Goal: Task Accomplishment & Management: Use online tool/utility

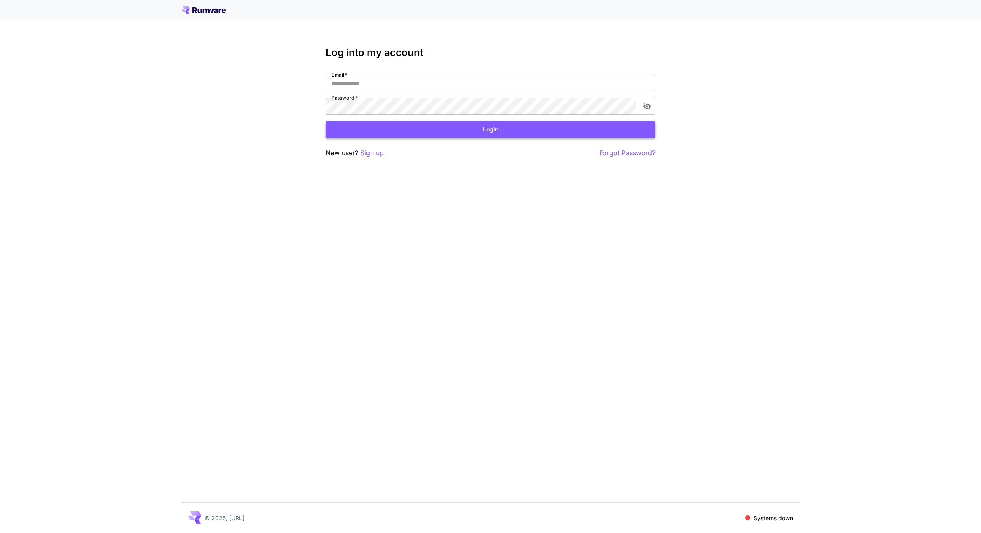
type input "**********"
click at [547, 135] on button "Login" at bounding box center [491, 129] width 330 height 17
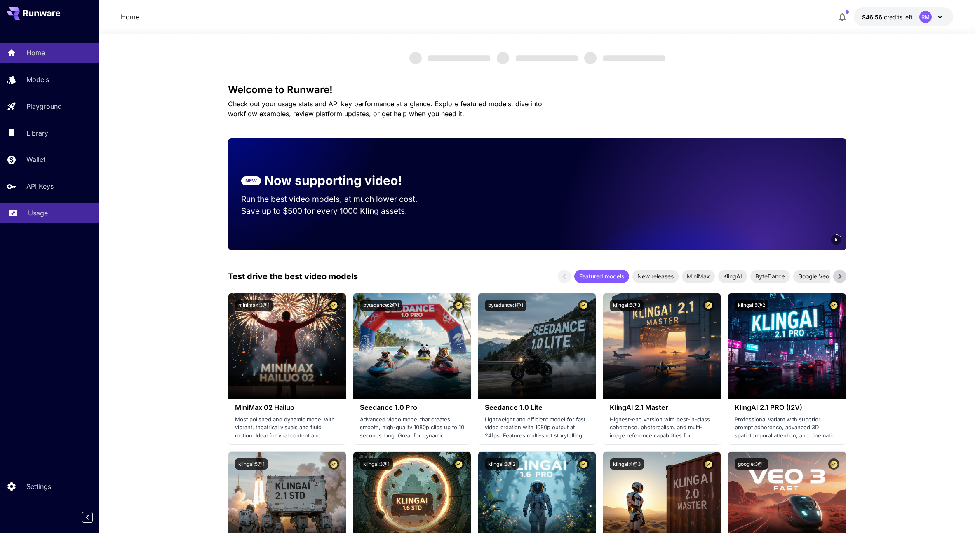
click at [62, 206] on link "Usage" at bounding box center [49, 213] width 99 height 20
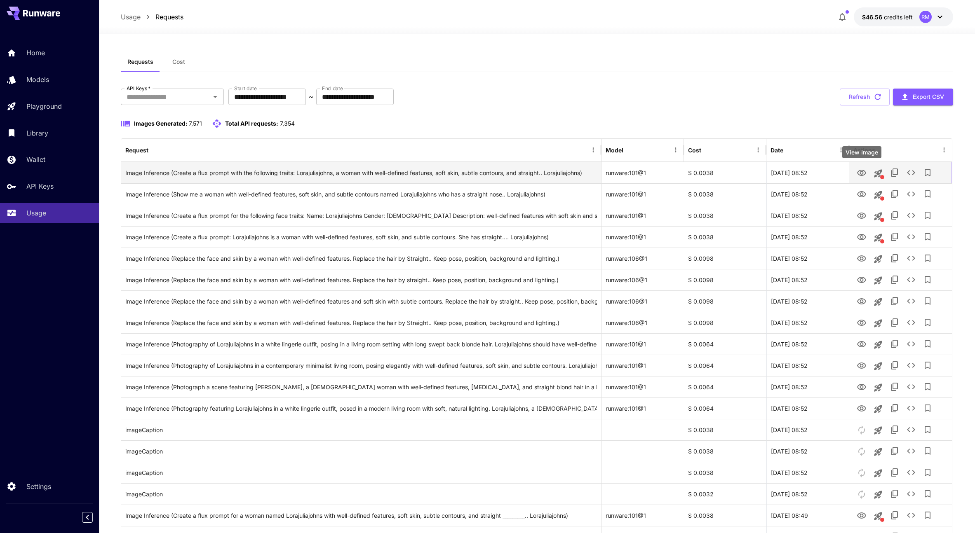
click at [863, 173] on icon "View Image" at bounding box center [861, 173] width 10 height 10
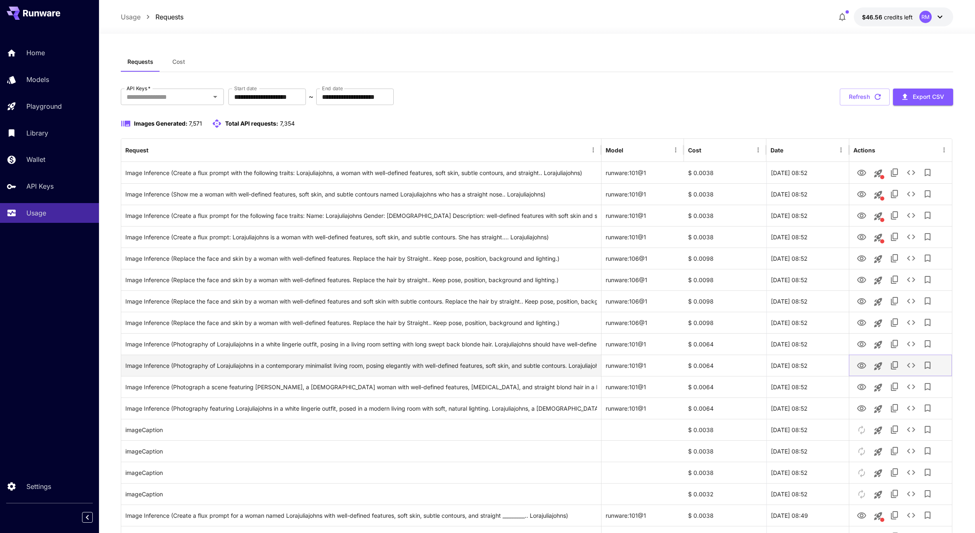
click at [861, 363] on icon "View Image" at bounding box center [861, 366] width 10 height 10
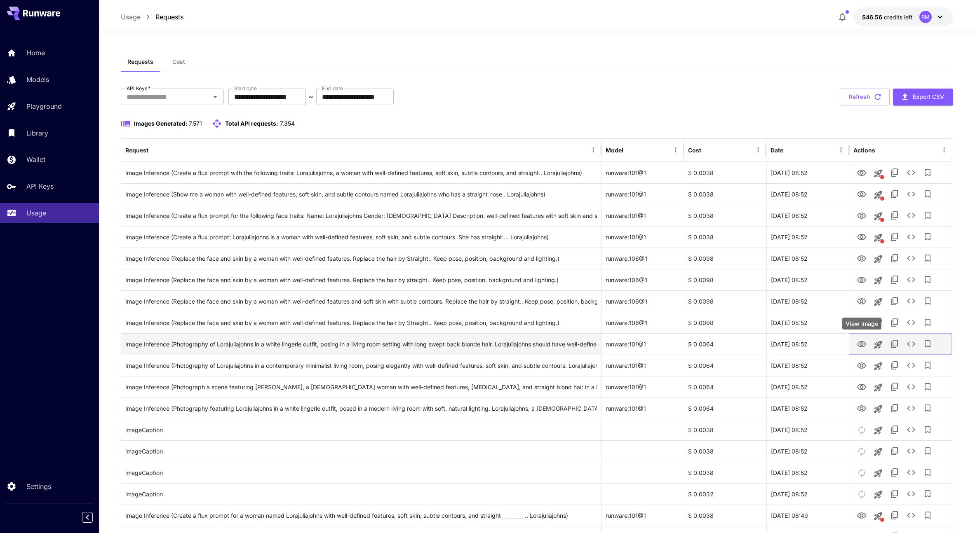
click at [863, 342] on icon "View Image" at bounding box center [861, 344] width 9 height 6
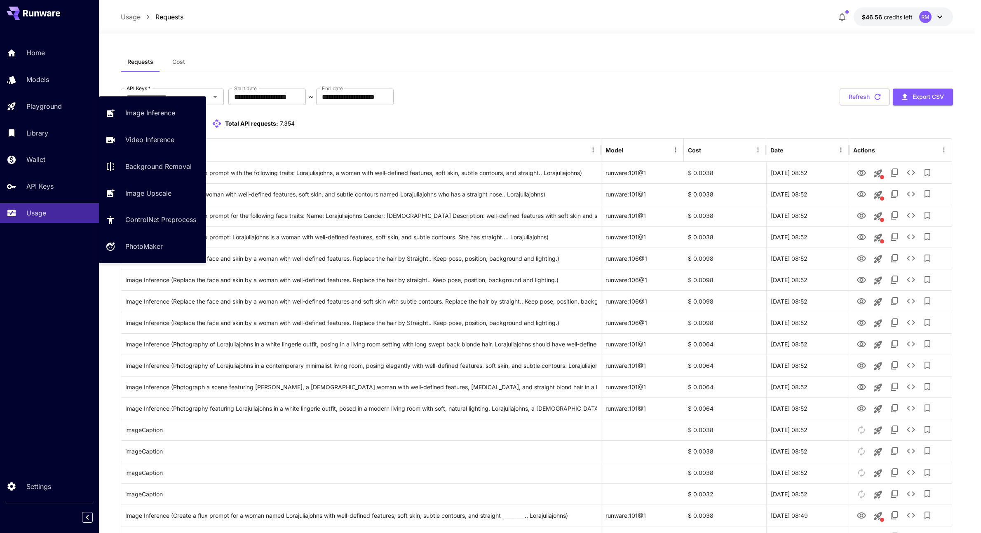
click at [130, 102] on div "Image Inference Video Inference Background Removal Image Upscale ControlNet Pre…" at bounding box center [152, 179] width 107 height 167
click at [131, 105] on link "Image Inference" at bounding box center [152, 113] width 107 height 20
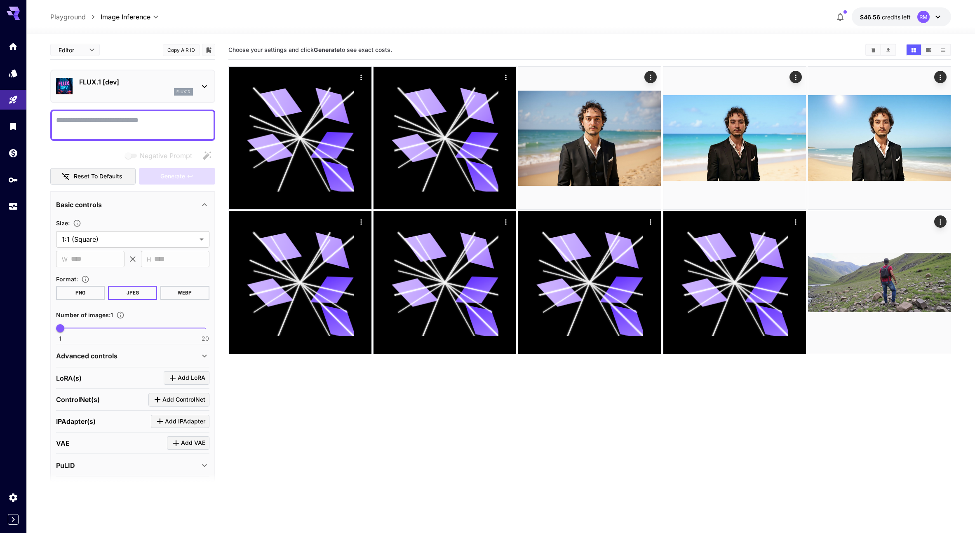
click at [144, 86] on p "FLUX.1 [dev]" at bounding box center [136, 82] width 114 height 10
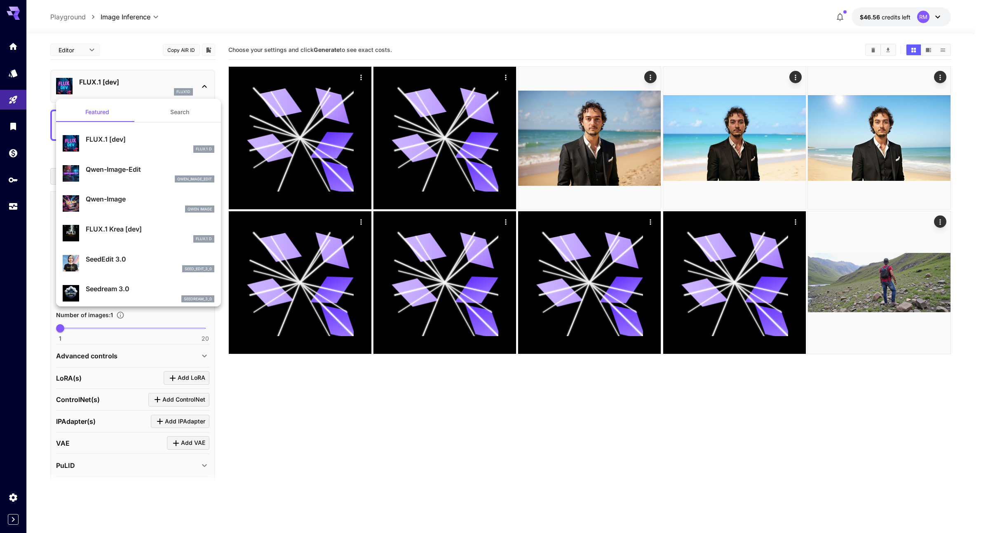
click at [144, 86] on div at bounding box center [490, 266] width 981 height 533
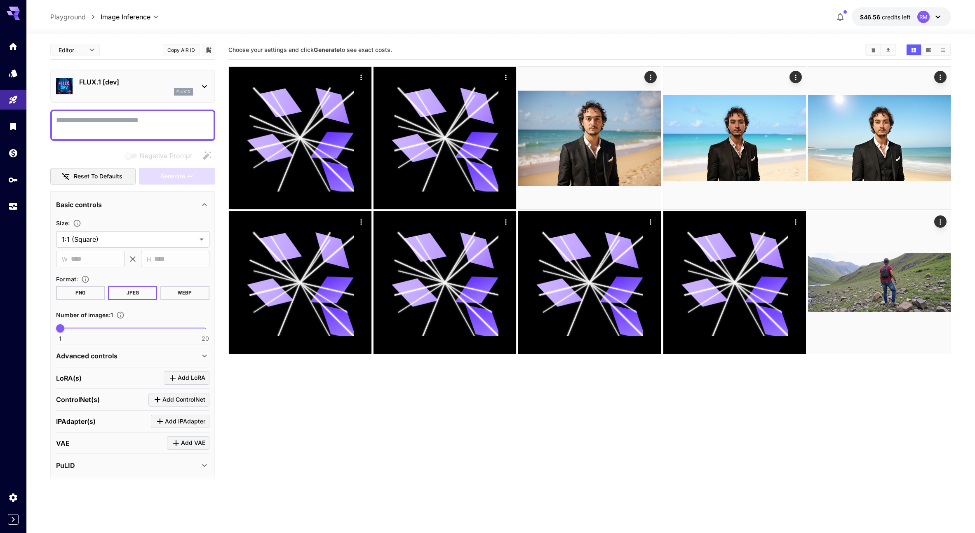
click at [137, 86] on p "FLUX.1 [dev]" at bounding box center [136, 82] width 114 height 10
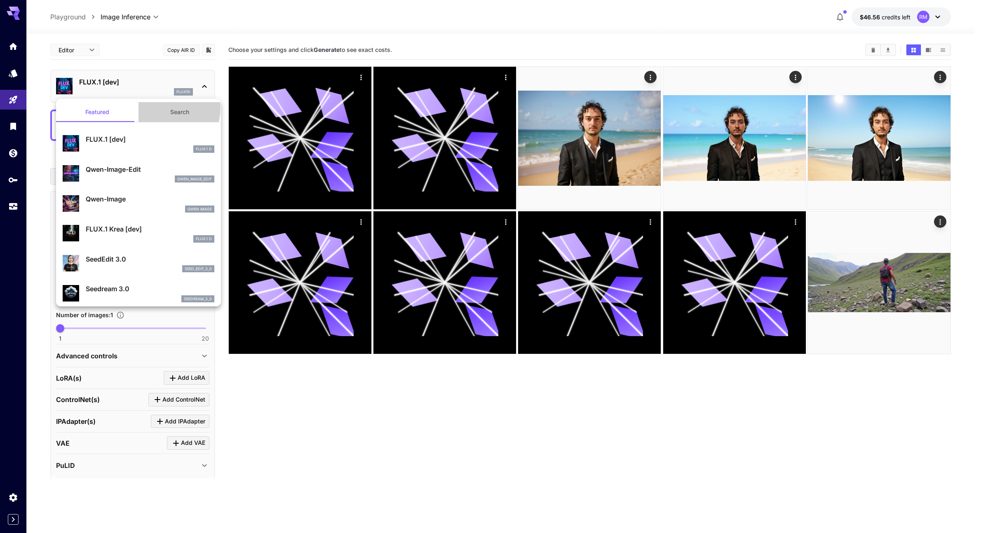
click at [158, 108] on button "Search" at bounding box center [179, 112] width 82 height 20
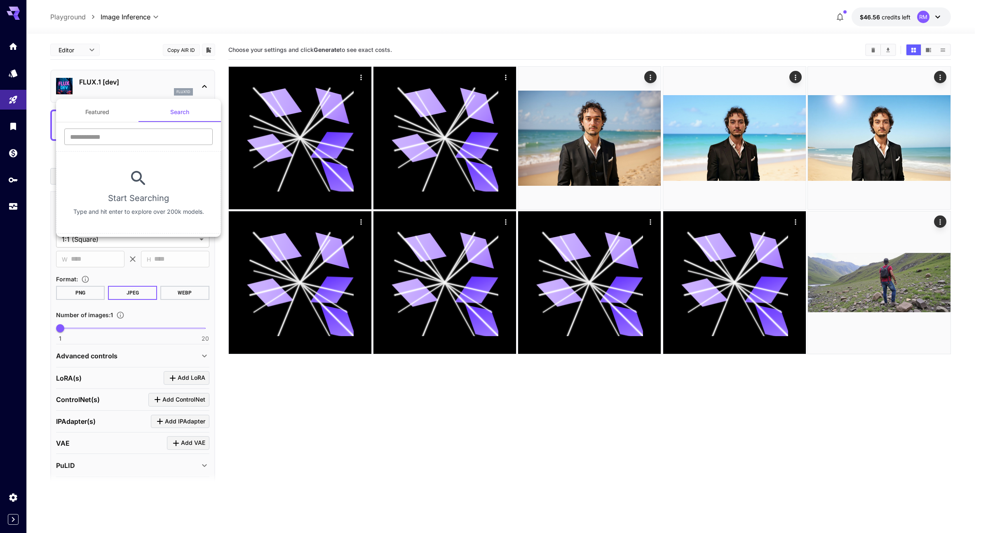
click at [148, 131] on input "text" at bounding box center [138, 137] width 148 height 16
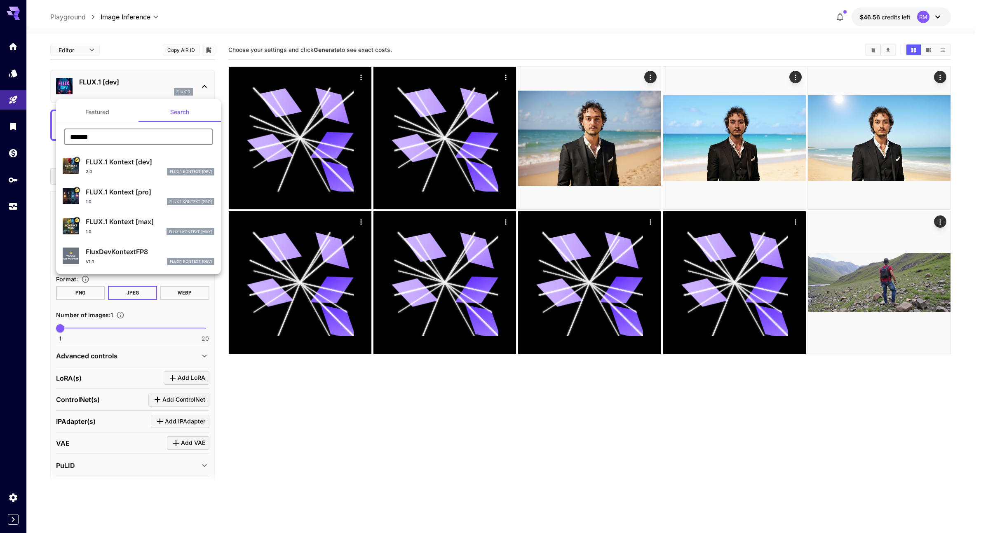
type input "*******"
click at [183, 163] on p "FLUX.1 Kontext [dev]" at bounding box center [150, 162] width 129 height 10
type input "****"
type input "***"
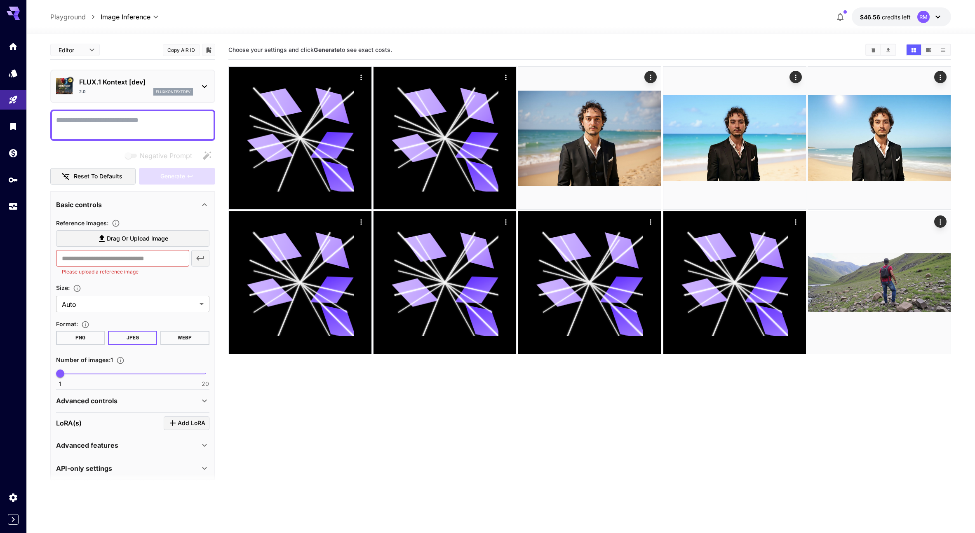
click at [114, 241] on span "Drag or upload image" at bounding box center [137, 239] width 61 height 10
click at [0, 0] on input "Drag or upload image" at bounding box center [0, 0] width 0 height 0
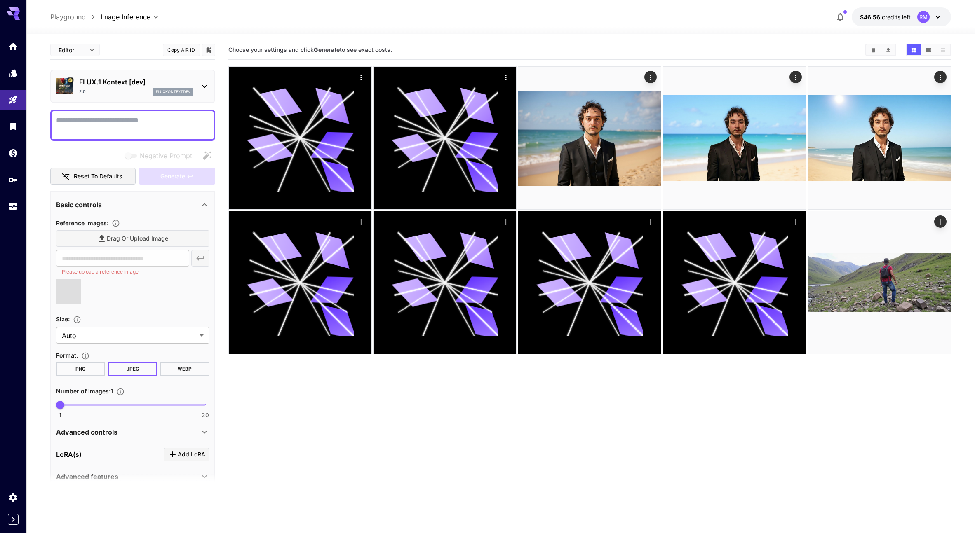
type input "**********"
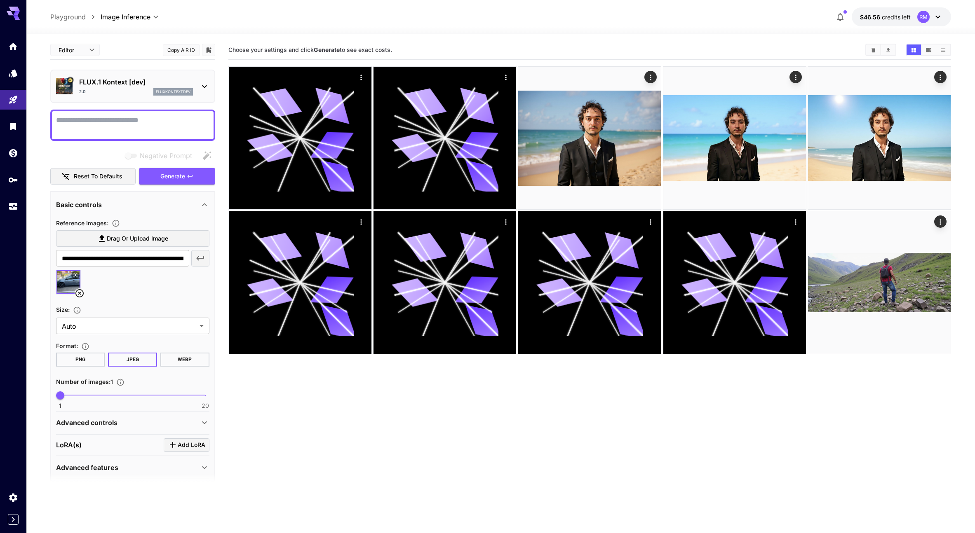
click at [206, 134] on textarea "Negative Prompt" at bounding box center [132, 125] width 153 height 20
type textarea "**********"
click at [178, 176] on span "Generate" at bounding box center [172, 176] width 25 height 10
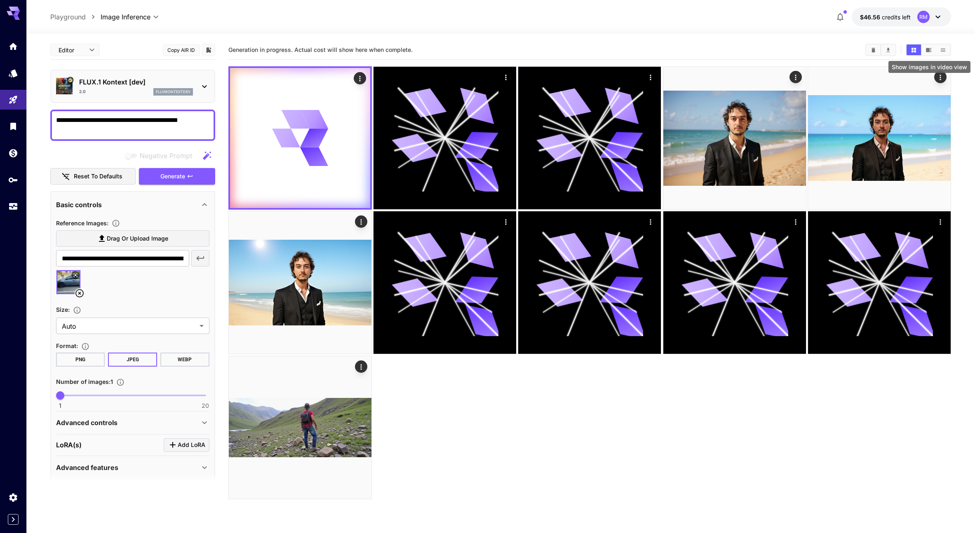
click at [926, 51] on icon "Show images in video view" at bounding box center [928, 50] width 5 height 4
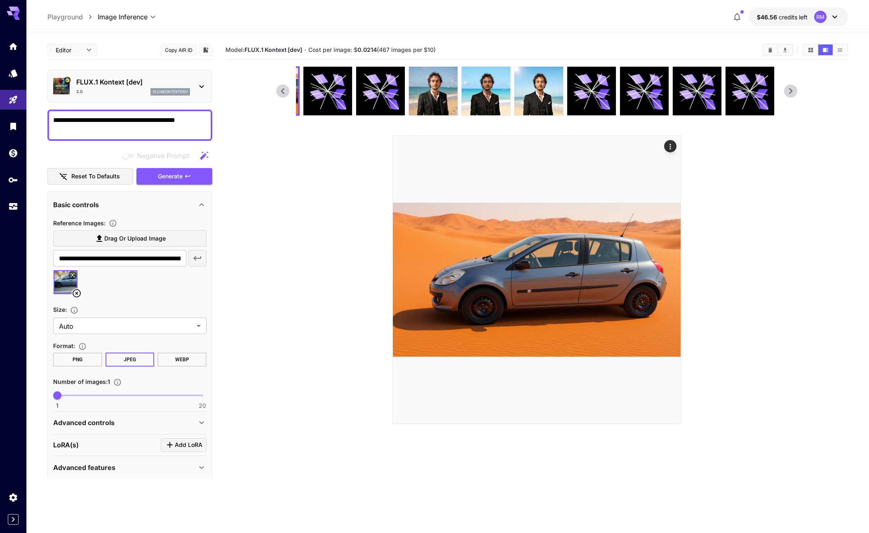
click at [797, 317] on section at bounding box center [536, 245] width 521 height 358
click at [115, 240] on span "Drag or upload image" at bounding box center [134, 239] width 61 height 10
click at [0, 0] on input "Drag or upload image" at bounding box center [0, 0] width 0 height 0
type input "**********"
click at [76, 295] on icon at bounding box center [77, 293] width 10 height 10
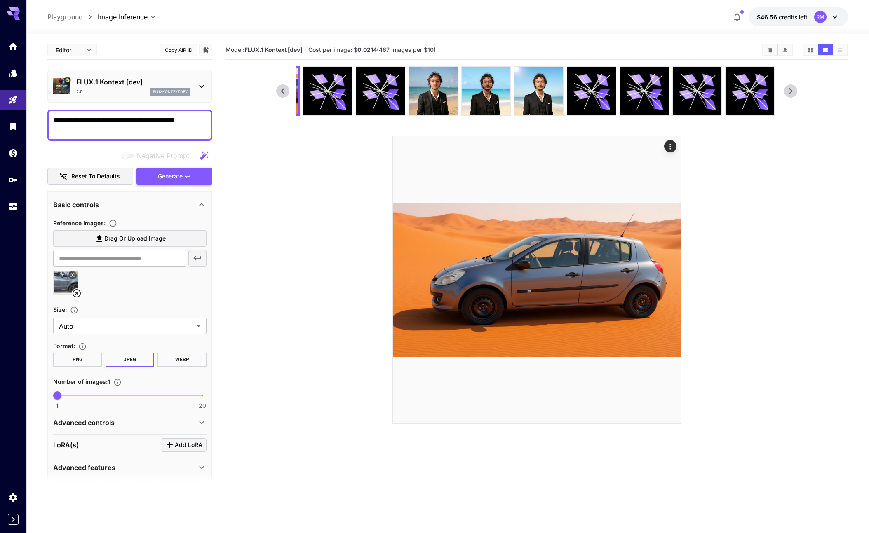
click at [192, 173] on button "Generate" at bounding box center [174, 176] width 76 height 17
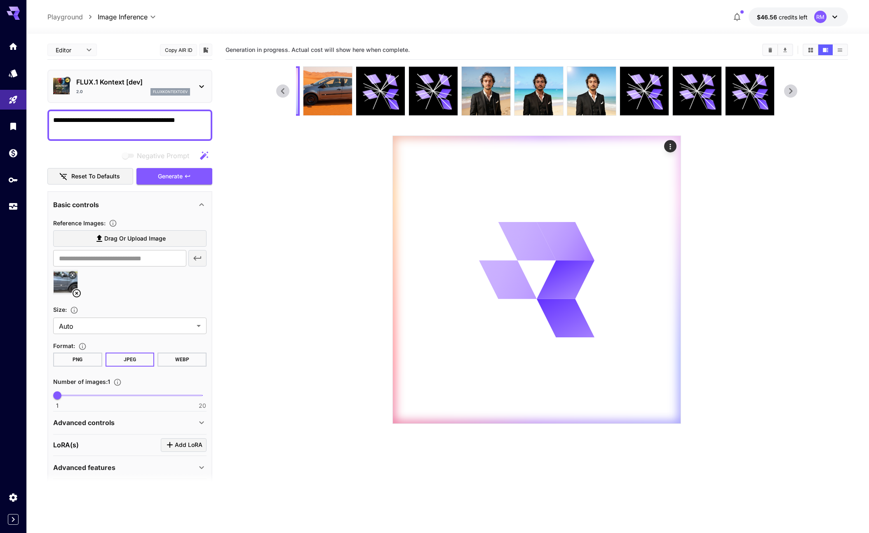
click at [172, 237] on label "Drag or upload image" at bounding box center [129, 238] width 153 height 17
click at [0, 0] on input "Drag or upload image" at bounding box center [0, 0] width 0 height 0
type input "**********"
click at [75, 293] on icon at bounding box center [77, 293] width 8 height 8
click at [183, 178] on button "Generate" at bounding box center [174, 176] width 76 height 17
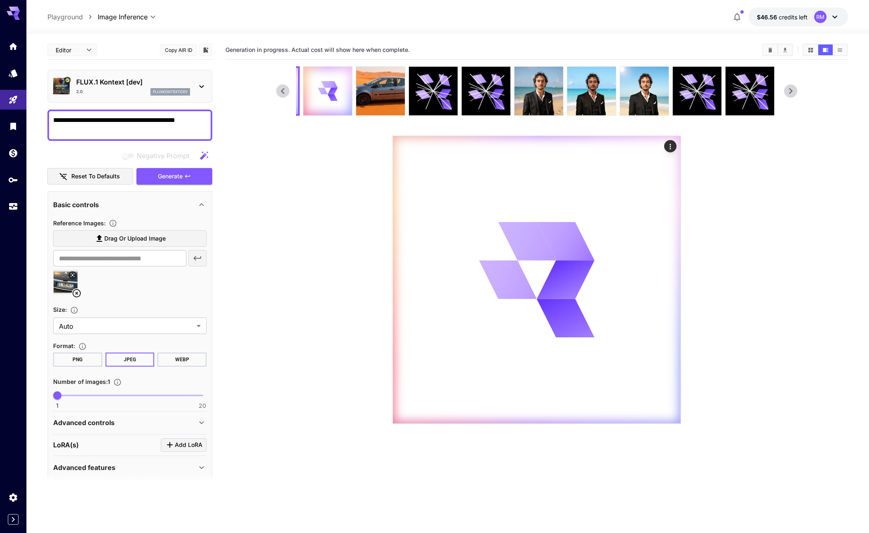
click at [283, 94] on icon at bounding box center [282, 91] width 12 height 12
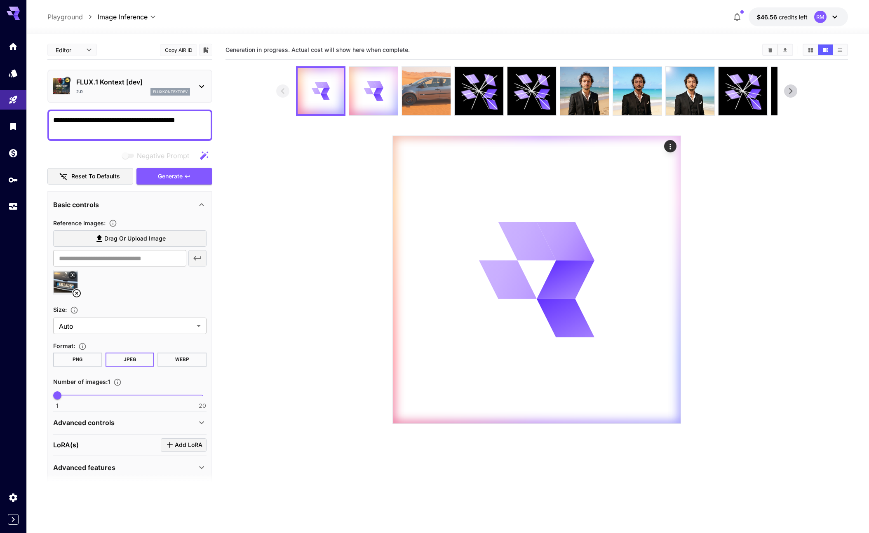
click at [416, 89] on img at bounding box center [426, 91] width 49 height 49
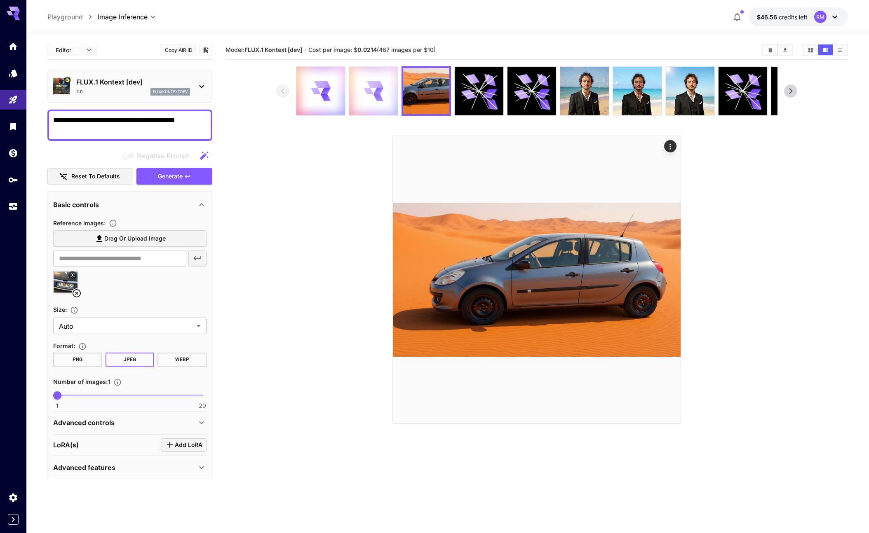
click at [380, 104] on div at bounding box center [373, 91] width 49 height 49
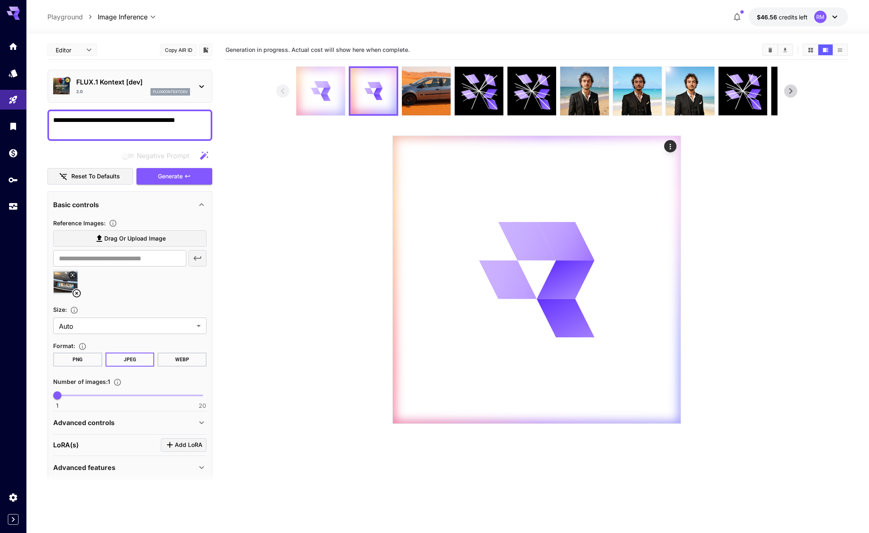
click at [327, 98] on icon at bounding box center [325, 98] width 11 height 8
click at [424, 88] on img at bounding box center [426, 91] width 49 height 49
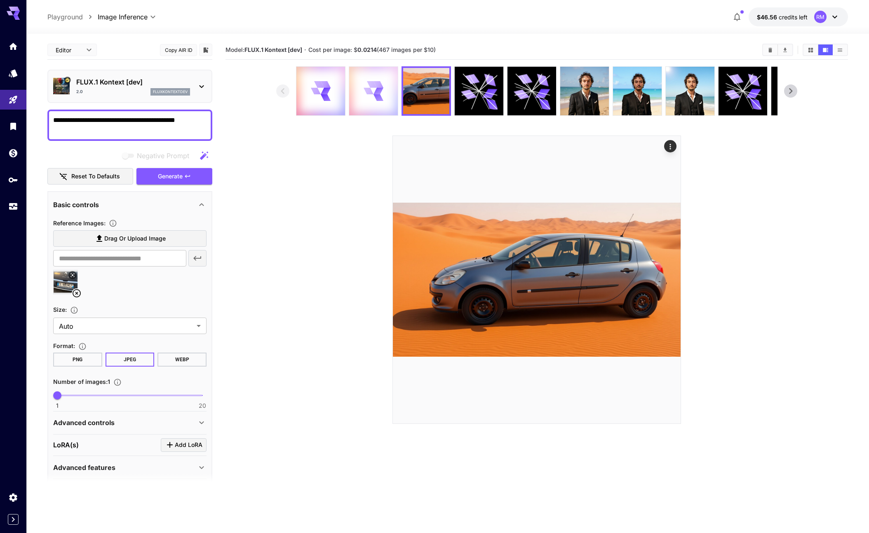
click at [331, 97] on icon at bounding box center [325, 97] width 11 height 9
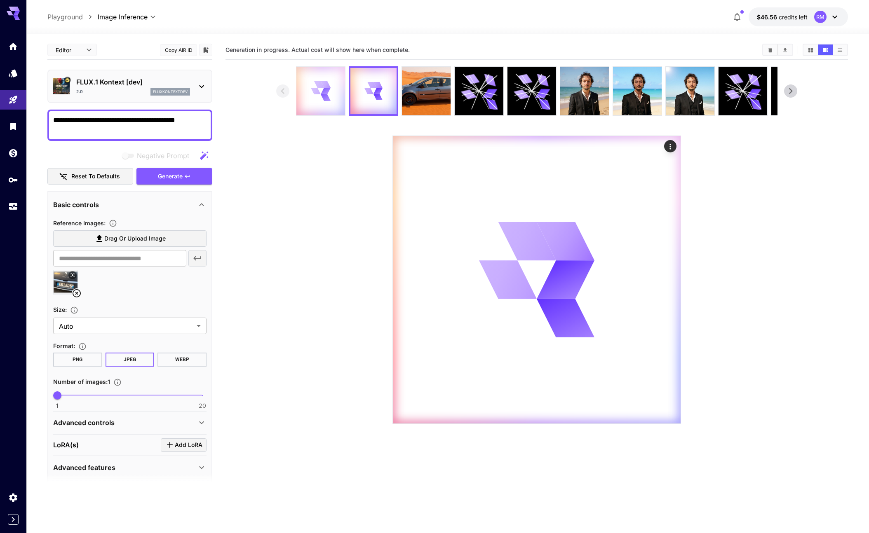
click at [333, 102] on div at bounding box center [320, 91] width 49 height 49
click at [388, 99] on img at bounding box center [373, 91] width 49 height 49
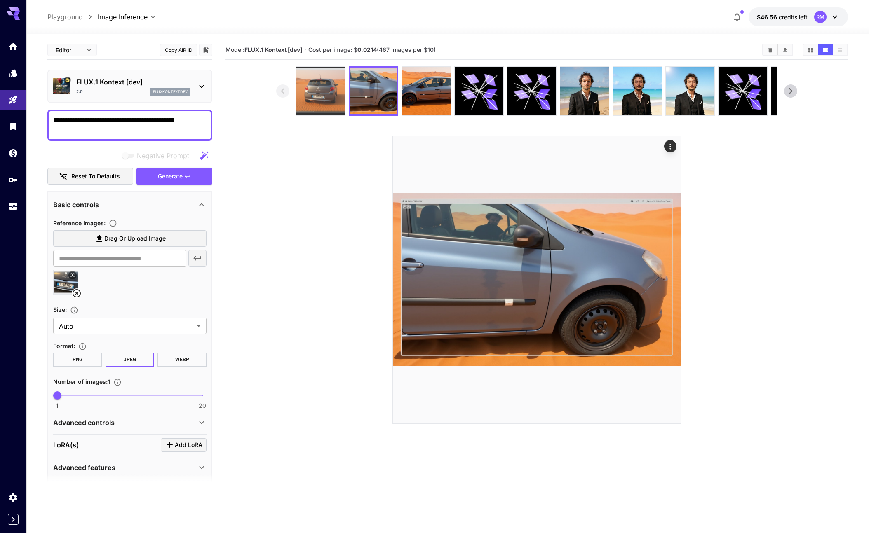
click at [323, 94] on img at bounding box center [320, 91] width 49 height 49
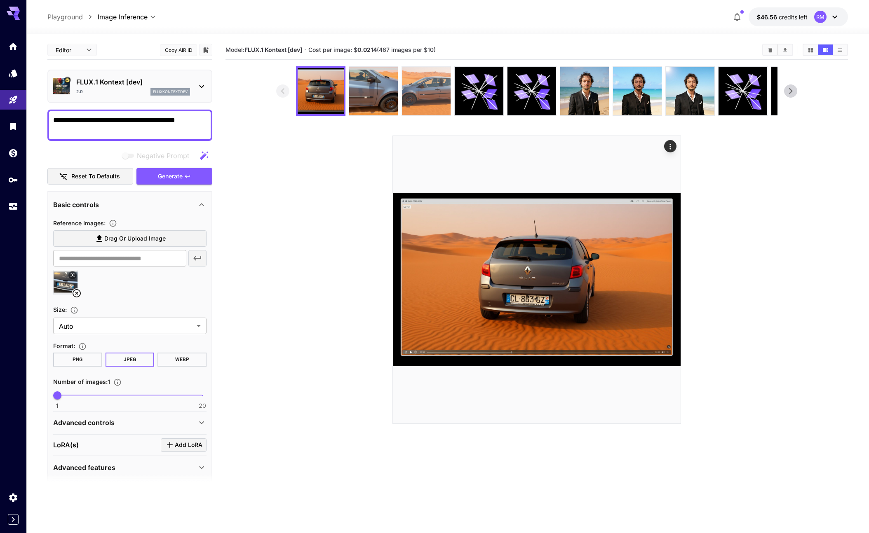
click at [407, 92] on img at bounding box center [426, 91] width 49 height 49
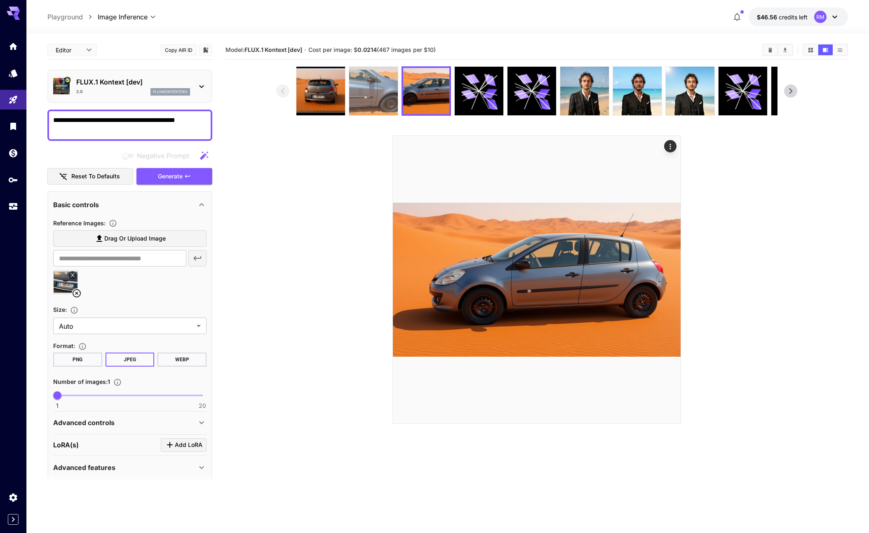
click at [365, 97] on img at bounding box center [373, 91] width 49 height 49
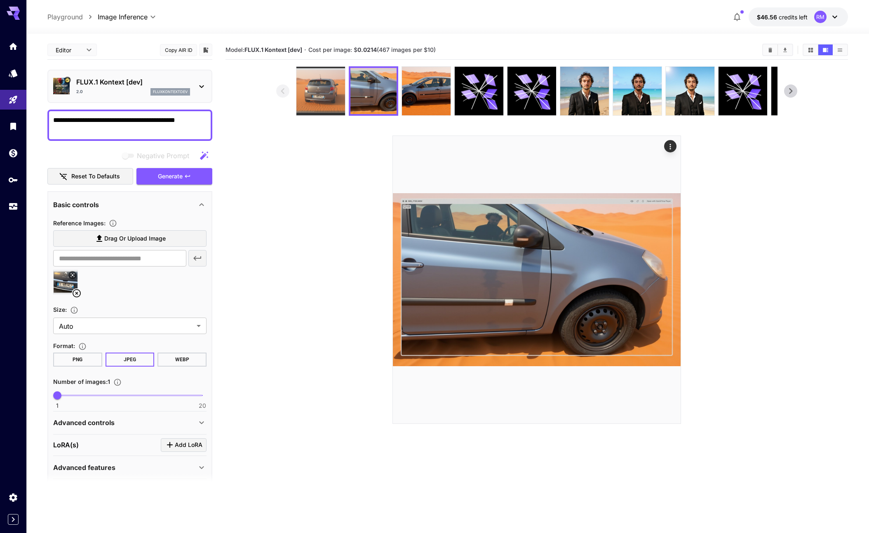
click at [319, 102] on img at bounding box center [320, 91] width 49 height 49
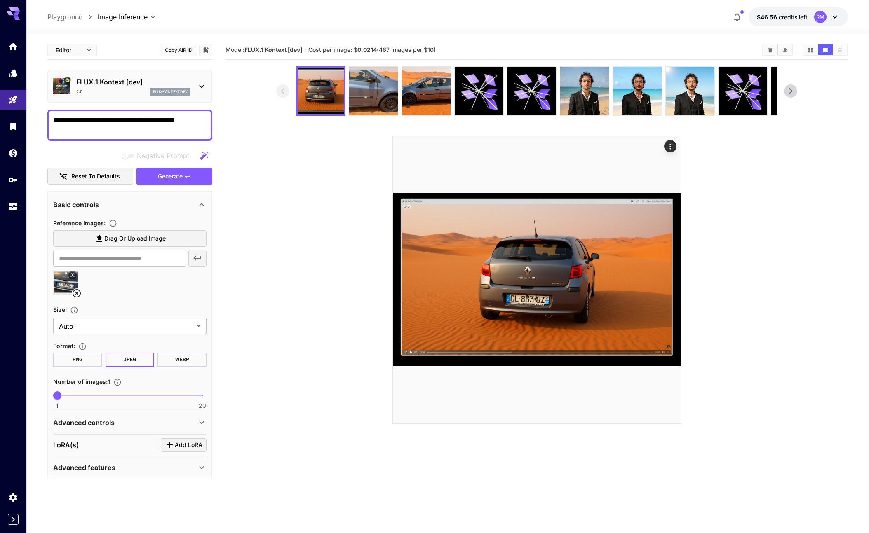
click at [132, 127] on textarea "**********" at bounding box center [129, 125] width 153 height 20
click at [150, 128] on textarea "**********" at bounding box center [129, 125] width 153 height 20
paste textarea
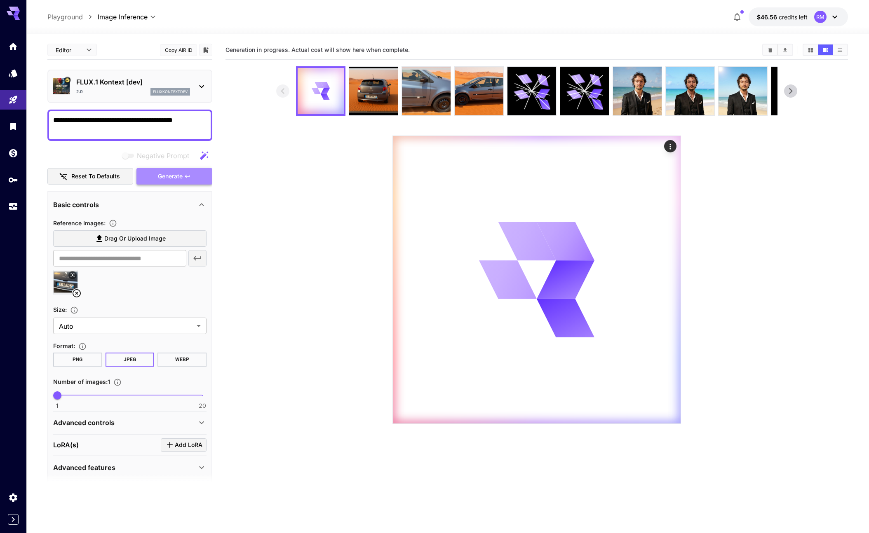
click at [158, 171] on span "Generate" at bounding box center [170, 176] width 25 height 10
click at [143, 126] on textarea "**********" at bounding box center [129, 125] width 153 height 20
paste textarea "*"
type textarea "**********"
click at [176, 171] on span "Generate" at bounding box center [170, 176] width 25 height 10
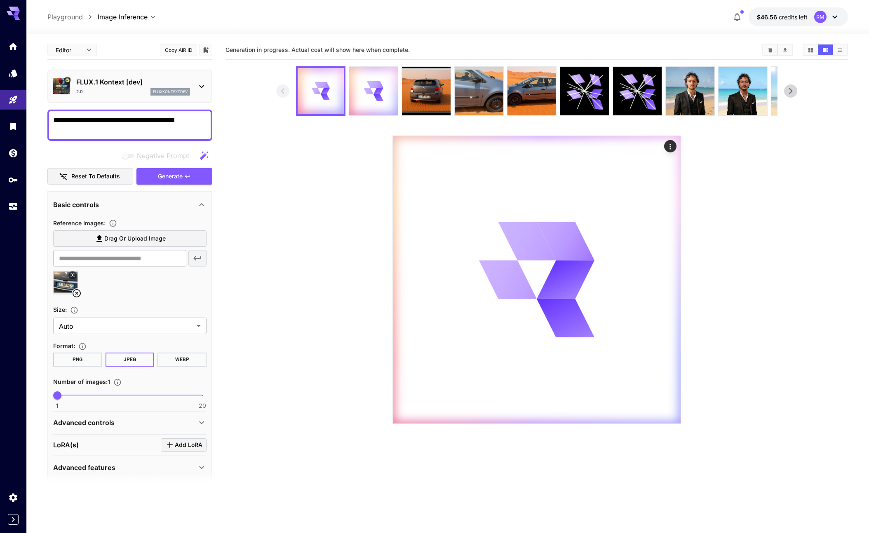
click at [123, 238] on span "Drag or upload image" at bounding box center [134, 239] width 61 height 10
click at [0, 0] on input "Drag or upload image" at bounding box center [0, 0] width 0 height 0
type input "**********"
click at [76, 293] on icon at bounding box center [77, 293] width 8 height 8
click at [431, 94] on img at bounding box center [426, 91] width 49 height 49
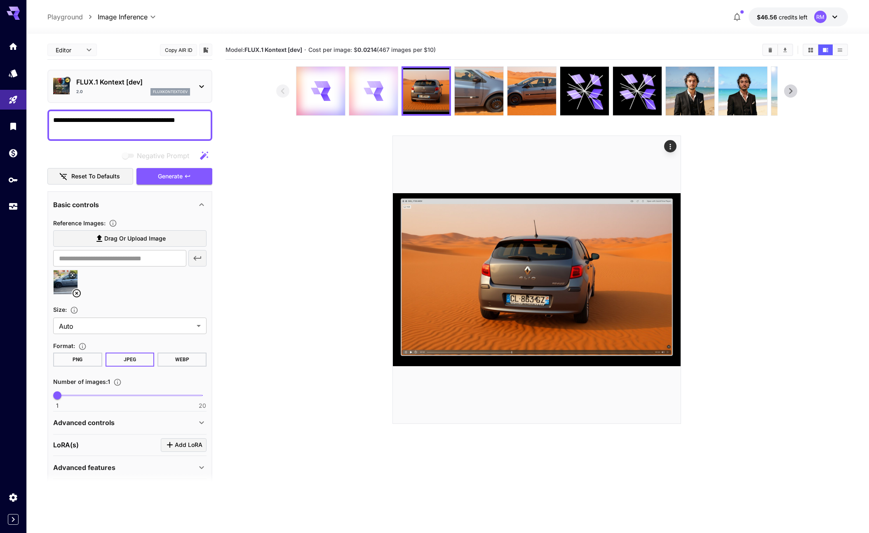
click at [377, 103] on div at bounding box center [373, 91] width 49 height 49
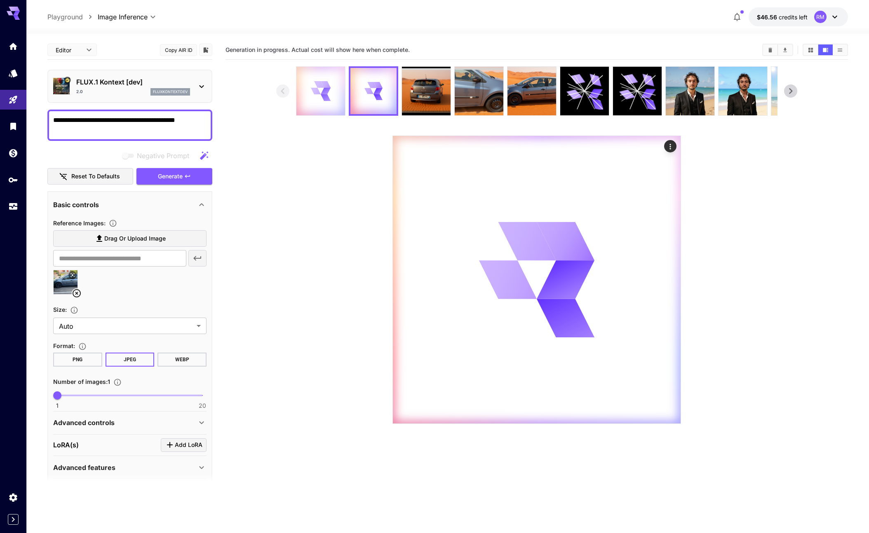
click at [333, 103] on div at bounding box center [320, 91] width 49 height 49
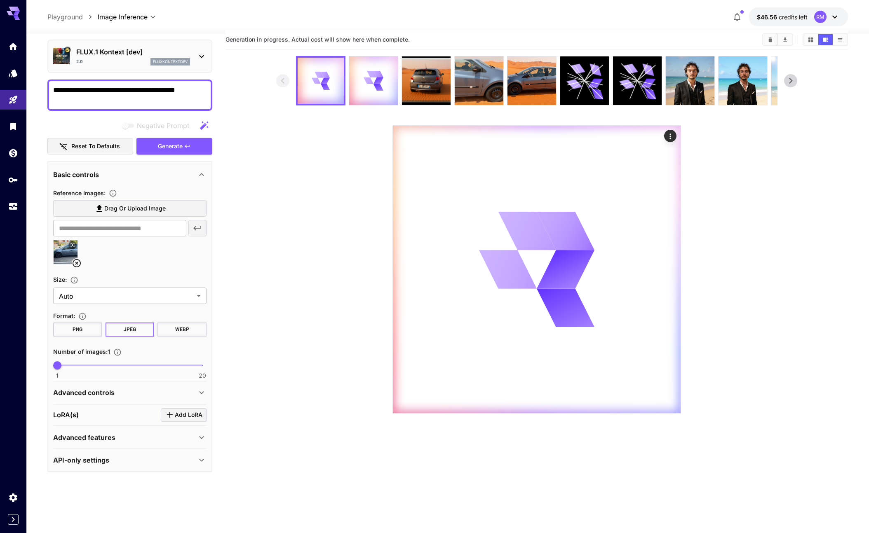
scroll to position [15, 0]
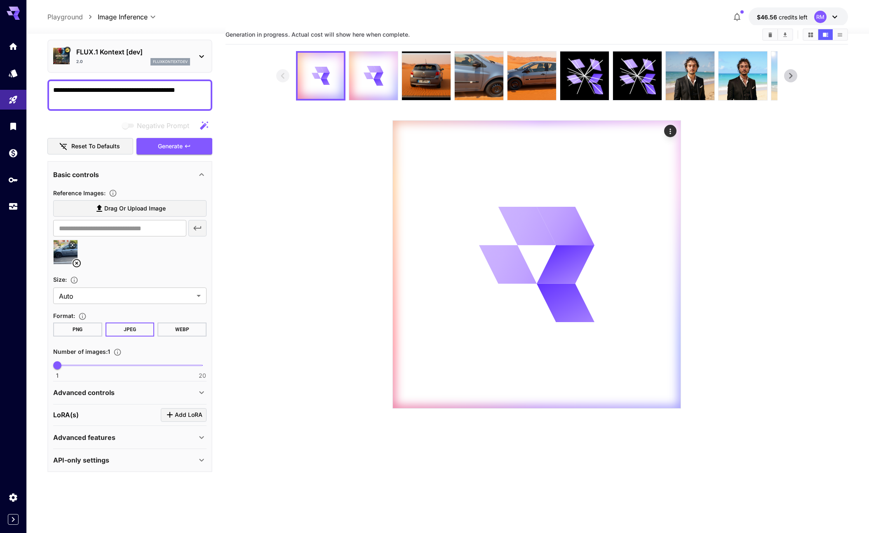
click at [120, 391] on div "Advanced controls" at bounding box center [124, 393] width 143 height 10
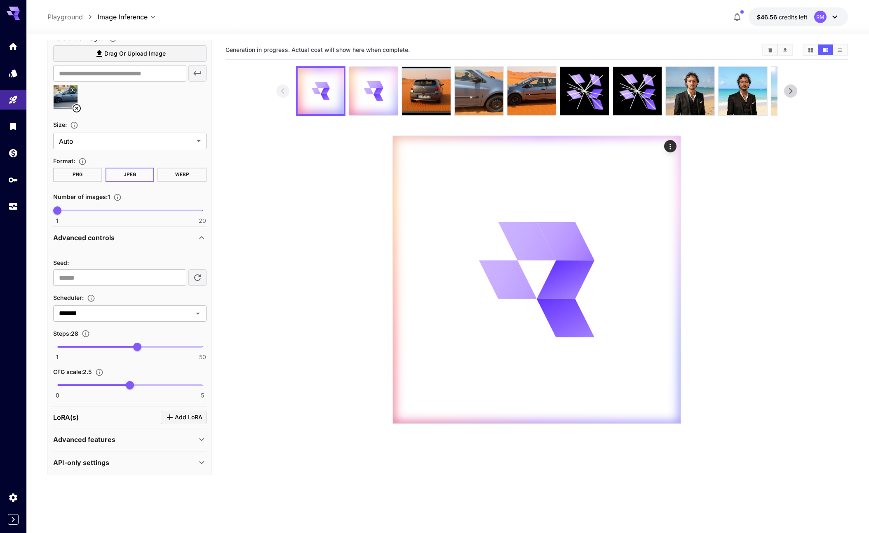
scroll to position [0, 0]
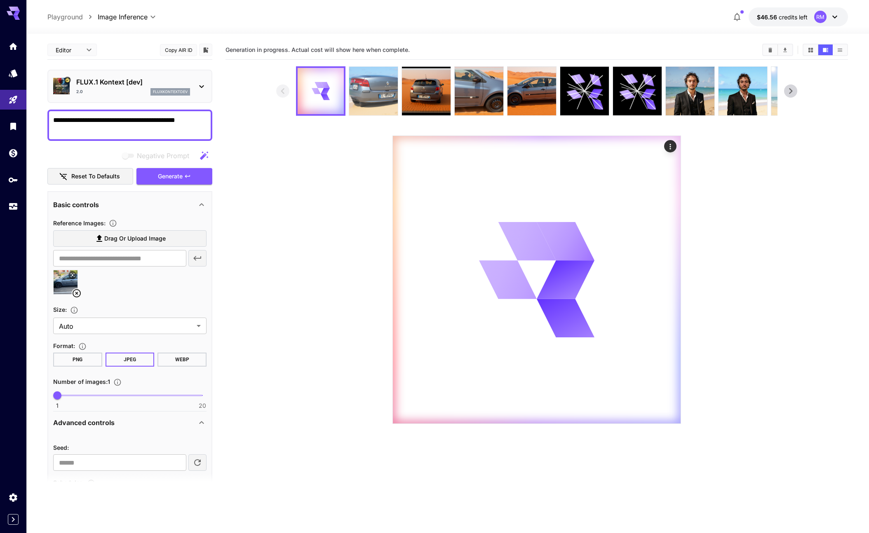
click at [369, 82] on img at bounding box center [373, 91] width 49 height 49
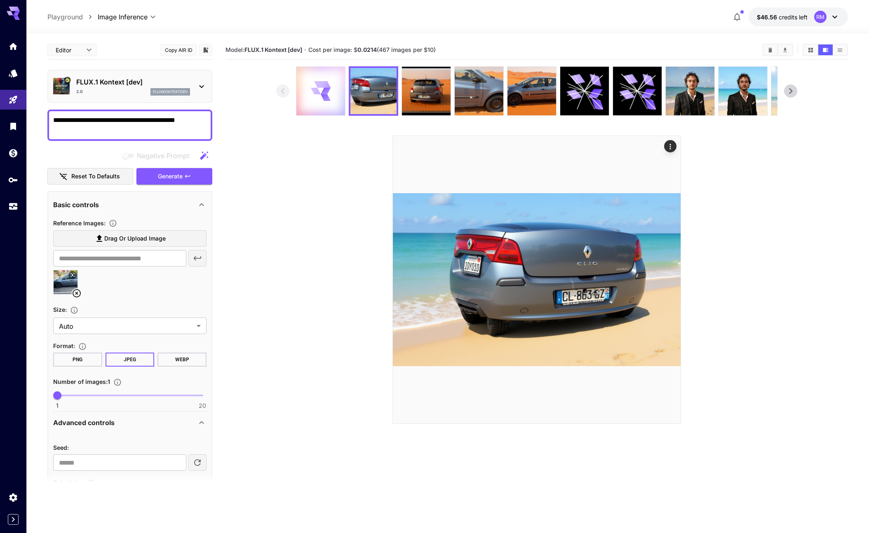
click at [318, 95] on icon at bounding box center [320, 90] width 19 height 19
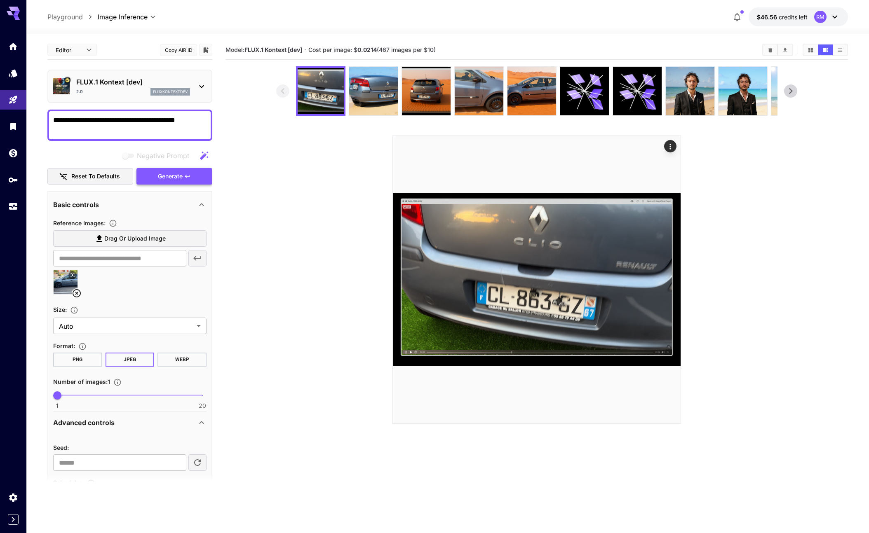
click at [190, 176] on icon "button" at bounding box center [187, 176] width 5 height 3
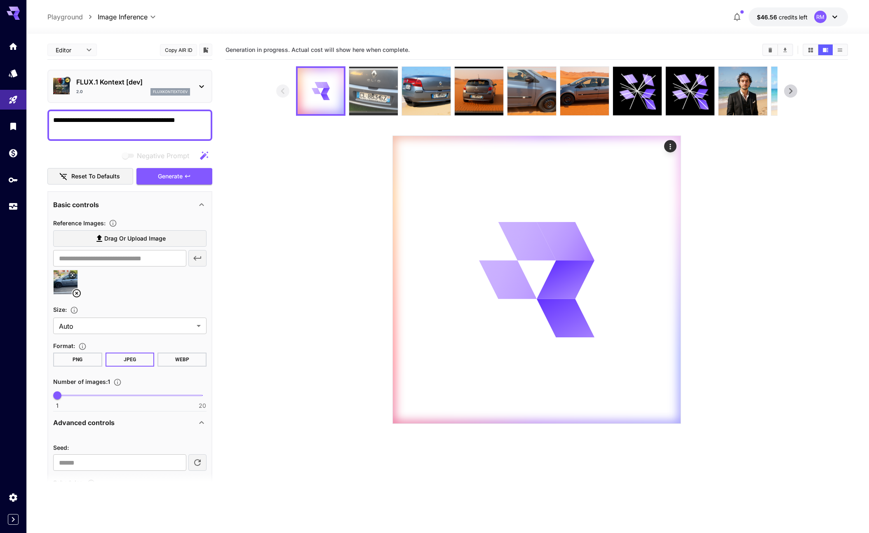
click at [366, 103] on img at bounding box center [373, 91] width 49 height 49
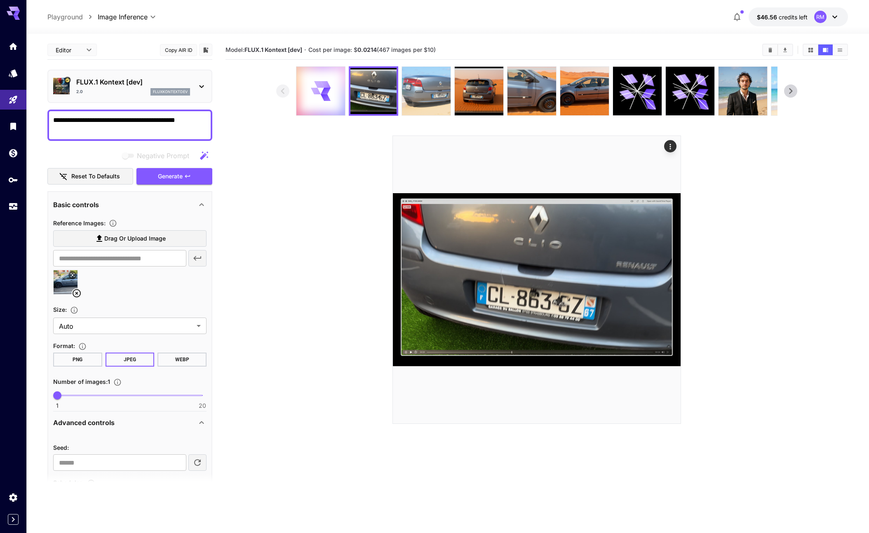
click at [424, 94] on img at bounding box center [426, 91] width 49 height 49
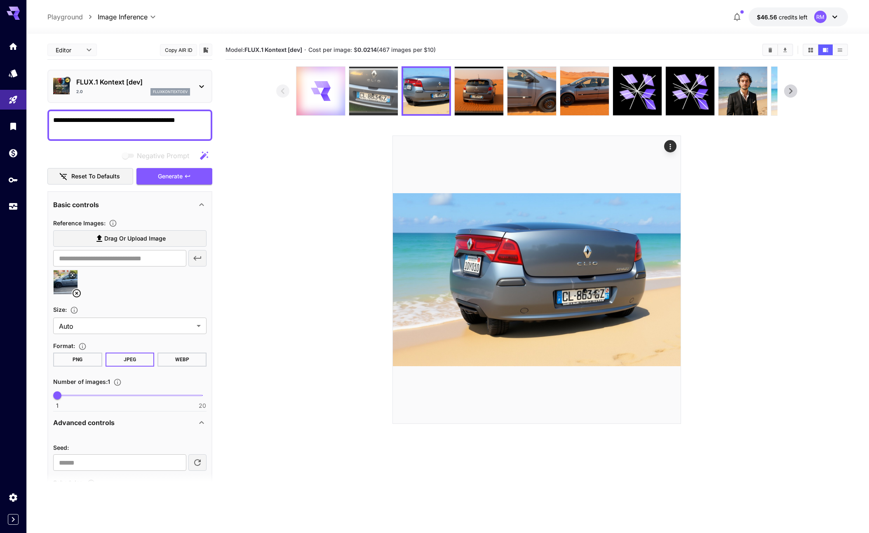
click at [381, 99] on img at bounding box center [373, 91] width 49 height 49
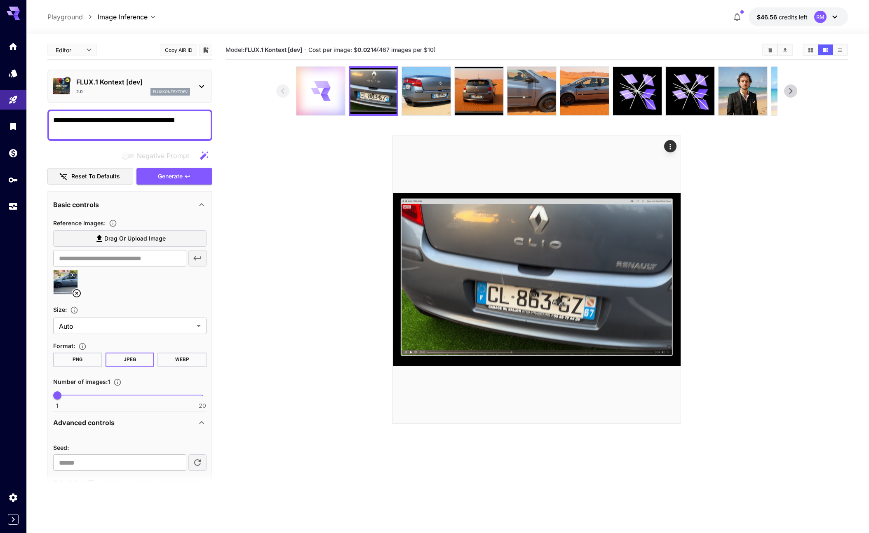
click at [300, 112] on div at bounding box center [320, 91] width 49 height 49
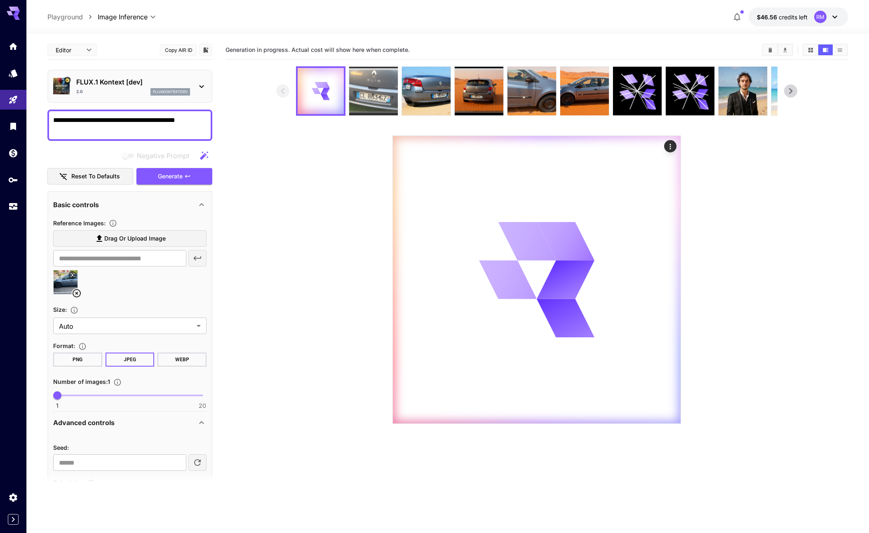
click at [368, 114] on img at bounding box center [373, 91] width 49 height 49
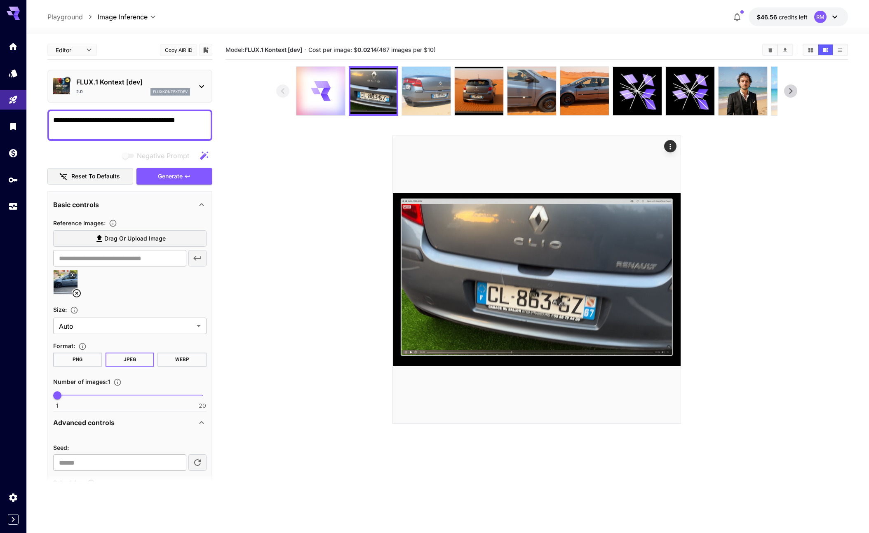
click at [415, 94] on img at bounding box center [426, 91] width 49 height 49
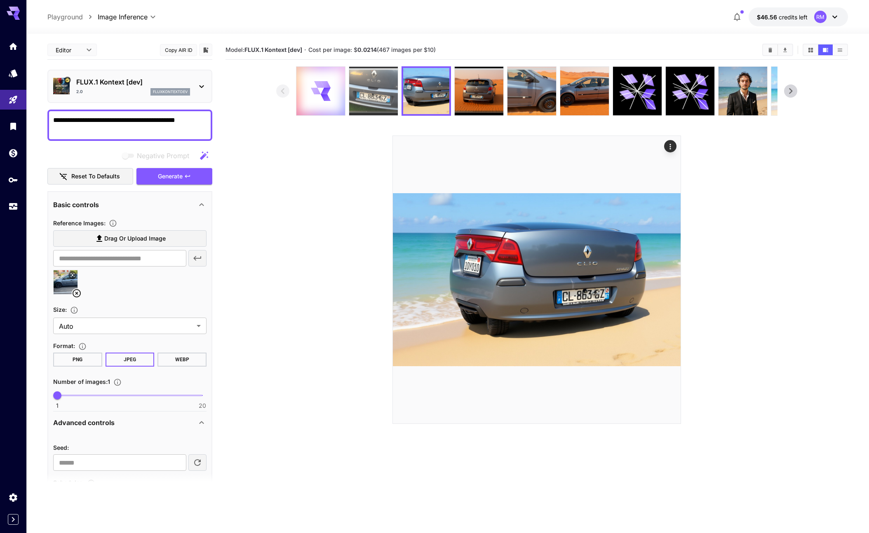
click at [349, 97] on img at bounding box center [373, 91] width 49 height 49
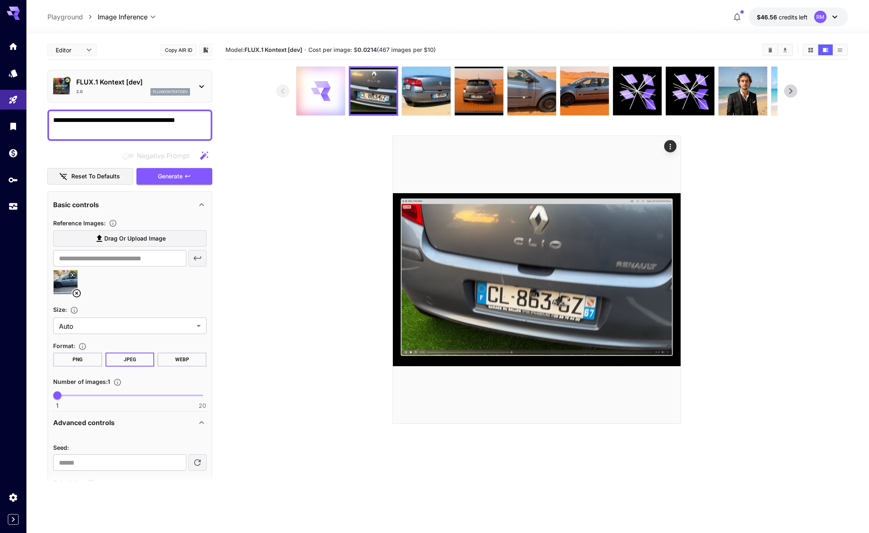
click at [326, 99] on icon at bounding box center [325, 98] width 11 height 8
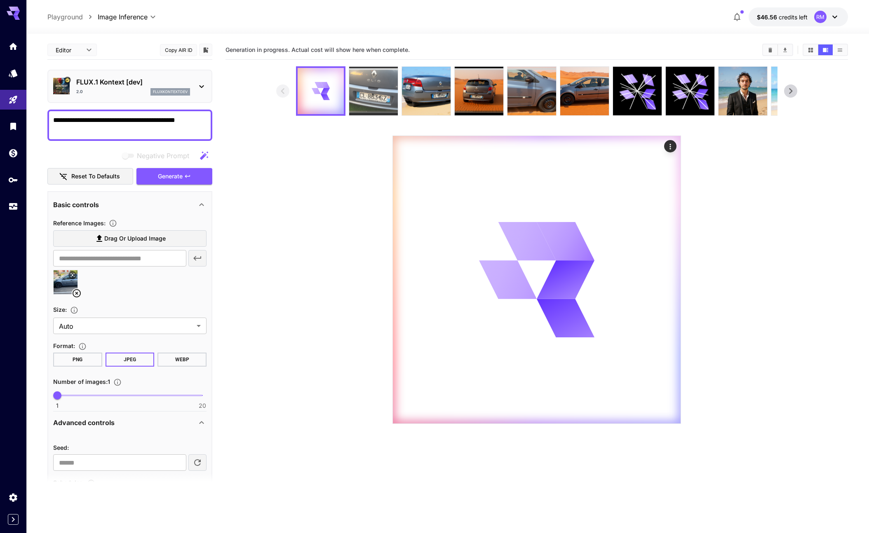
click at [352, 94] on img at bounding box center [373, 91] width 49 height 49
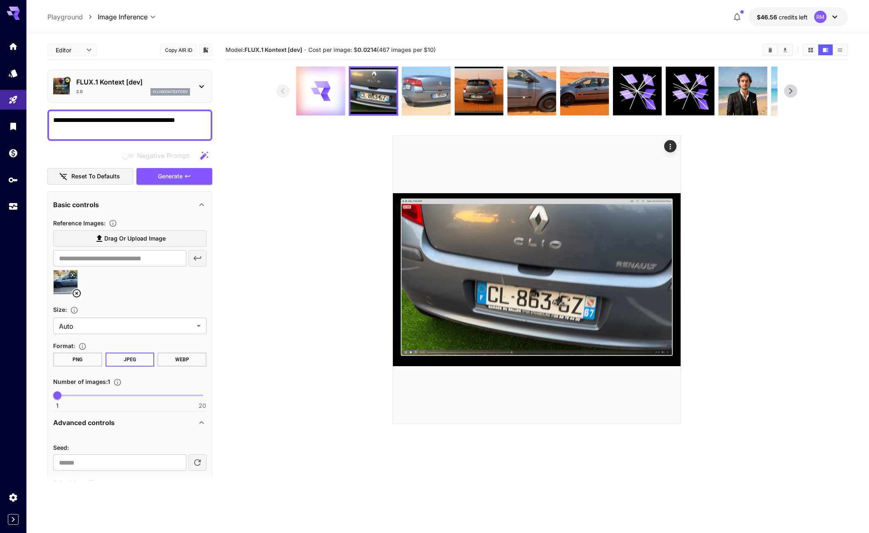
click at [415, 91] on img at bounding box center [426, 91] width 49 height 49
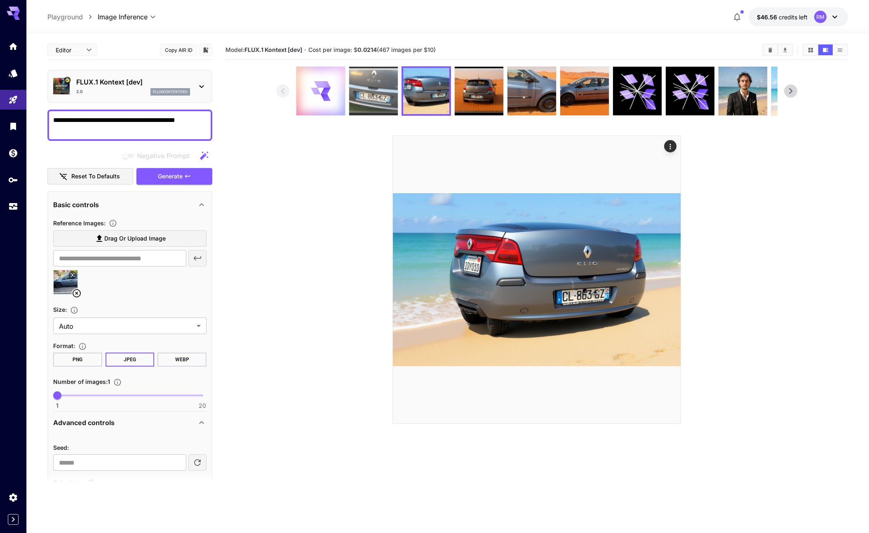
click at [381, 95] on img at bounding box center [373, 91] width 49 height 49
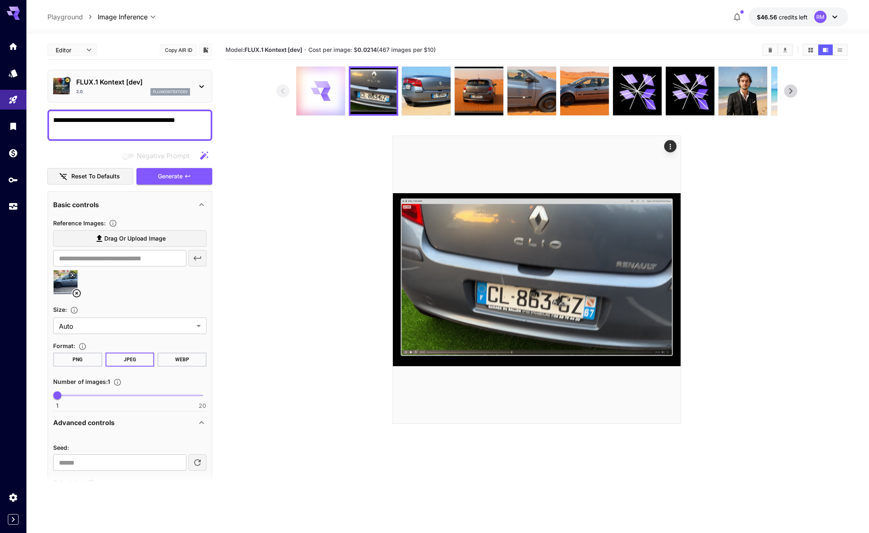
click at [338, 99] on div at bounding box center [320, 91] width 49 height 49
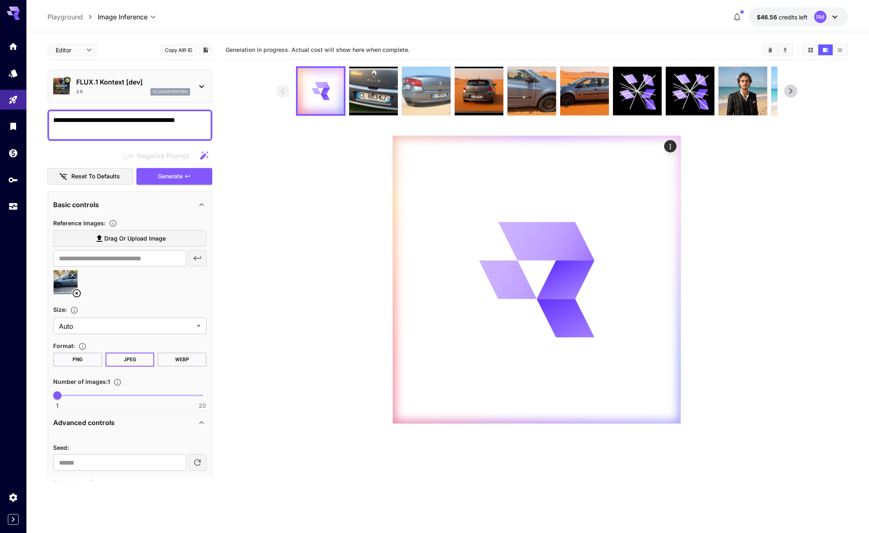
click at [405, 83] on img at bounding box center [426, 91] width 49 height 49
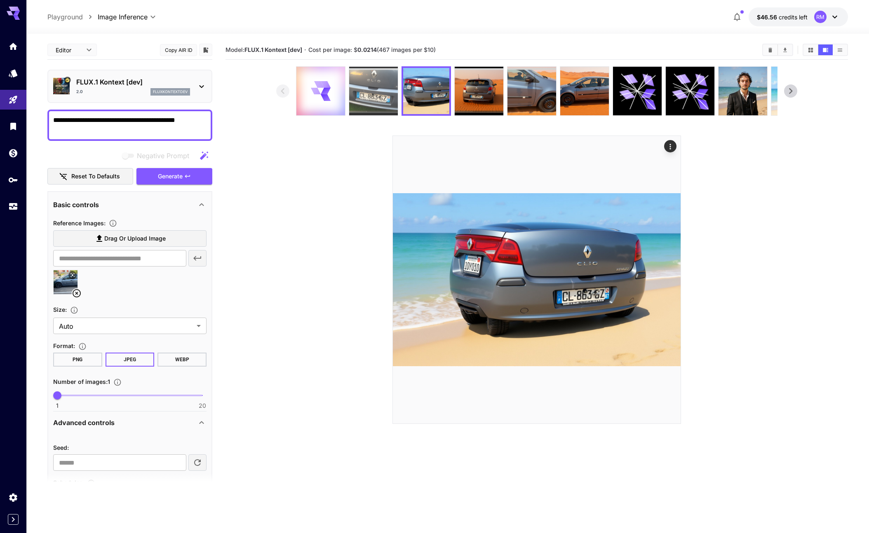
click at [389, 87] on img at bounding box center [373, 91] width 49 height 49
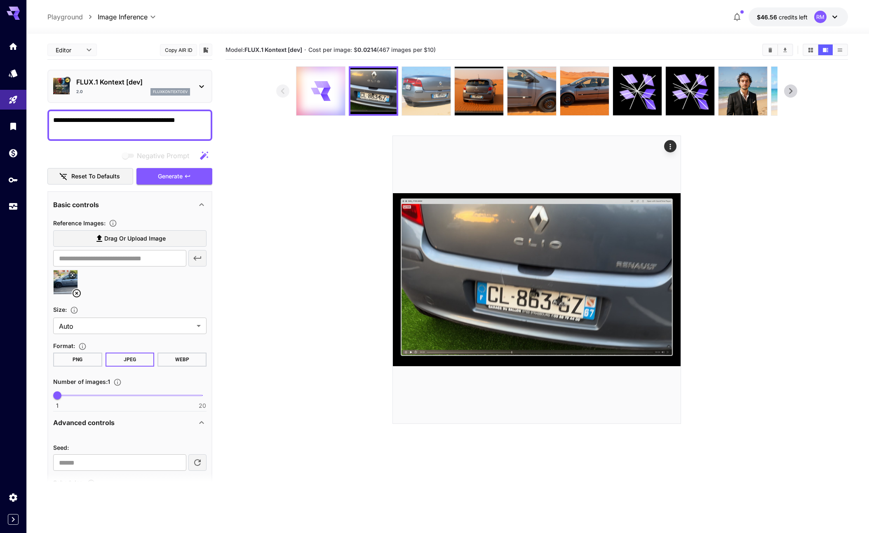
click at [407, 84] on img at bounding box center [426, 91] width 49 height 49
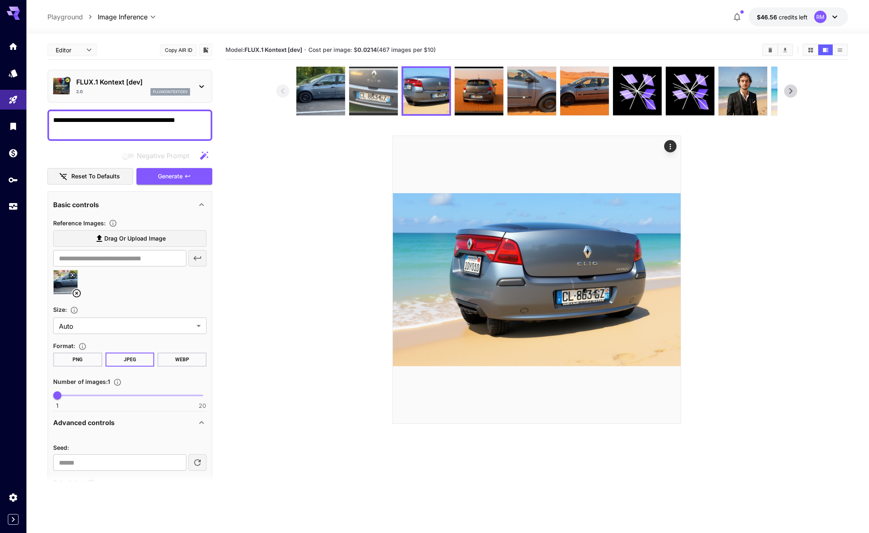
click at [376, 91] on img at bounding box center [373, 91] width 49 height 49
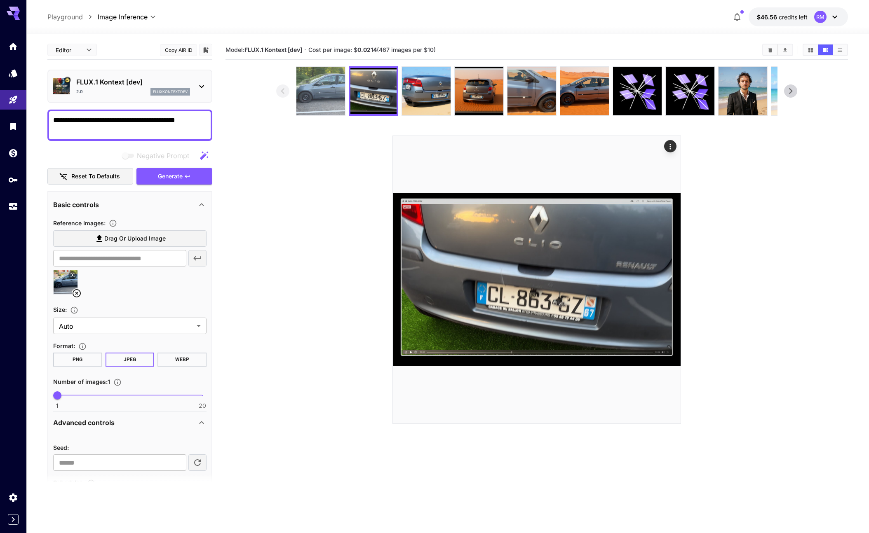
click at [335, 99] on img at bounding box center [320, 91] width 49 height 49
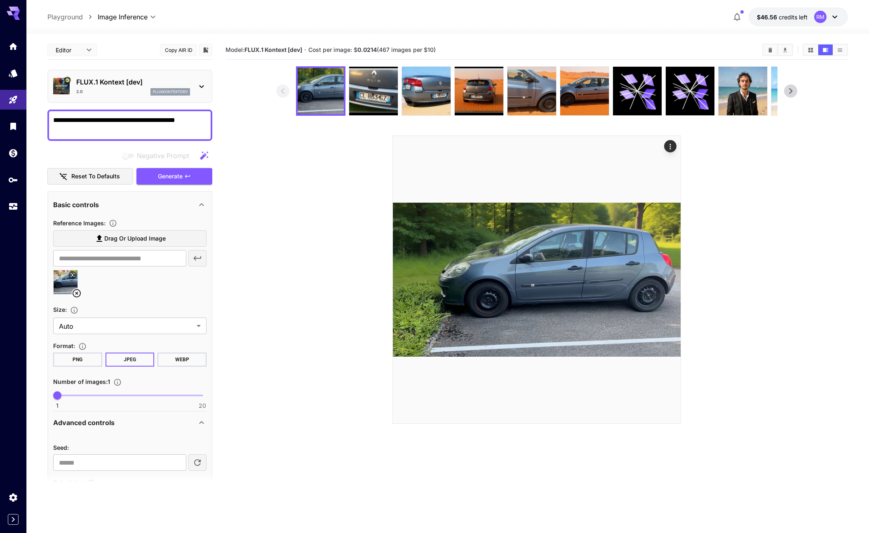
click at [150, 125] on textarea "**********" at bounding box center [129, 125] width 153 height 20
paste textarea "*****"
click at [188, 182] on button "Generate" at bounding box center [174, 176] width 76 height 17
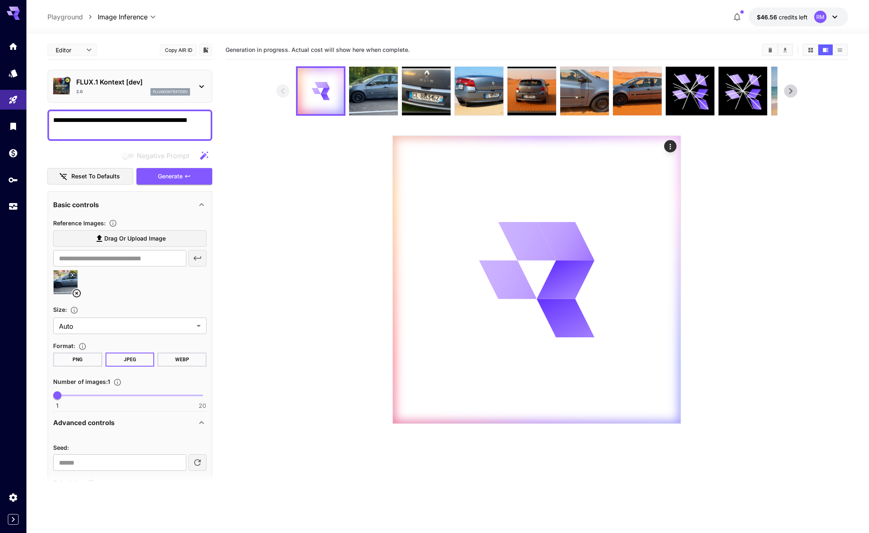
click at [146, 127] on textarea "**********" at bounding box center [129, 125] width 153 height 20
paste textarea
type textarea "**********"
click at [181, 173] on span "Generate" at bounding box center [170, 176] width 25 height 10
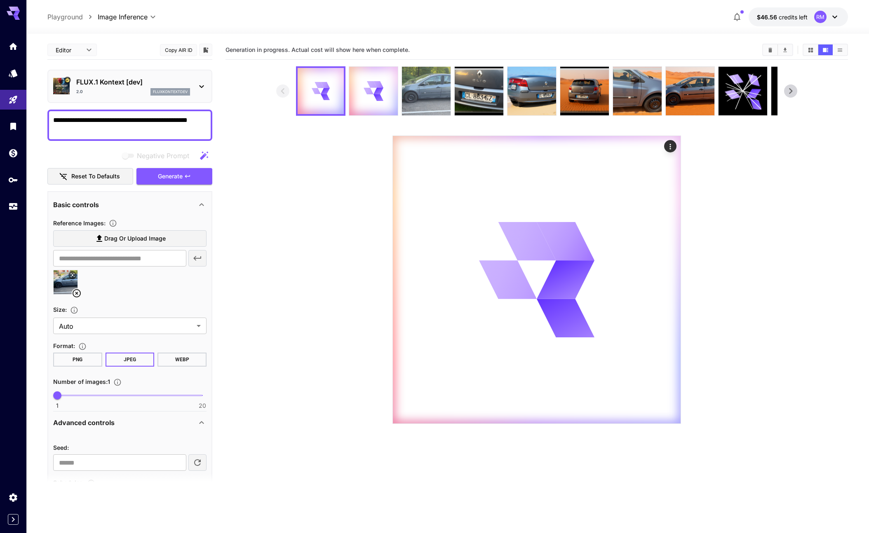
click at [445, 102] on img at bounding box center [426, 91] width 49 height 49
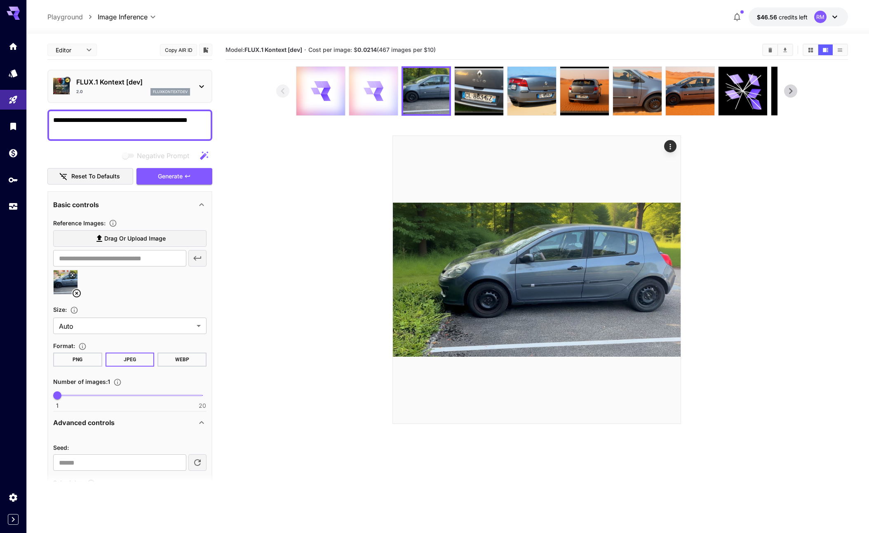
click at [361, 98] on div at bounding box center [373, 91] width 49 height 49
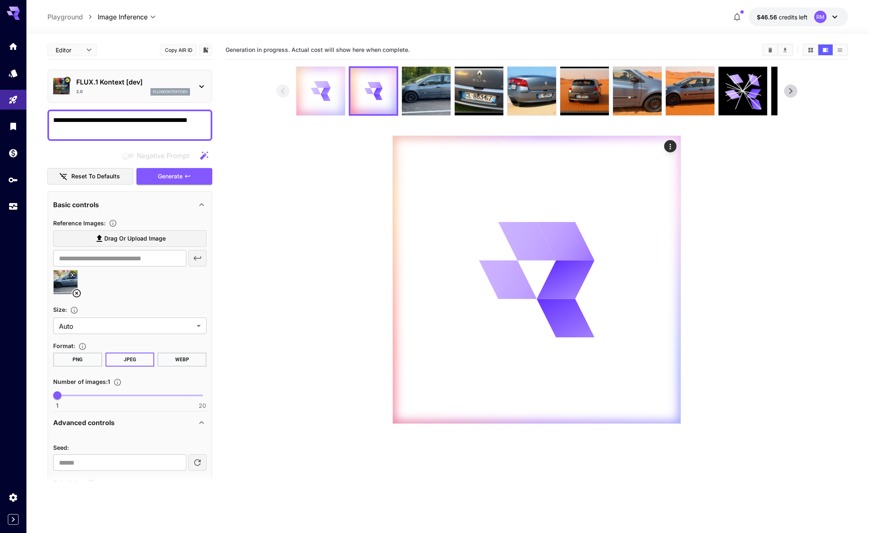
click at [339, 94] on div at bounding box center [320, 91] width 49 height 49
click at [368, 96] on icon at bounding box center [372, 90] width 19 height 19
click at [332, 94] on div at bounding box center [320, 91] width 49 height 49
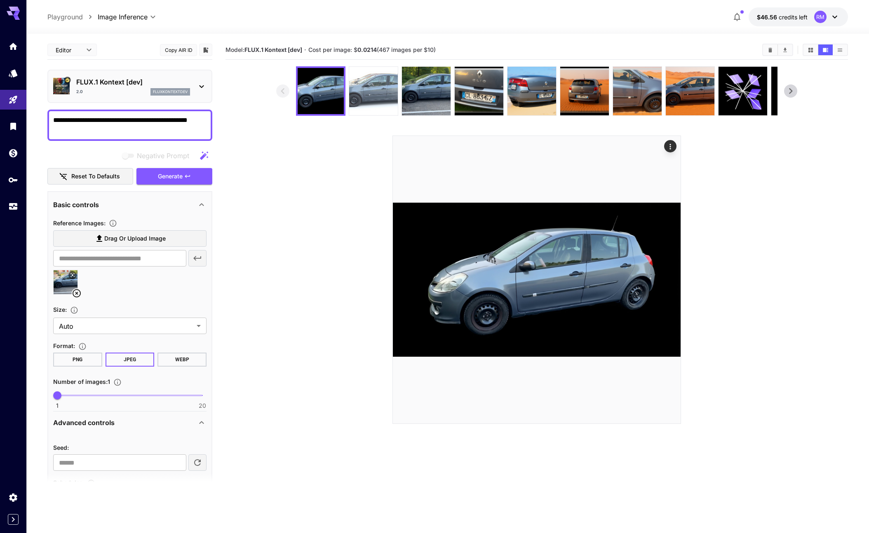
click at [362, 98] on img at bounding box center [373, 91] width 49 height 49
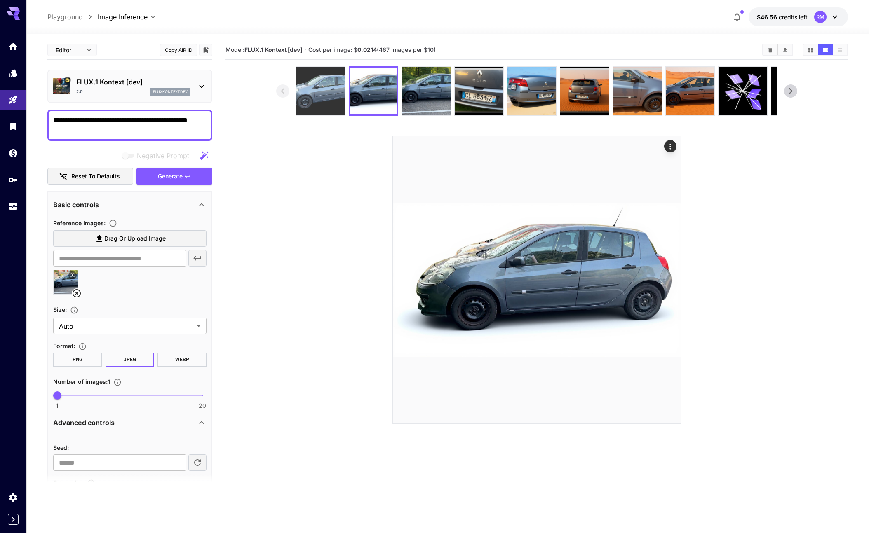
click at [328, 98] on img at bounding box center [320, 91] width 49 height 49
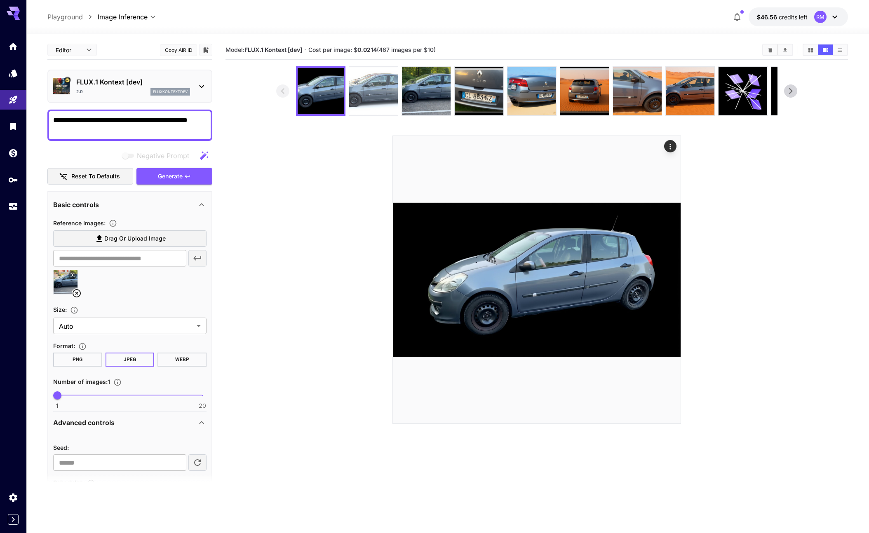
click at [367, 88] on img at bounding box center [373, 91] width 49 height 49
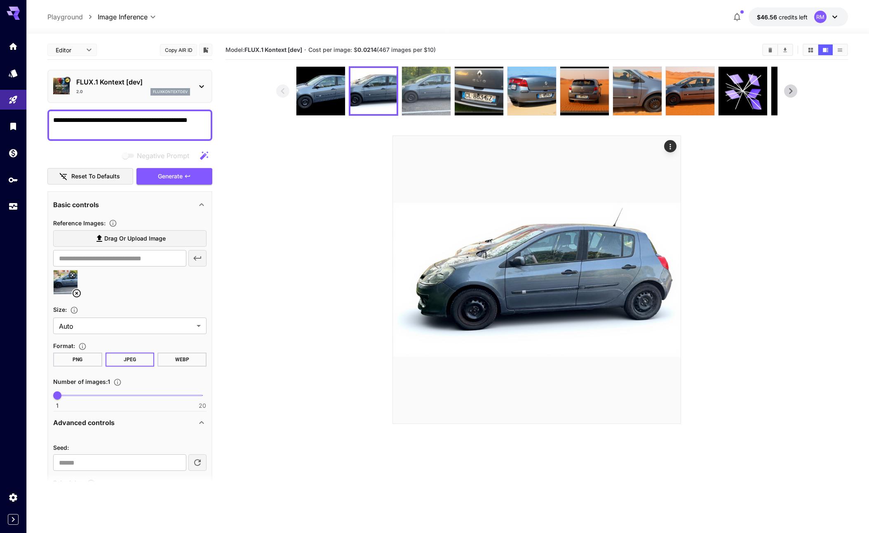
click at [415, 104] on img at bounding box center [426, 91] width 49 height 49
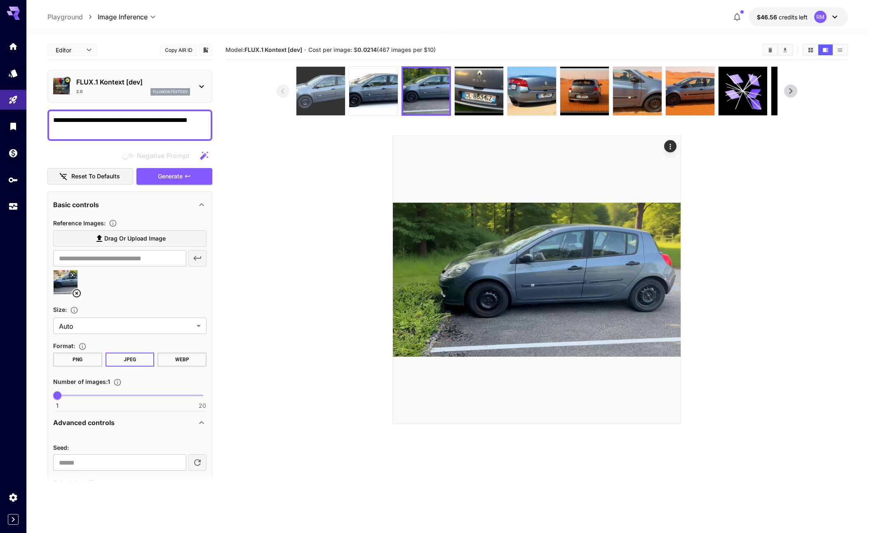
click at [342, 98] on img at bounding box center [320, 91] width 49 height 49
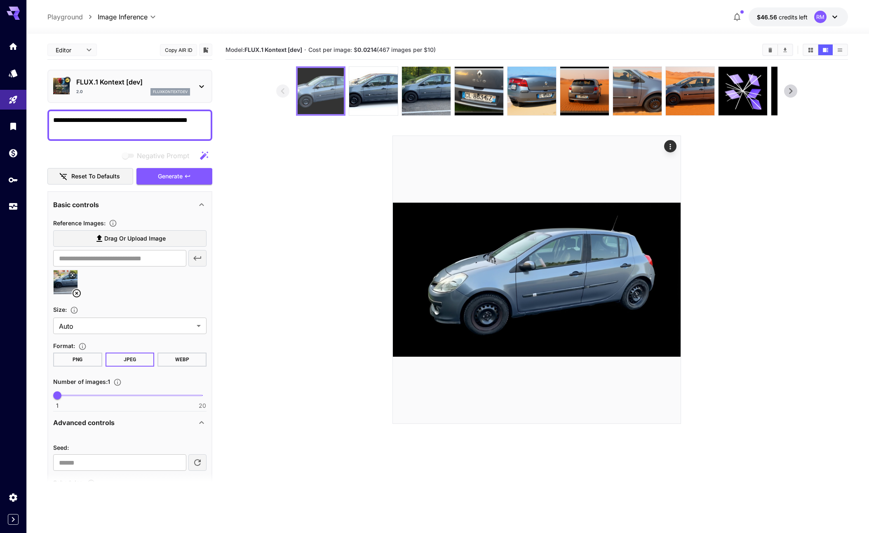
click at [308, 99] on img at bounding box center [321, 91] width 46 height 46
click at [364, 91] on img at bounding box center [373, 91] width 49 height 49
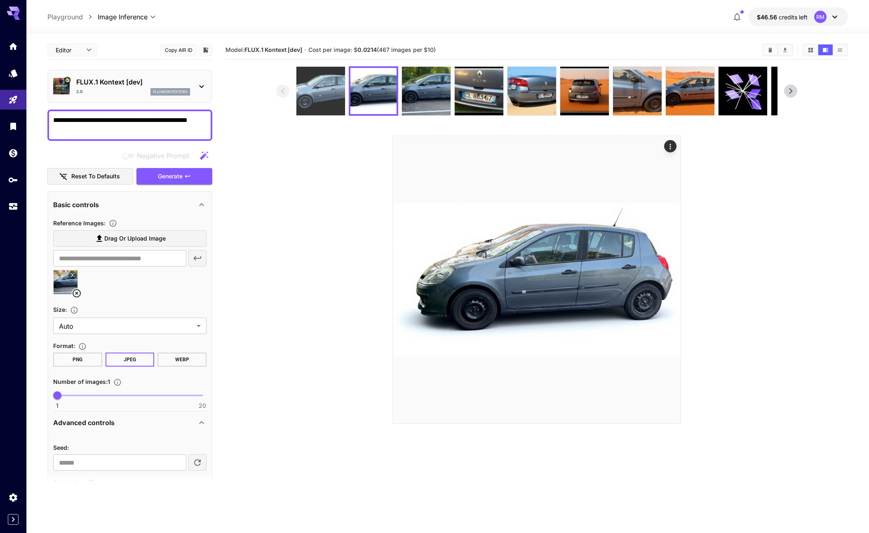
click at [323, 96] on img at bounding box center [320, 91] width 49 height 49
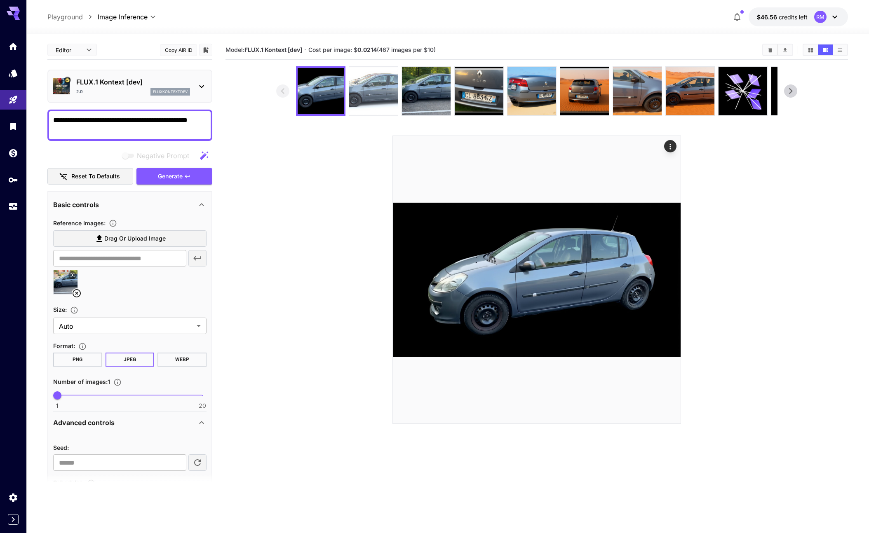
click at [366, 96] on img at bounding box center [373, 91] width 49 height 49
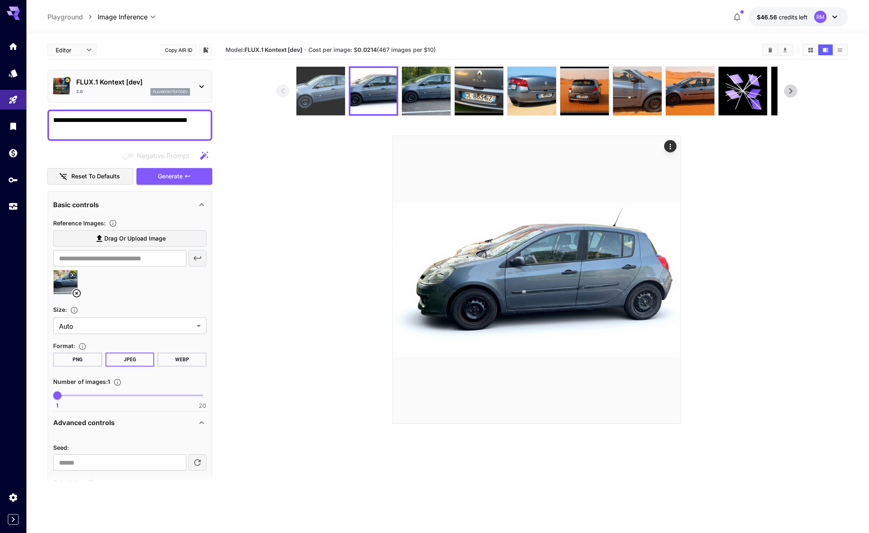
click at [314, 90] on img at bounding box center [320, 91] width 49 height 49
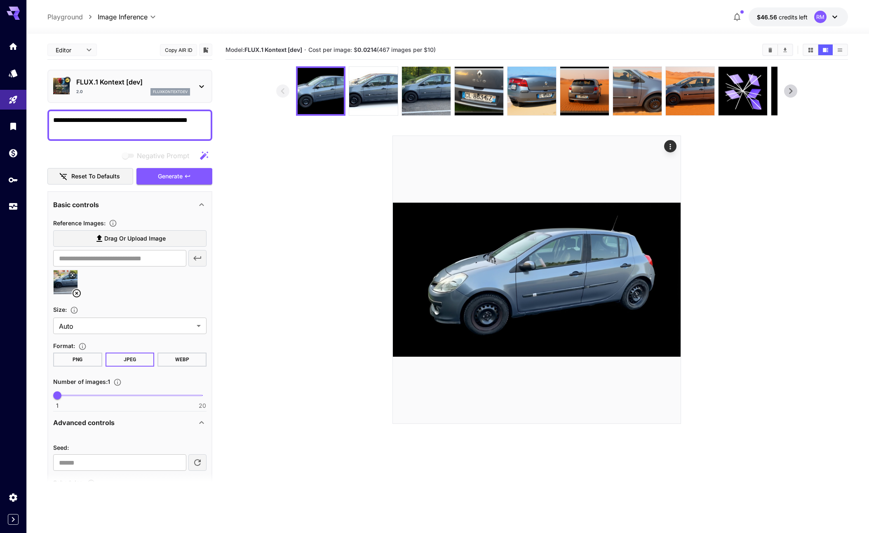
click at [122, 84] on p "FLUX.1 Kontext [dev]" at bounding box center [133, 82] width 114 height 10
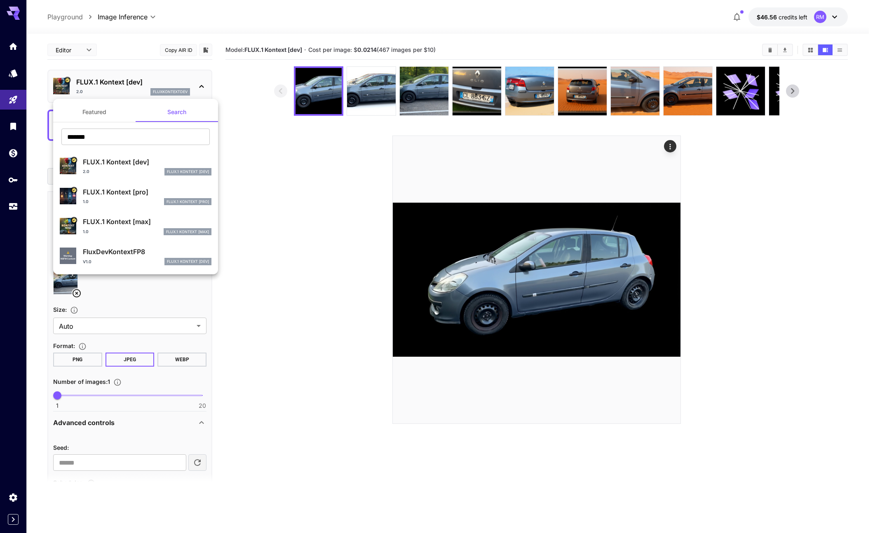
click at [53, 92] on div at bounding box center [437, 266] width 875 height 533
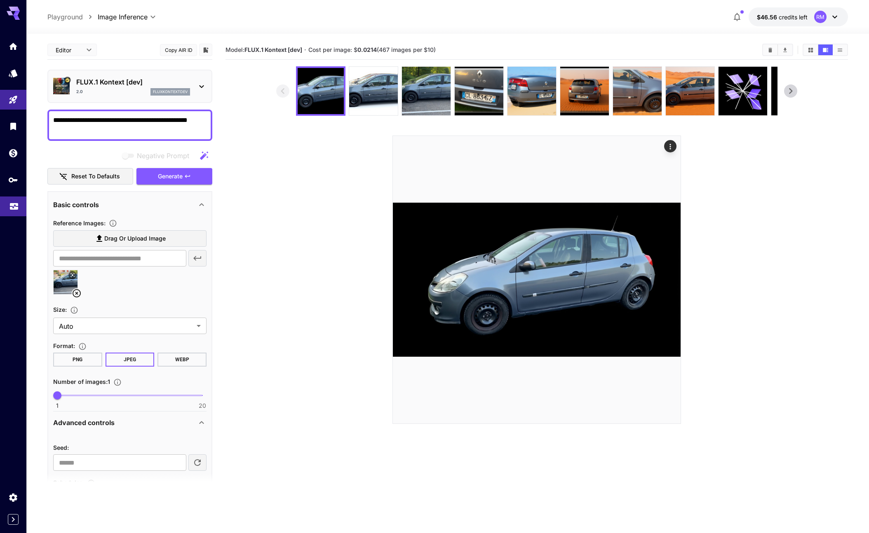
click at [19, 198] on link at bounding box center [13, 207] width 26 height 20
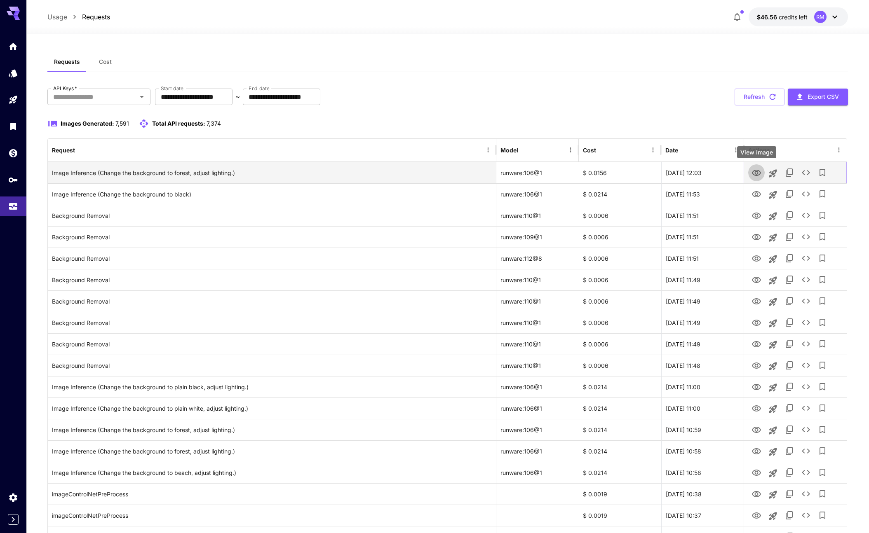
click at [757, 174] on icon "View Image" at bounding box center [756, 173] width 10 height 10
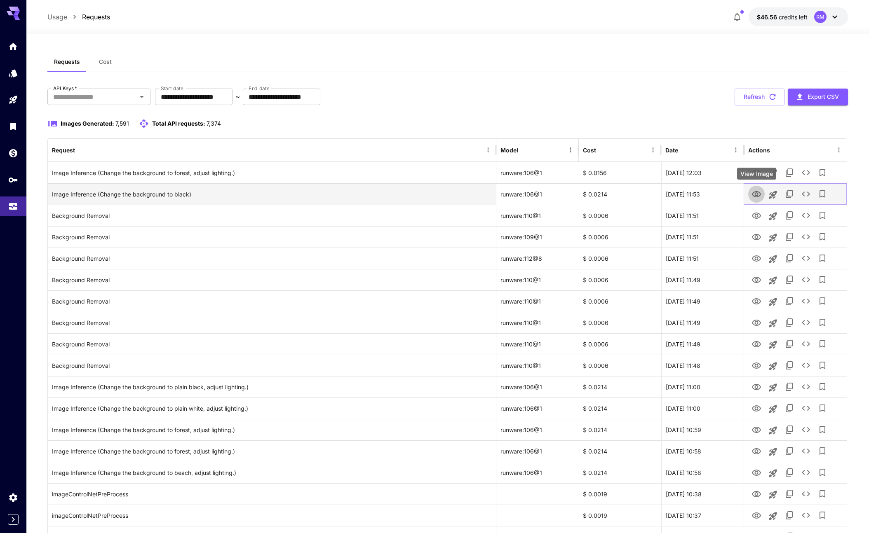
click at [756, 198] on icon "View Image" at bounding box center [756, 195] width 10 height 10
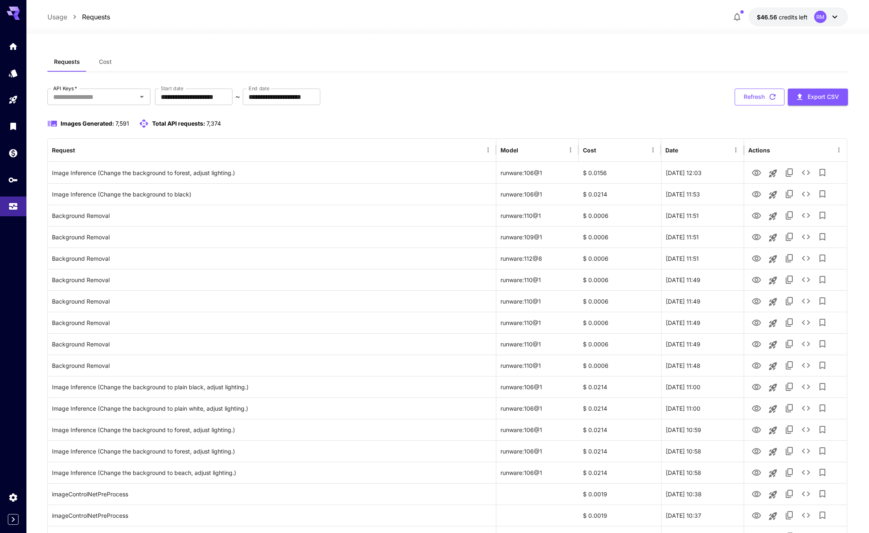
click at [758, 102] on button "Refresh" at bounding box center [759, 97] width 50 height 17
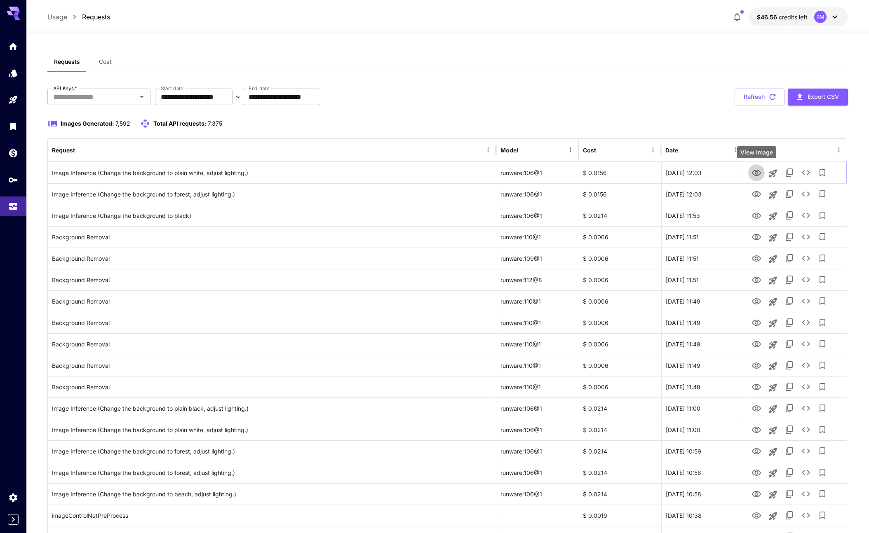
click at [758, 171] on icon "View Image" at bounding box center [756, 173] width 9 height 6
click at [766, 96] on button "Refresh" at bounding box center [759, 97] width 50 height 17
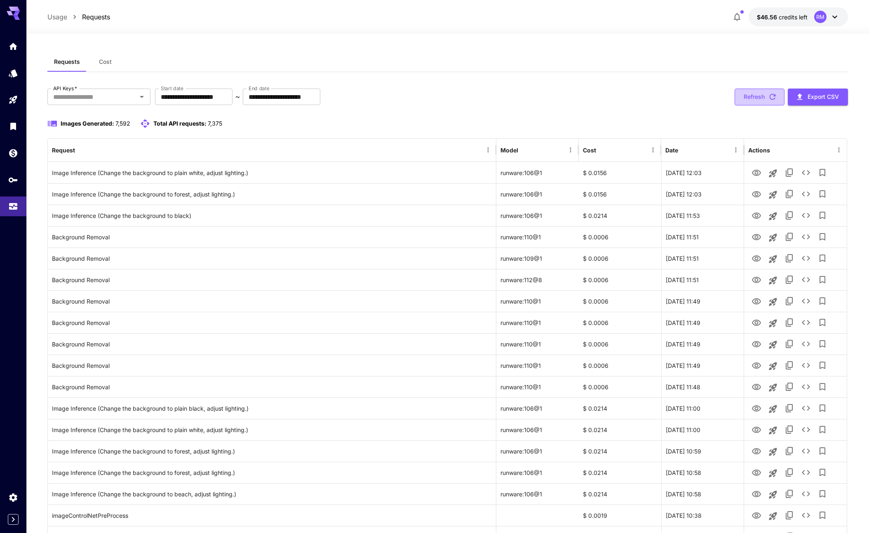
click at [766, 97] on button "Refresh" at bounding box center [759, 97] width 50 height 17
click at [762, 97] on button "Refresh" at bounding box center [759, 97] width 50 height 17
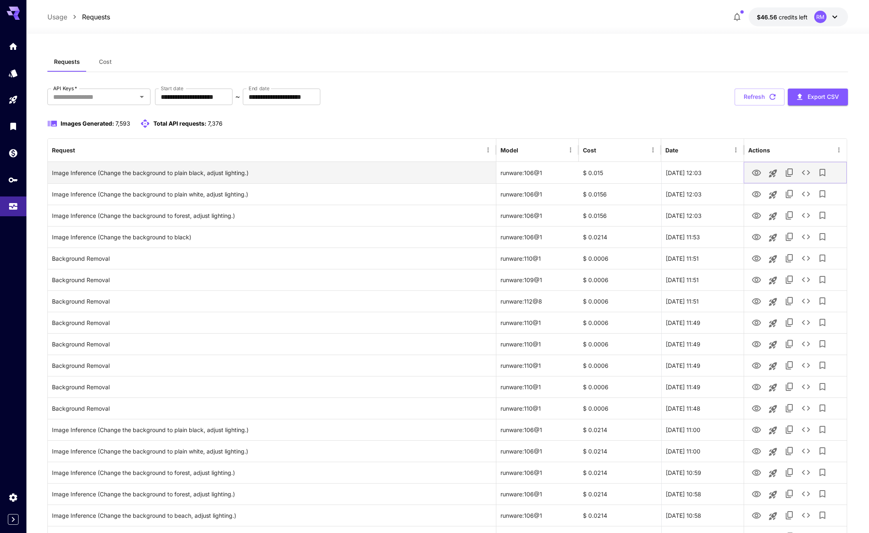
click at [752, 178] on icon "View Image" at bounding box center [756, 173] width 10 height 10
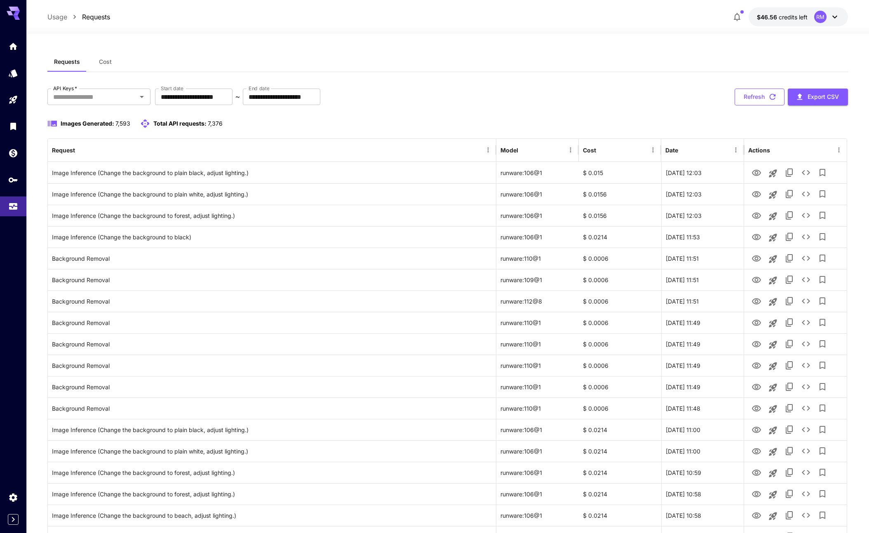
click at [759, 102] on button "Refresh" at bounding box center [759, 97] width 50 height 17
click at [758, 101] on button "Refresh" at bounding box center [759, 97] width 50 height 17
click at [754, 99] on button "Refresh" at bounding box center [759, 97] width 50 height 17
click at [754, 172] on icon "View Image" at bounding box center [756, 173] width 10 height 10
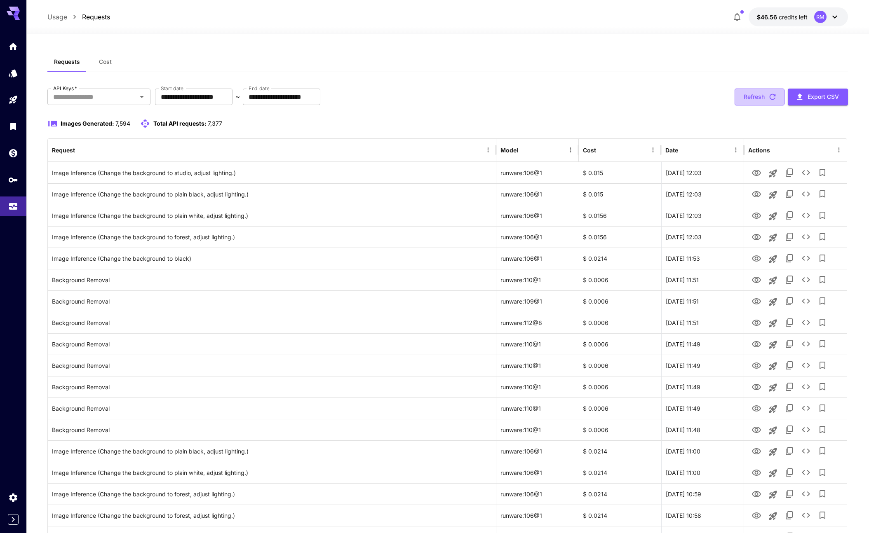
click at [757, 99] on button "Refresh" at bounding box center [759, 97] width 50 height 17
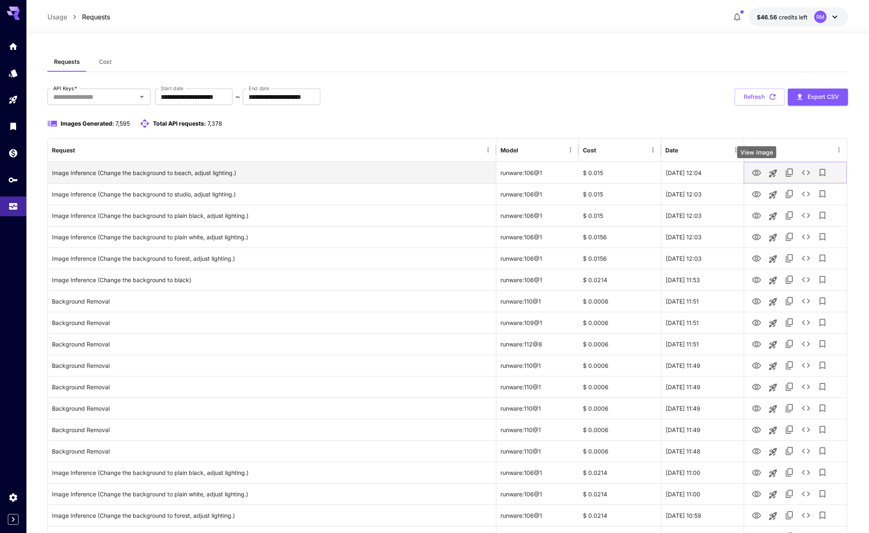
click at [756, 171] on icon "View Image" at bounding box center [756, 173] width 9 height 6
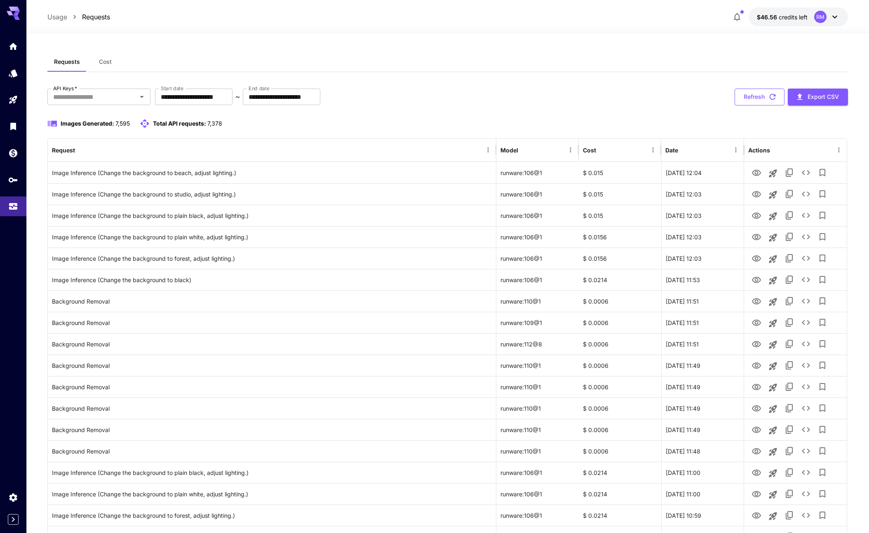
click at [764, 92] on button "Refresh" at bounding box center [759, 97] width 50 height 17
click at [763, 98] on button "Refresh" at bounding box center [759, 97] width 50 height 17
click at [746, 93] on button "Refresh" at bounding box center [759, 97] width 50 height 17
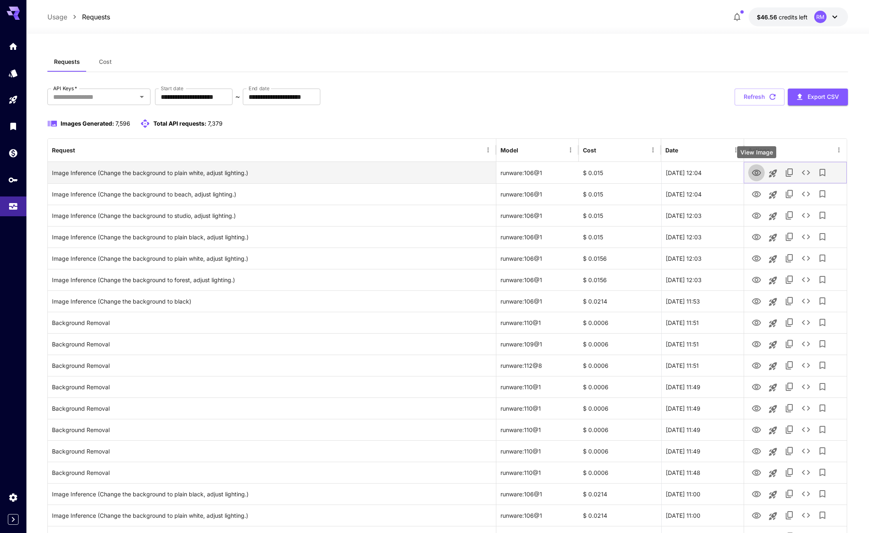
click at [757, 176] on icon "View Image" at bounding box center [756, 173] width 10 height 10
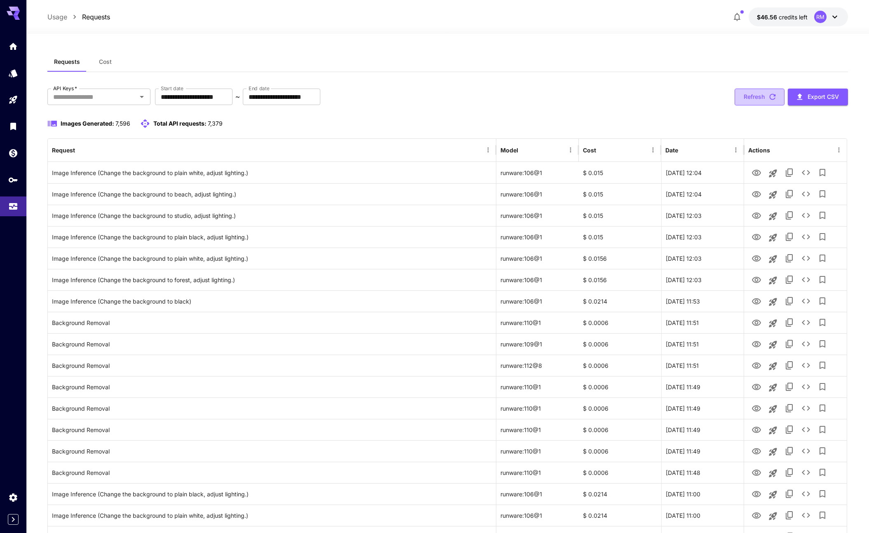
click at [763, 96] on button "Refresh" at bounding box center [759, 97] width 50 height 17
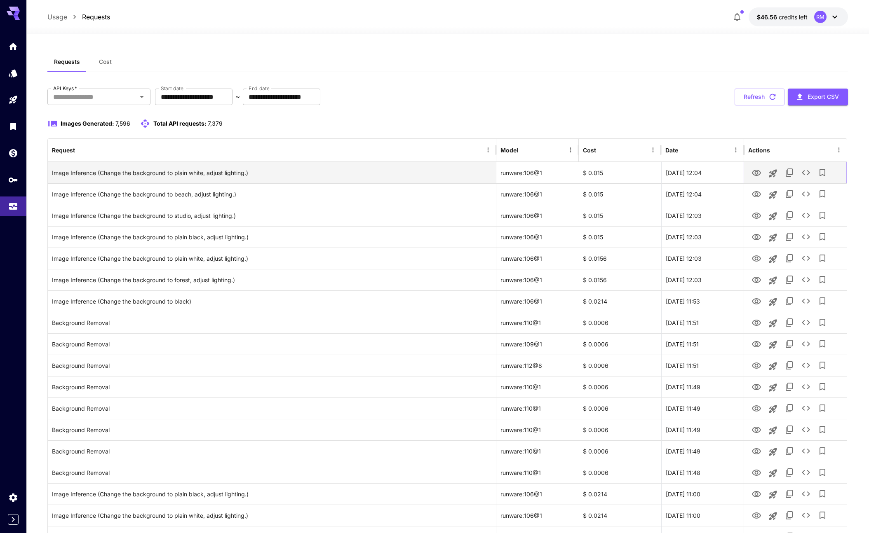
click at [756, 171] on icon "View Image" at bounding box center [756, 173] width 9 height 6
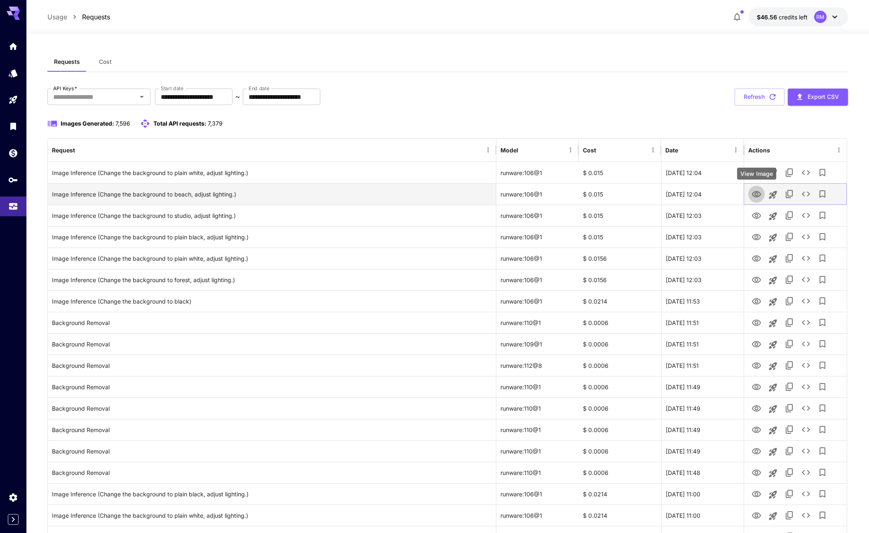
click at [753, 192] on icon "View Image" at bounding box center [756, 195] width 10 height 10
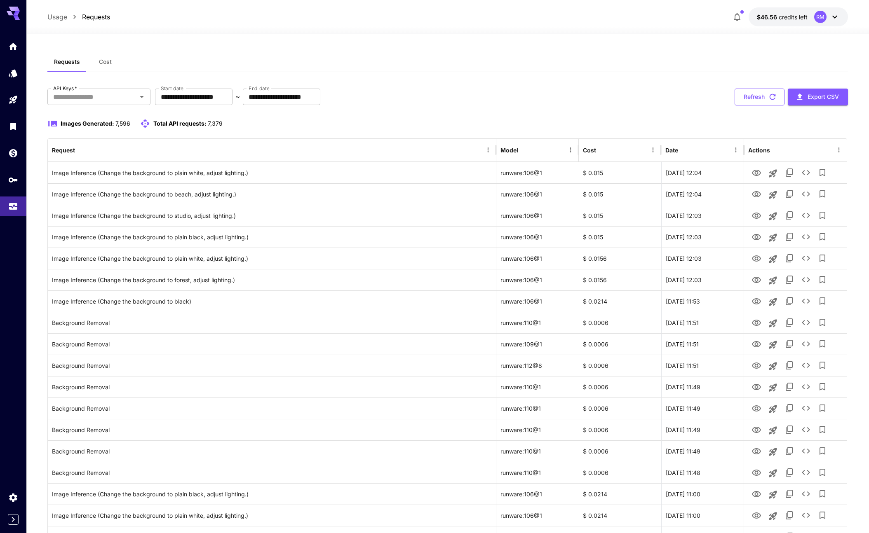
click at [739, 92] on button "Refresh" at bounding box center [759, 97] width 50 height 17
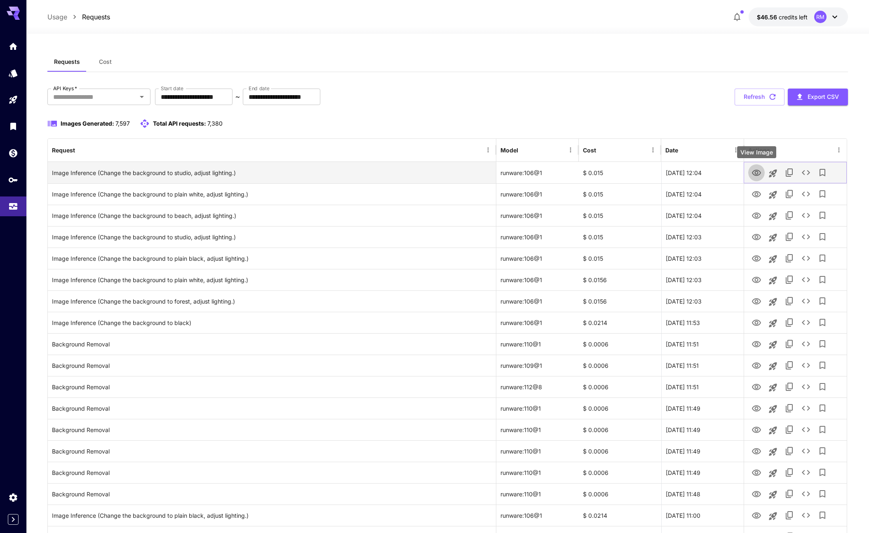
click at [759, 176] on icon "View Image" at bounding box center [756, 173] width 10 height 10
click at [759, 172] on icon "View Image" at bounding box center [756, 173] width 10 height 10
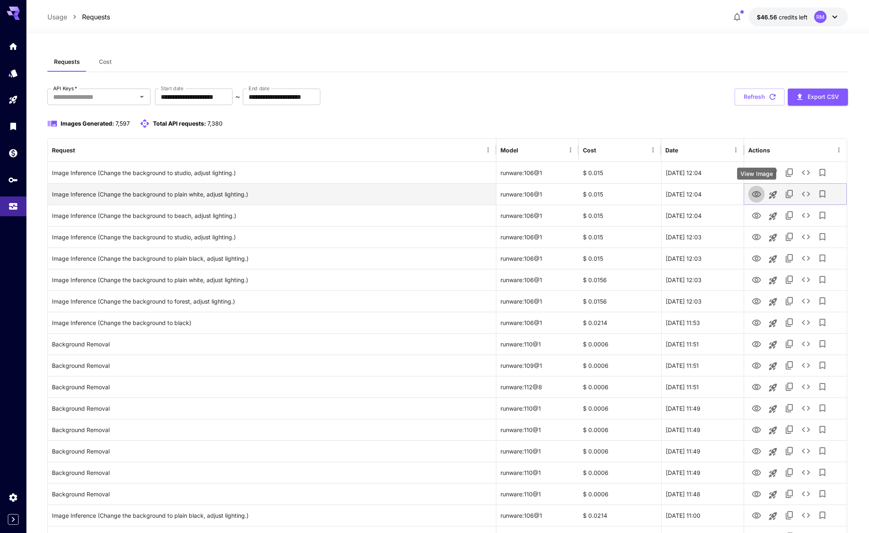
click at [756, 189] on link "View Image" at bounding box center [756, 194] width 10 height 10
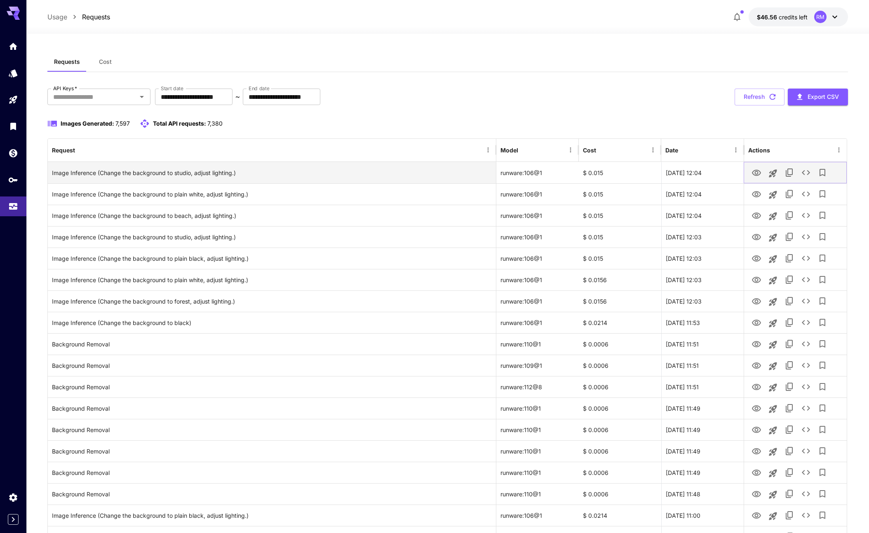
click at [757, 175] on icon "View Image" at bounding box center [756, 173] width 9 height 6
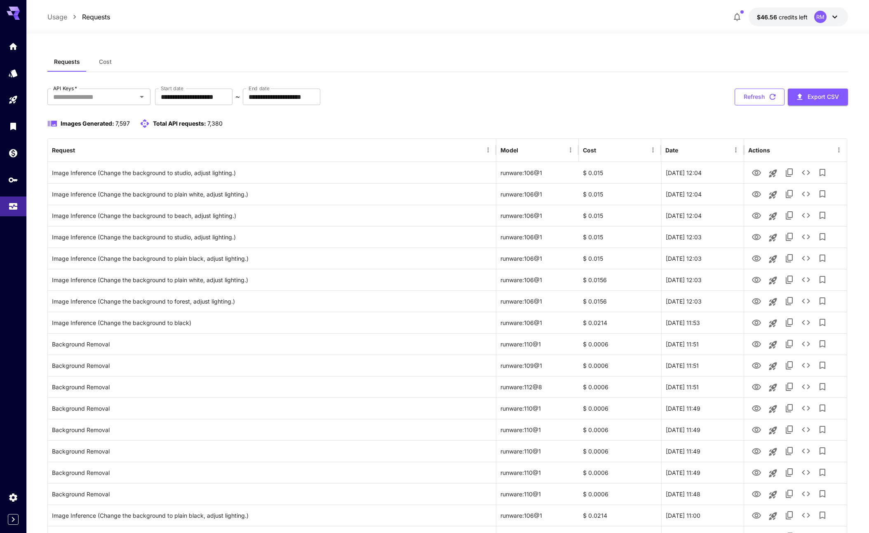
click at [750, 96] on button "Refresh" at bounding box center [759, 97] width 50 height 17
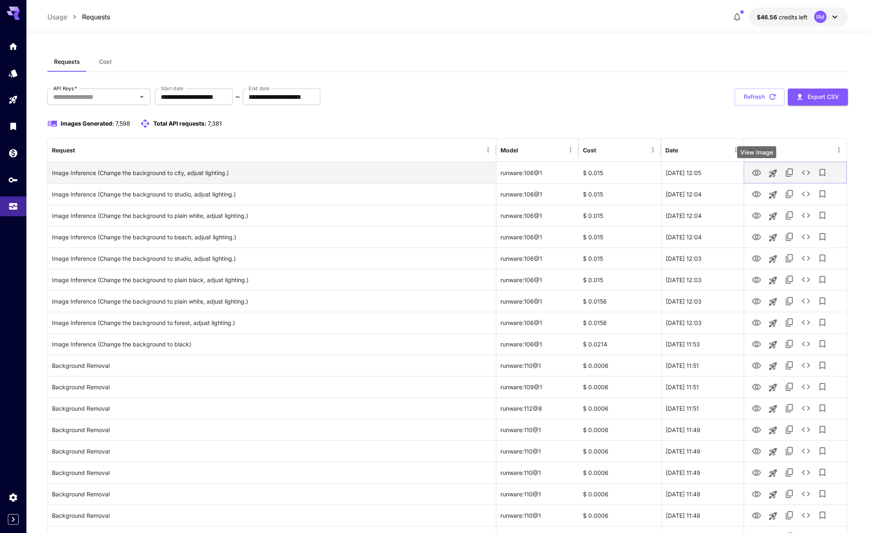
click at [752, 175] on icon "View Image" at bounding box center [756, 173] width 10 height 10
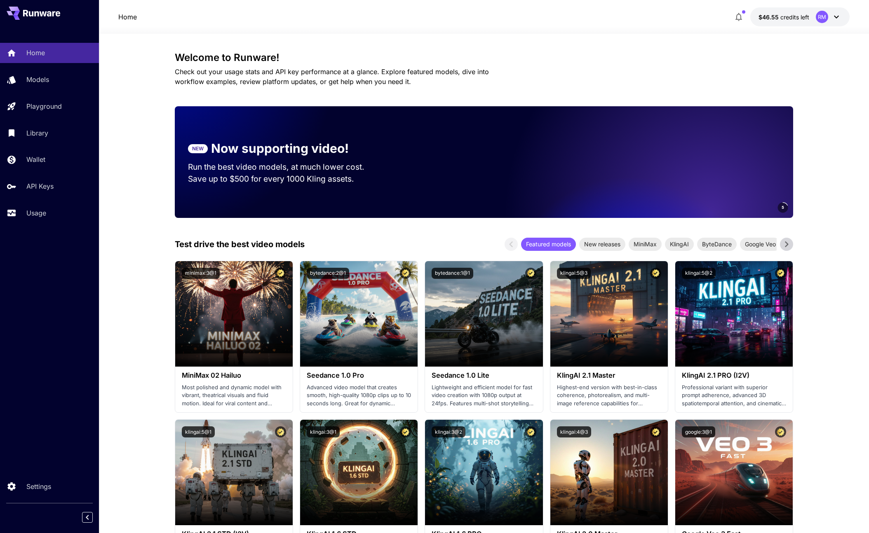
click at [48, 202] on div "Home Models Playground Library Wallet API Keys Usage" at bounding box center [49, 133] width 99 height 180
click at [47, 210] on div "Usage" at bounding box center [60, 213] width 64 height 10
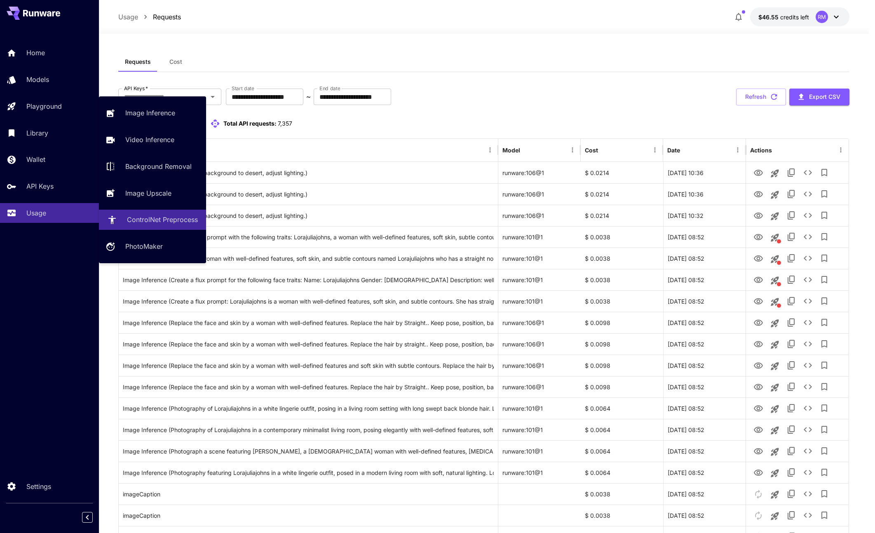
click at [134, 224] on p "ControlNet Preprocess" at bounding box center [162, 220] width 71 height 10
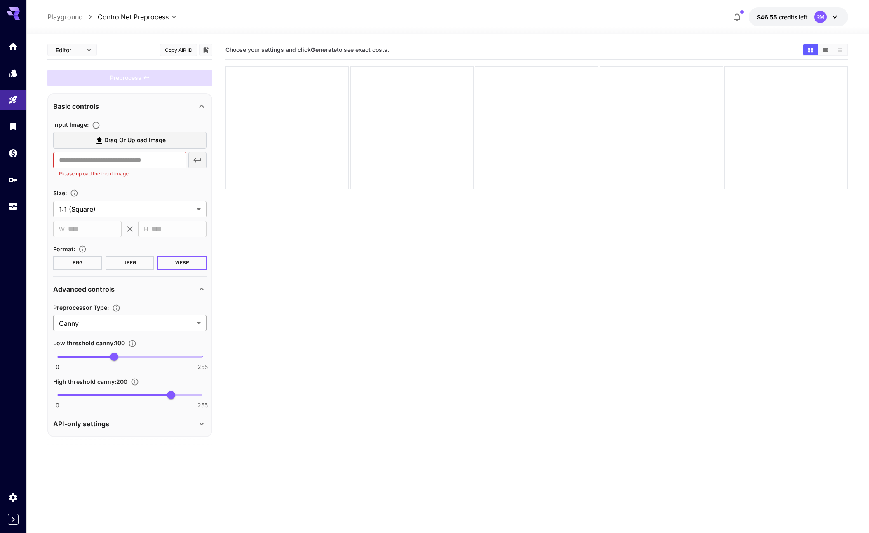
click at [114, 321] on body "**********" at bounding box center [434, 299] width 869 height 598
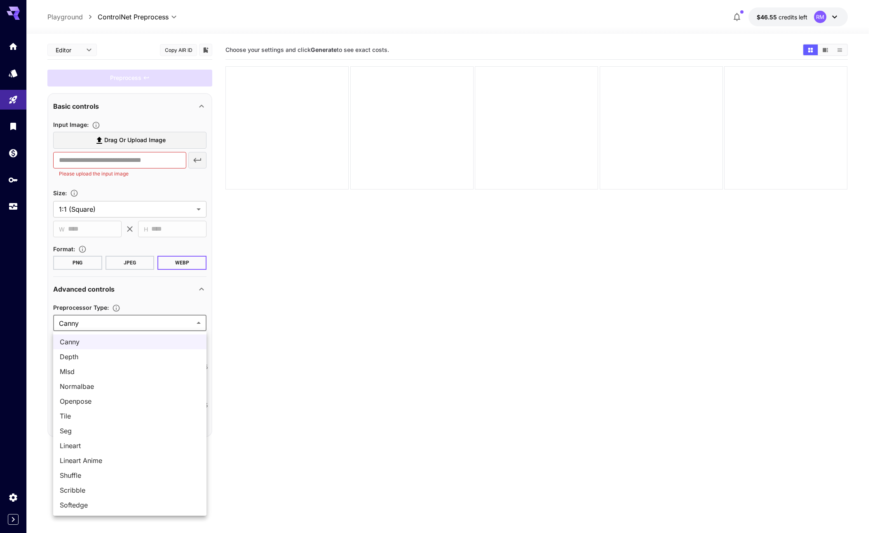
click at [107, 430] on span "Seg" at bounding box center [130, 431] width 140 height 10
type input "***"
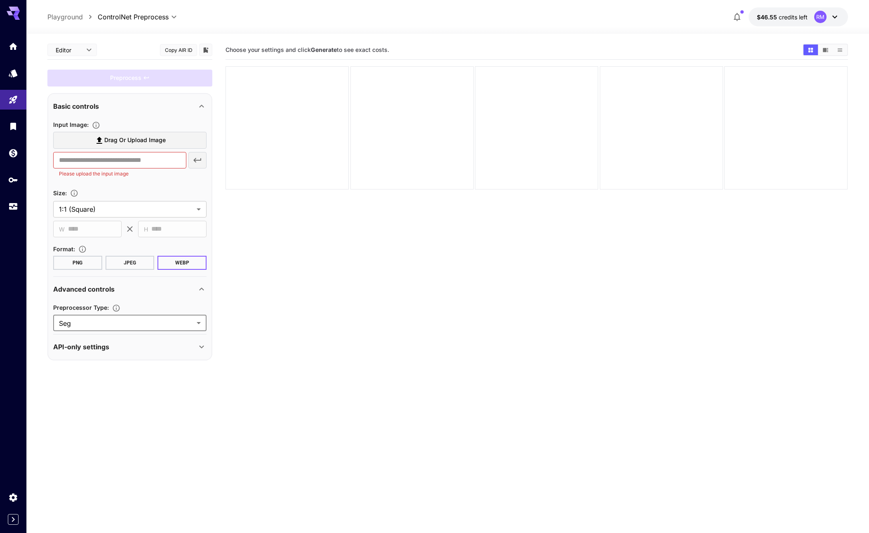
click at [105, 144] on span "Drag or upload image" at bounding box center [134, 140] width 61 height 10
click at [0, 0] on input "Drag or upload image" at bounding box center [0, 0] width 0 height 0
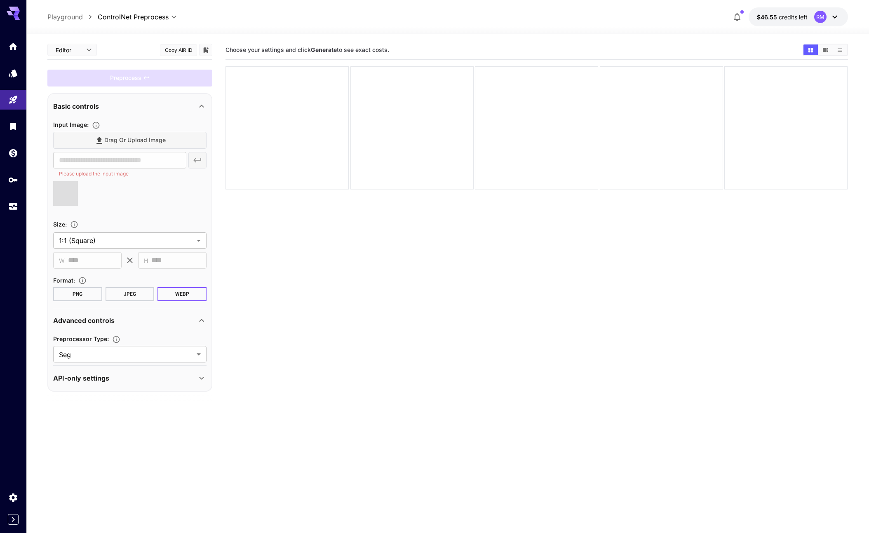
type input "**********"
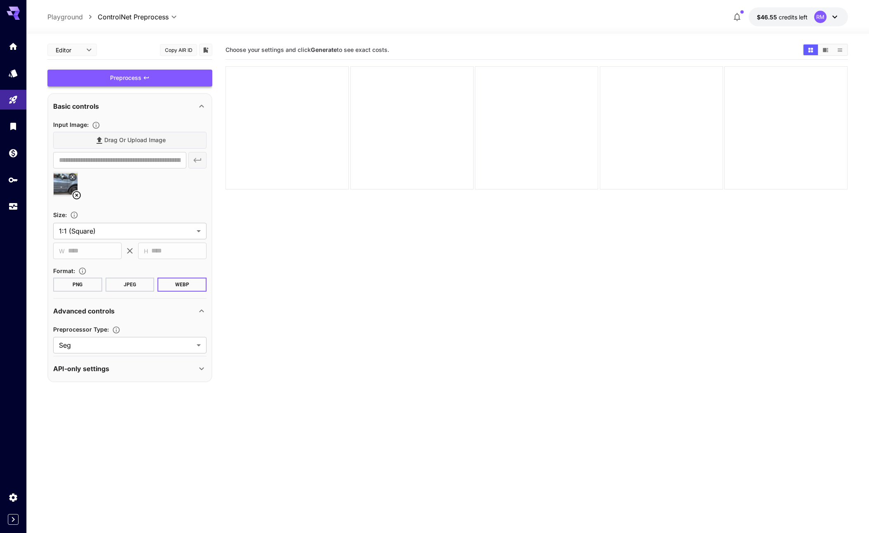
click at [173, 82] on div "Preprocess" at bounding box center [129, 78] width 165 height 17
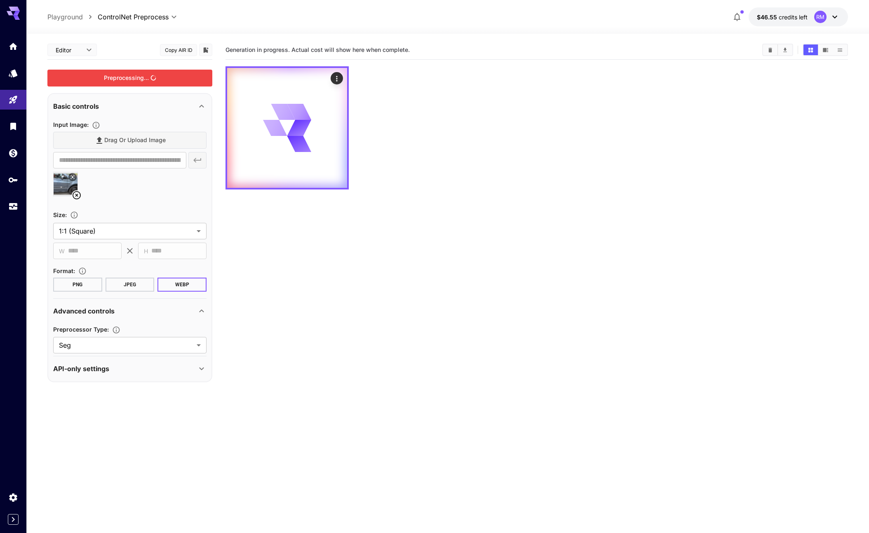
click at [181, 372] on div "API-only settings" at bounding box center [124, 369] width 143 height 10
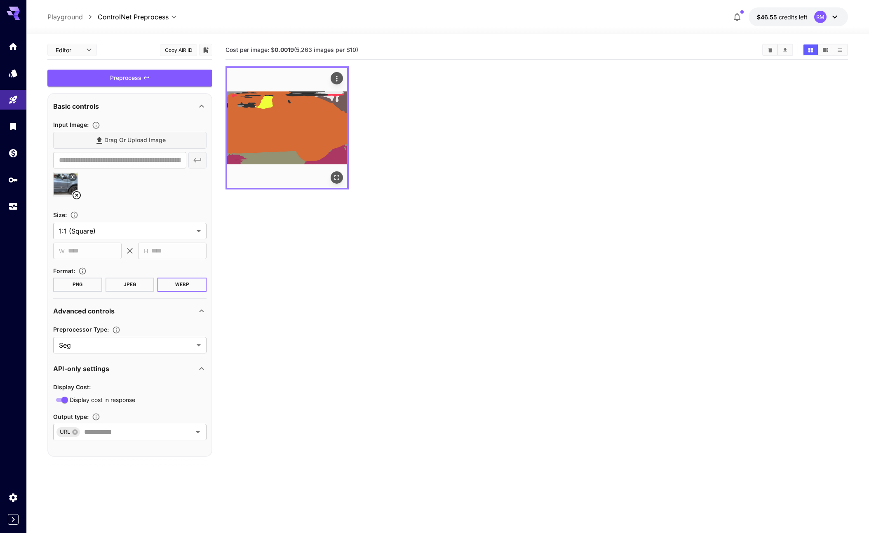
click at [333, 80] on icon "Actions" at bounding box center [337, 79] width 8 height 8
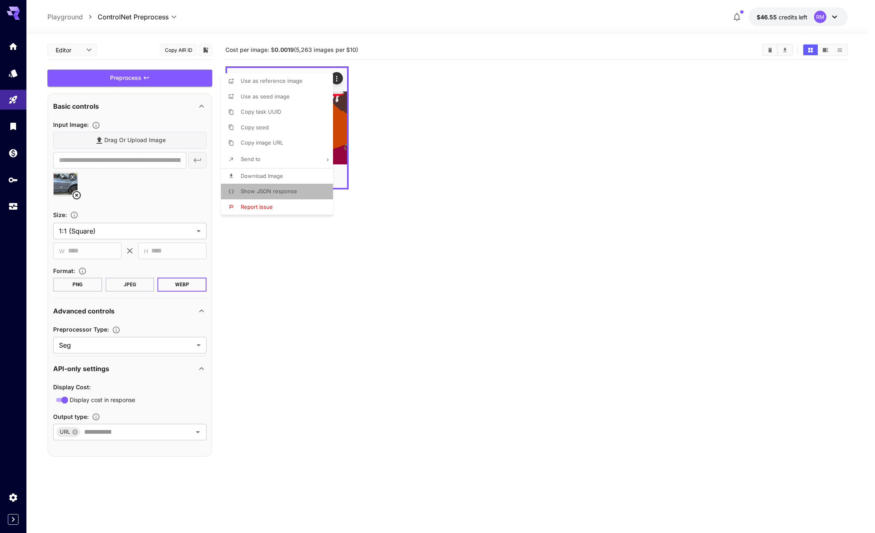
click at [276, 187] on li "Show JSON response" at bounding box center [279, 192] width 117 height 16
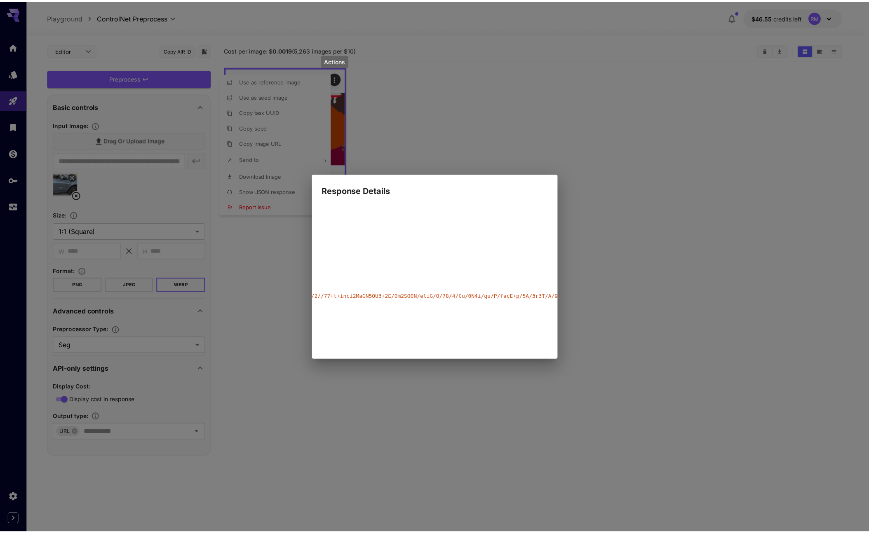
scroll to position [0, 1469]
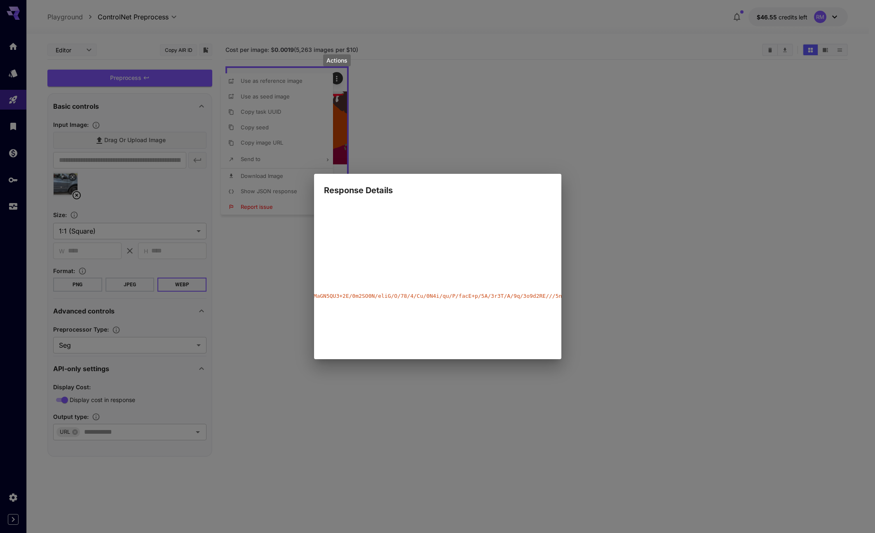
click at [627, 203] on div "Response Details { 7 item s " taskUUID " : string " 290c244c-30e1-4e51-8a90-7dc…" at bounding box center [437, 266] width 875 height 533
click at [352, 79] on div "Response Details { 7 item s " taskUUID " : string " 290c244c-30e1-4e51-8a90-7dc…" at bounding box center [437, 266] width 875 height 533
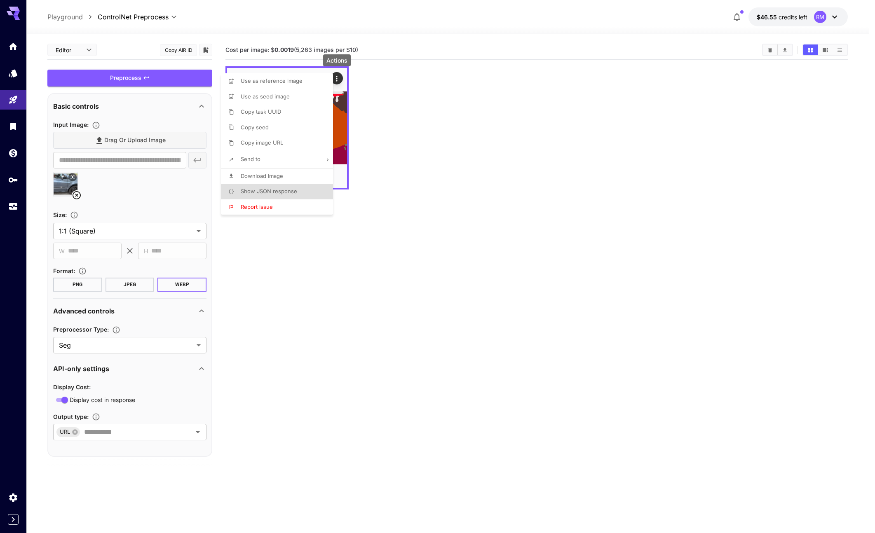
click at [412, 118] on div at bounding box center [437, 266] width 875 height 533
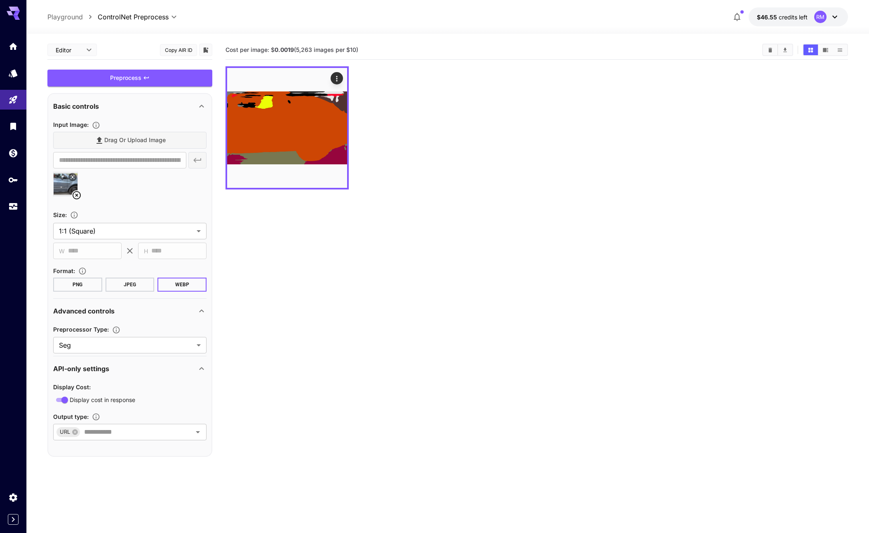
click at [171, 139] on div "Drag or upload image" at bounding box center [129, 140] width 153 height 17
click at [83, 190] on div at bounding box center [129, 187] width 153 height 31
click at [80, 197] on icon at bounding box center [77, 195] width 8 height 8
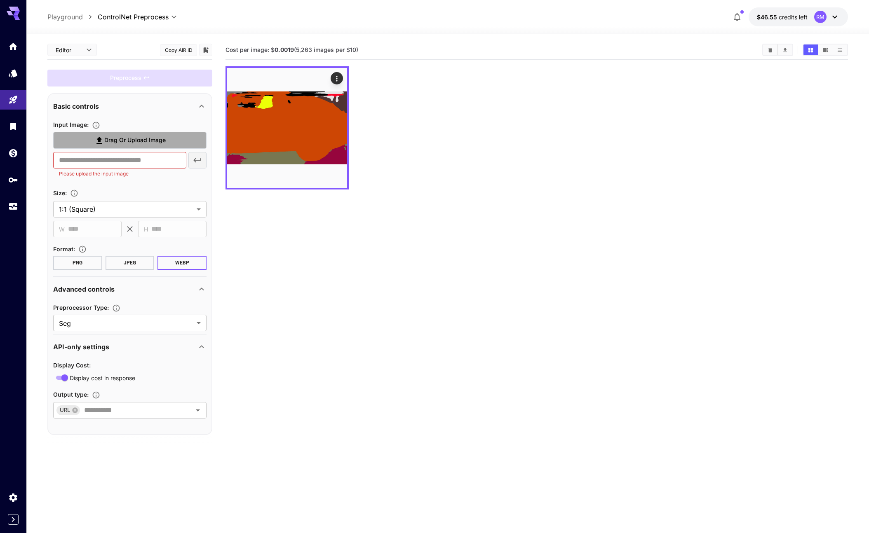
click at [132, 140] on span "Drag or upload image" at bounding box center [134, 140] width 61 height 10
click at [0, 0] on input "Drag or upload image" at bounding box center [0, 0] width 0 height 0
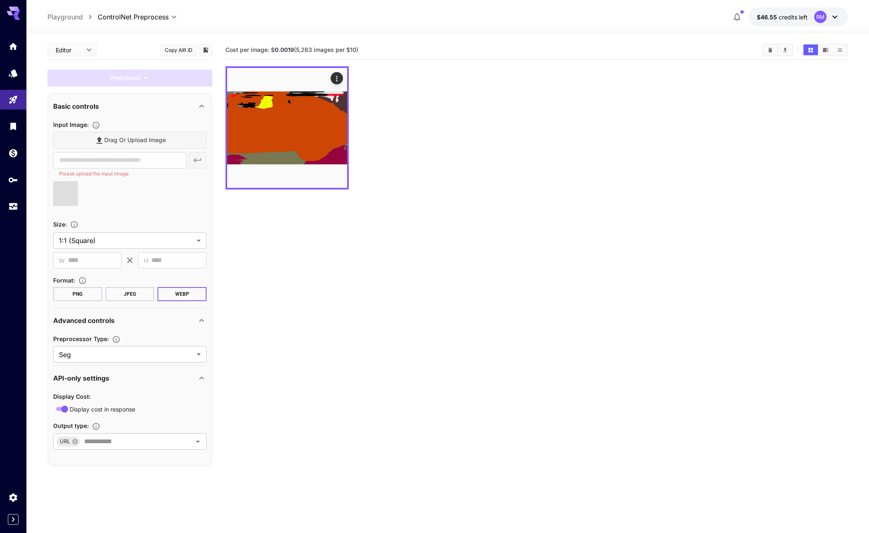
type input "**********"
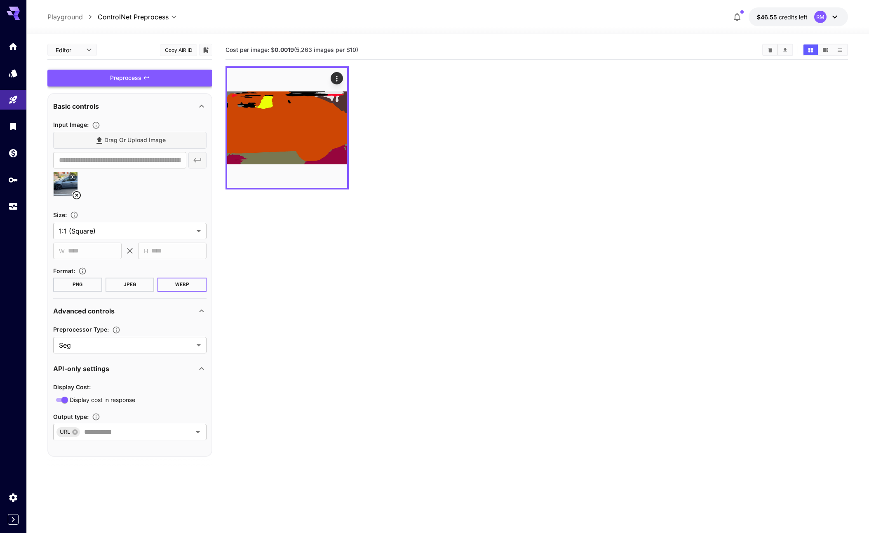
click at [142, 75] on div "Preprocess" at bounding box center [129, 78] width 165 height 17
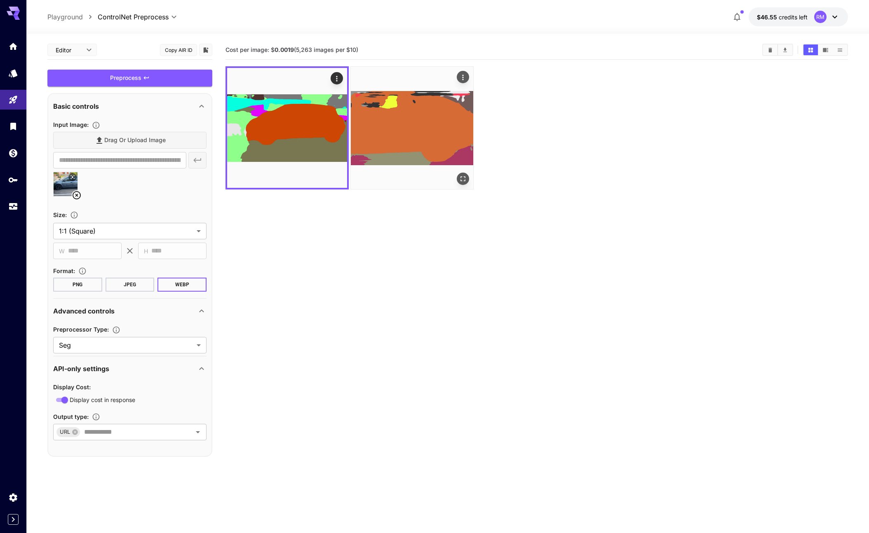
click at [375, 159] on img at bounding box center [412, 128] width 122 height 122
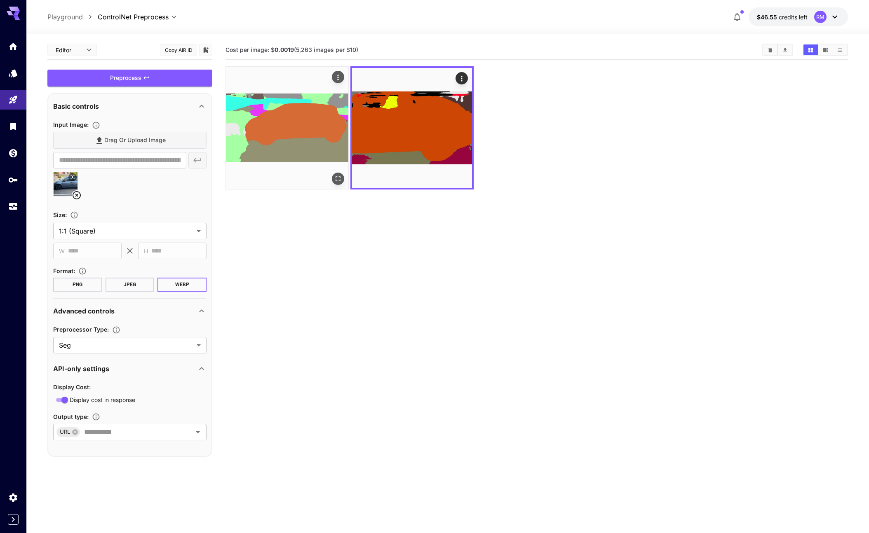
click at [332, 159] on img at bounding box center [287, 128] width 122 height 122
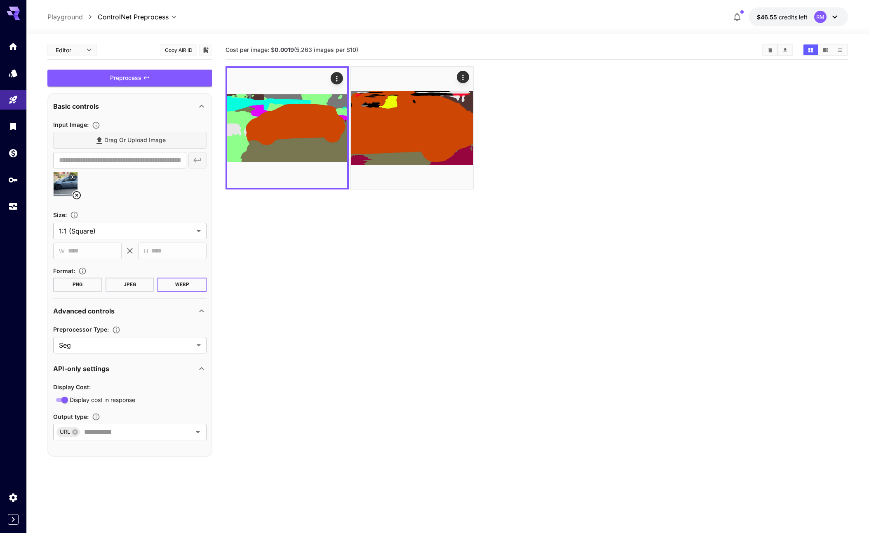
click at [342, 267] on section "Cost per image: $ 0.0019 (5,263 images per $10)" at bounding box center [536, 306] width 622 height 533
click at [743, 200] on section "Cost per image: $ 0.0019 (5,263 images per $10)" at bounding box center [536, 306] width 622 height 533
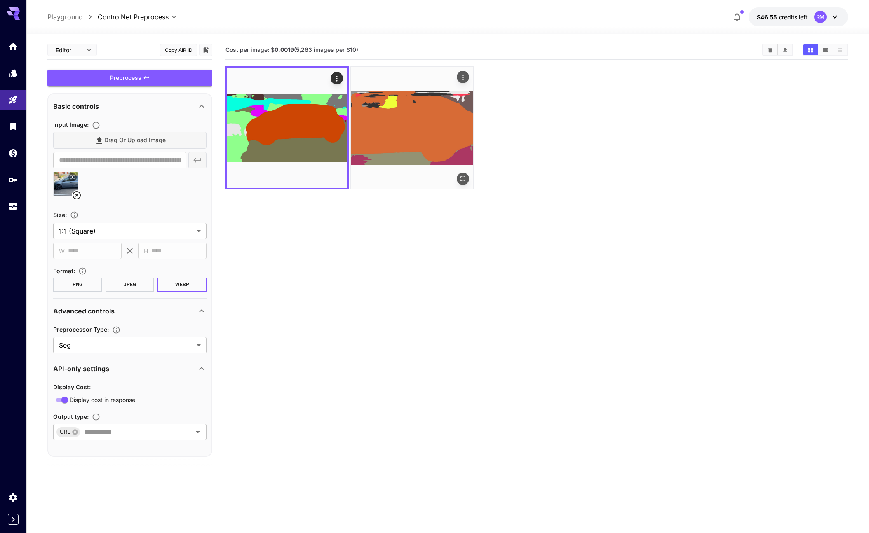
click at [412, 116] on img at bounding box center [412, 128] width 122 height 122
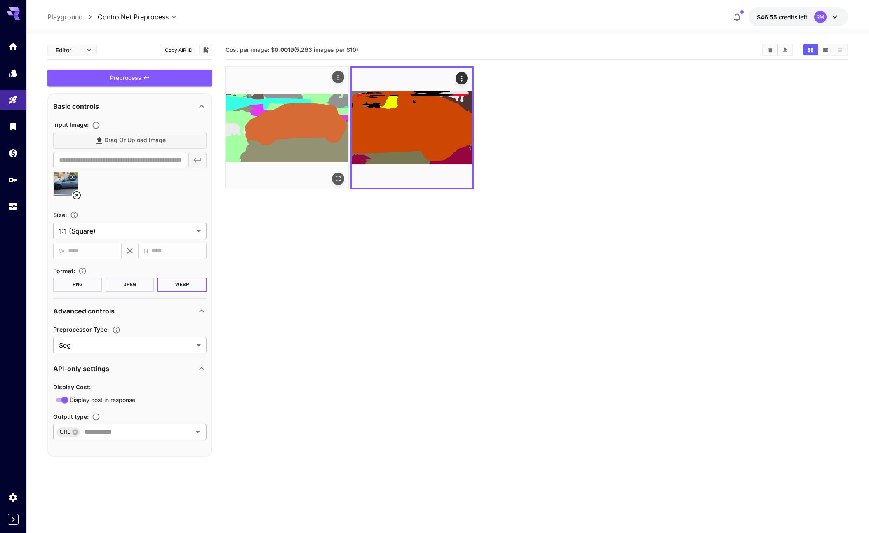
click at [300, 140] on img at bounding box center [287, 128] width 122 height 122
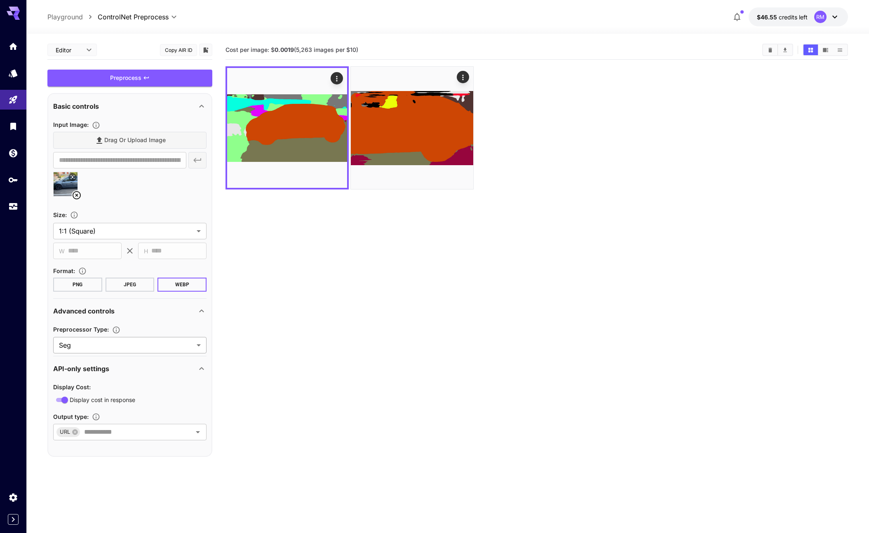
click at [107, 342] on body "**********" at bounding box center [434, 299] width 869 height 598
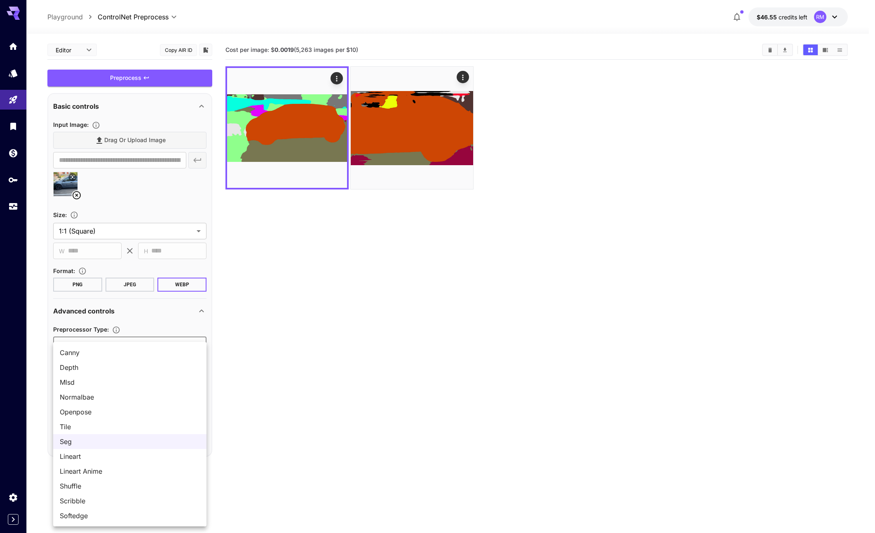
click at [381, 240] on div at bounding box center [437, 266] width 875 height 533
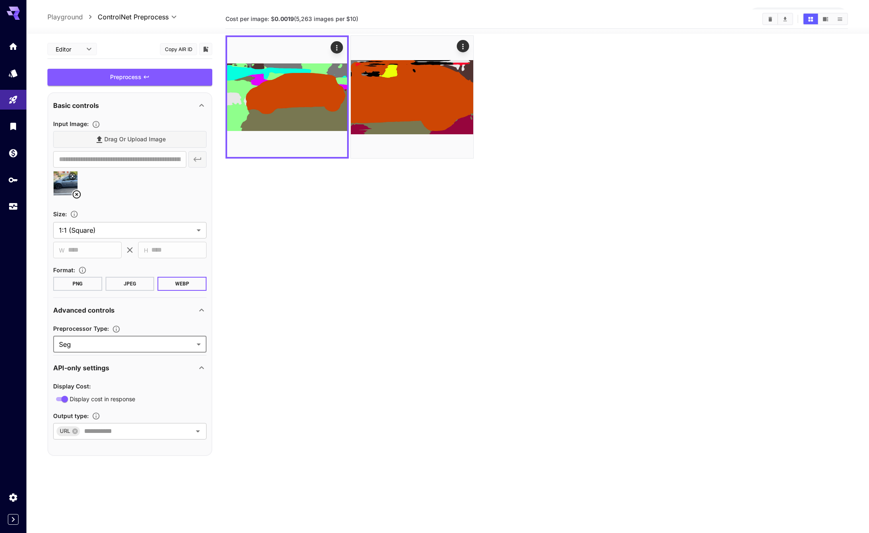
scroll to position [65, 0]
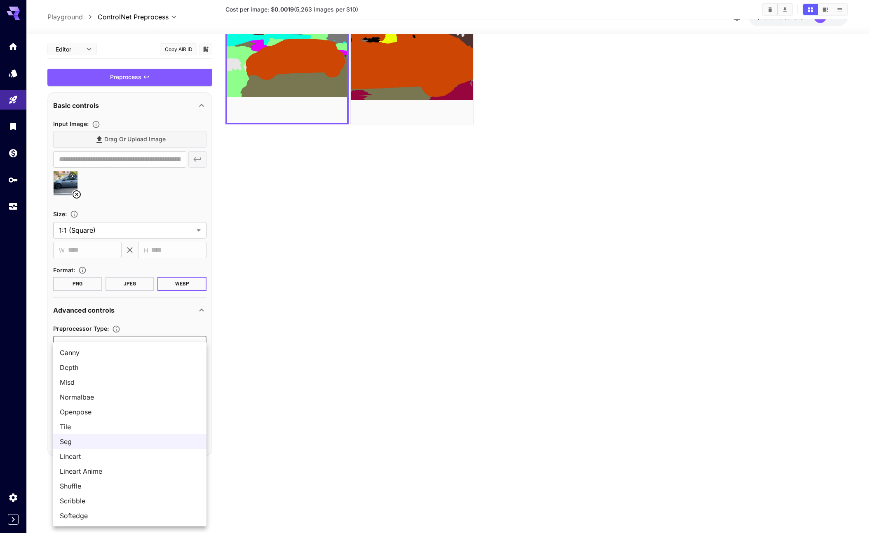
click at [120, 349] on body "**********" at bounding box center [437, 234] width 875 height 598
click at [313, 246] on div at bounding box center [437, 266] width 875 height 533
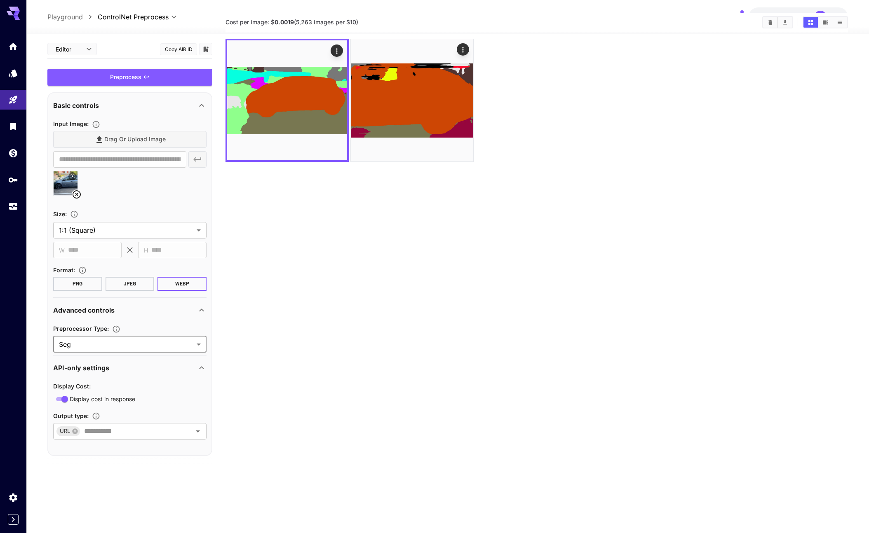
scroll to position [0, 0]
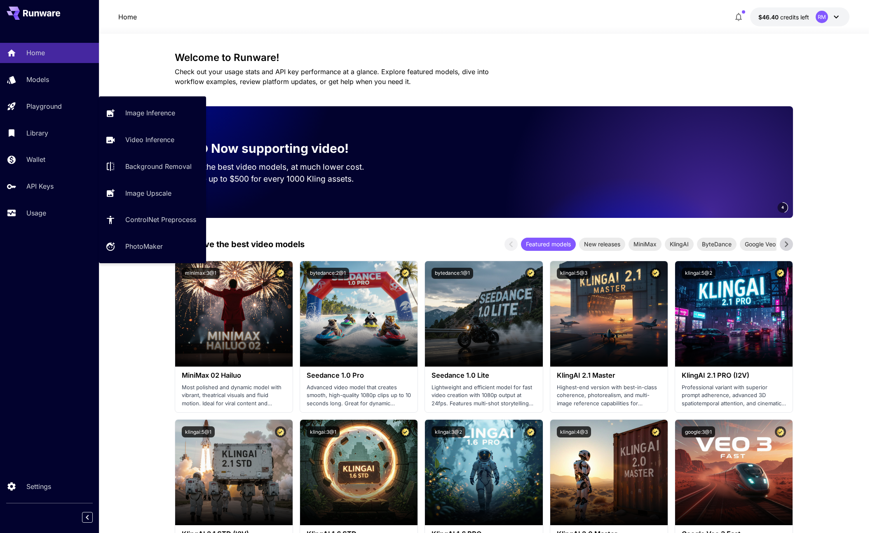
click at [147, 176] on div "Image Inference Video Inference Background Removal Image Upscale ControlNet Pre…" at bounding box center [152, 180] width 107 height 154
click at [148, 161] on link "Background Removal" at bounding box center [152, 167] width 107 height 20
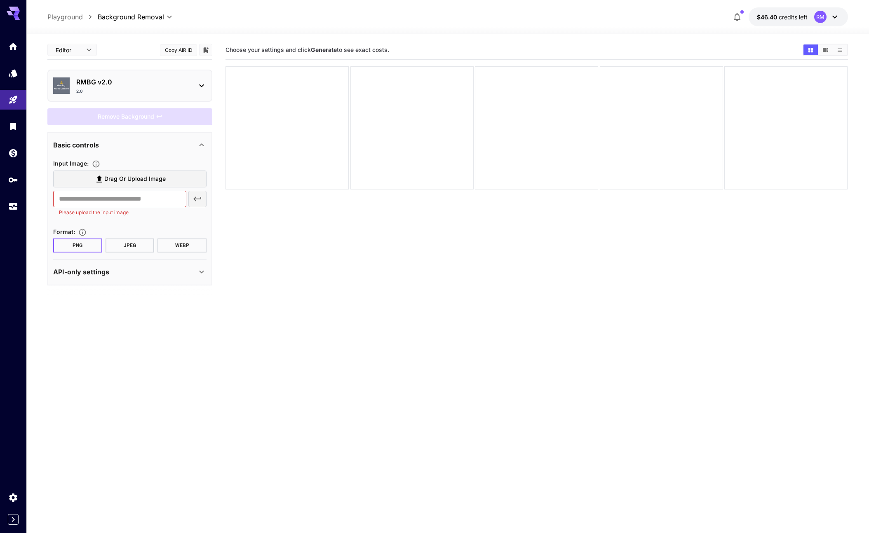
click at [156, 184] on label "Drag or upload image" at bounding box center [129, 179] width 153 height 17
click at [0, 0] on input "Drag or upload image" at bounding box center [0, 0] width 0 height 0
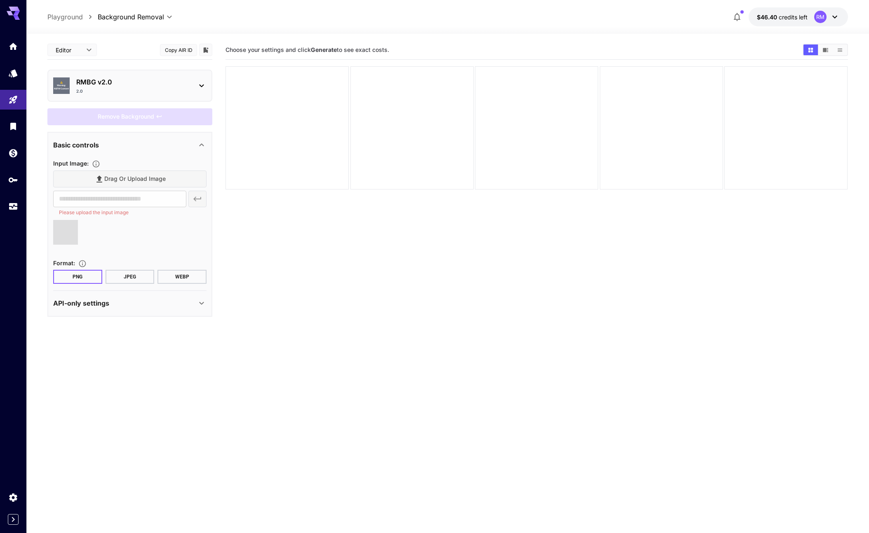
type input "**********"
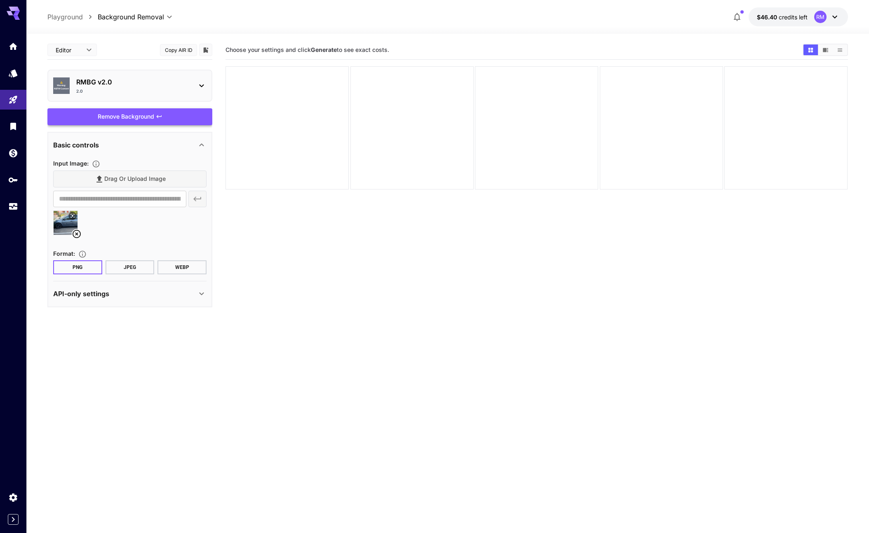
click at [149, 120] on div "Remove Background" at bounding box center [129, 116] width 165 height 17
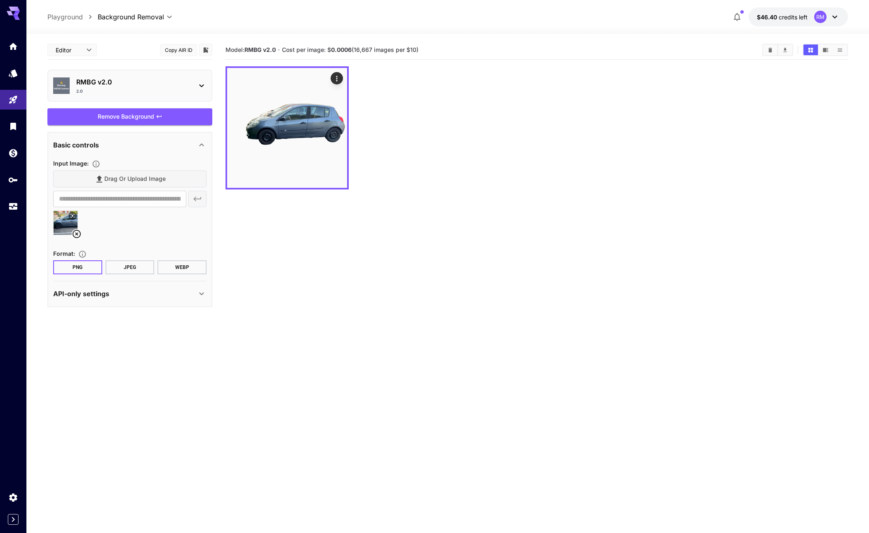
click at [81, 236] on icon at bounding box center [77, 234] width 10 height 10
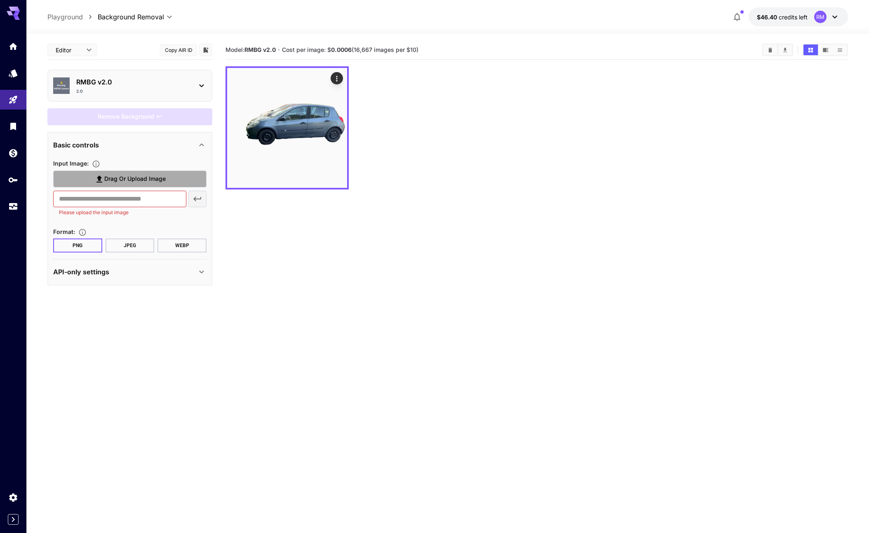
click at [127, 184] on label "Drag or upload image" at bounding box center [129, 179] width 153 height 17
click at [0, 0] on input "Drag or upload image" at bounding box center [0, 0] width 0 height 0
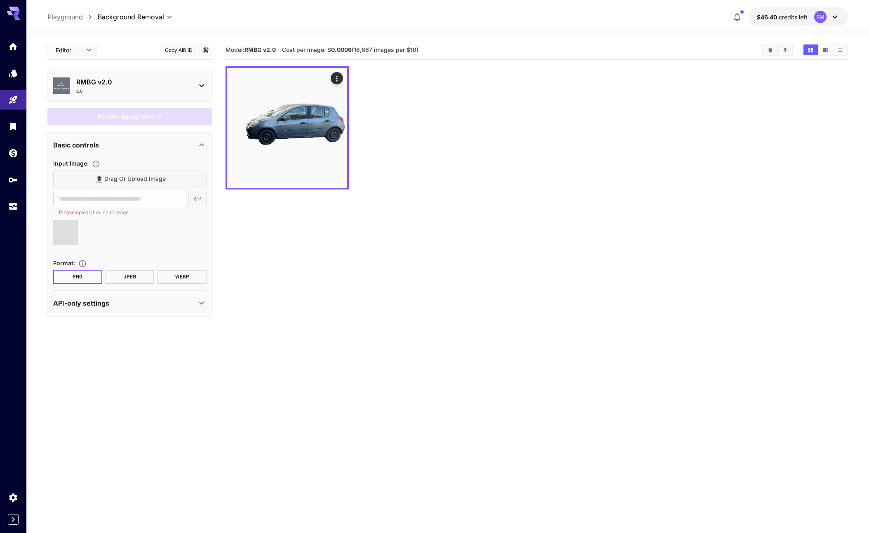
type input "**********"
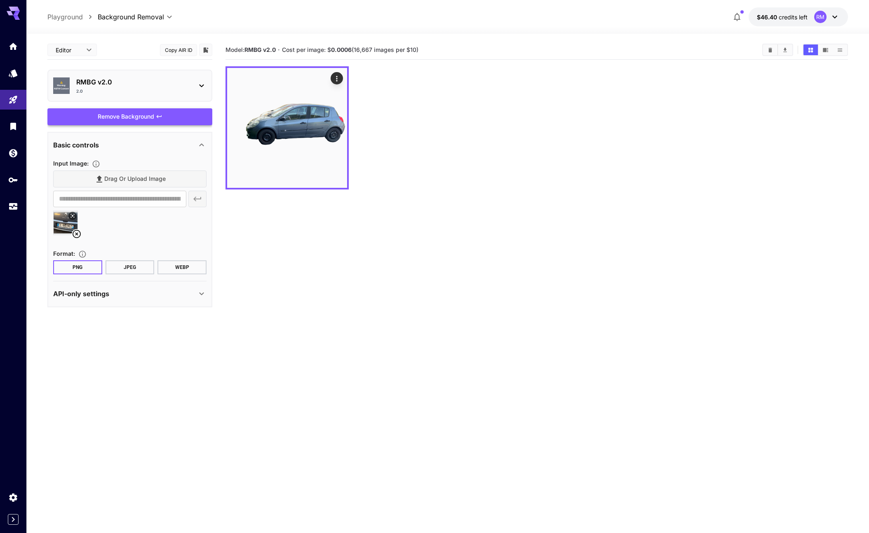
click at [131, 119] on div "Remove Background" at bounding box center [129, 116] width 165 height 17
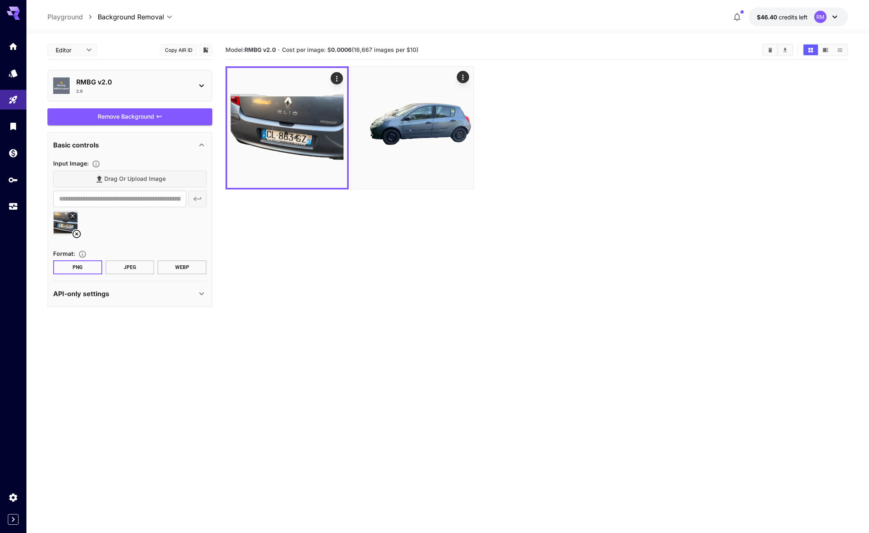
click at [122, 171] on div "Drag or upload image" at bounding box center [129, 179] width 153 height 17
click at [124, 173] on div "Drag or upload image" at bounding box center [129, 179] width 153 height 17
click at [125, 174] on div "Drag or upload image" at bounding box center [129, 179] width 153 height 17
click at [131, 179] on div "Drag or upload image" at bounding box center [129, 179] width 153 height 17
click at [129, 117] on div "Remove Background" at bounding box center [129, 116] width 165 height 17
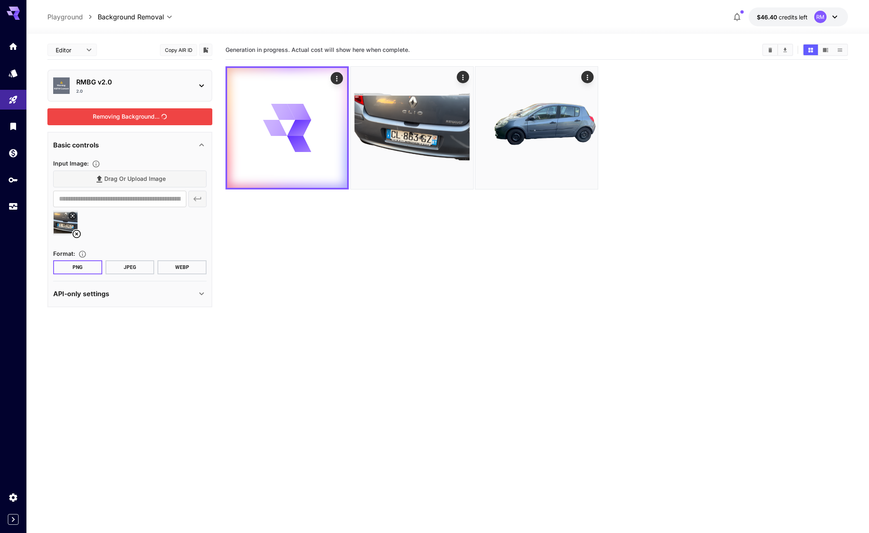
click at [73, 239] on div at bounding box center [129, 226] width 153 height 31
click at [79, 235] on icon at bounding box center [77, 234] width 10 height 10
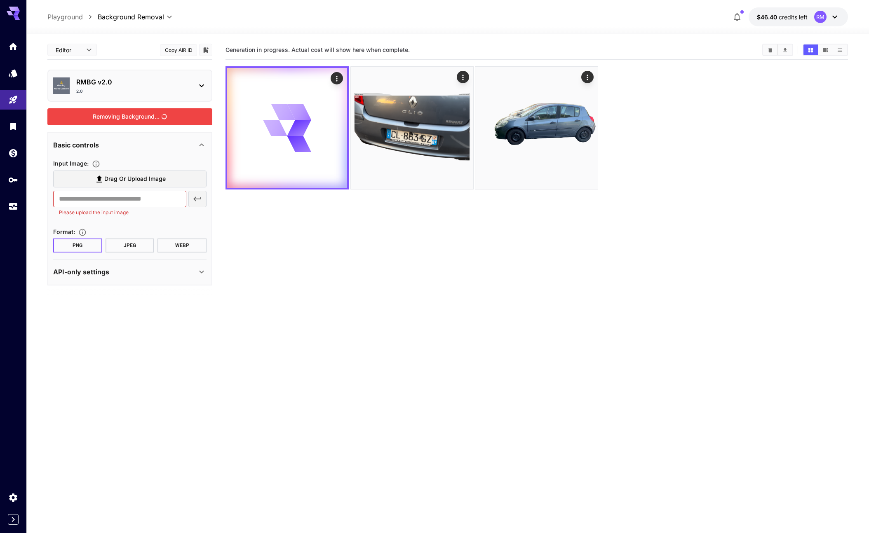
click at [108, 176] on span "Drag or upload image" at bounding box center [134, 179] width 61 height 10
click at [0, 0] on input "Drag or upload image" at bounding box center [0, 0] width 0 height 0
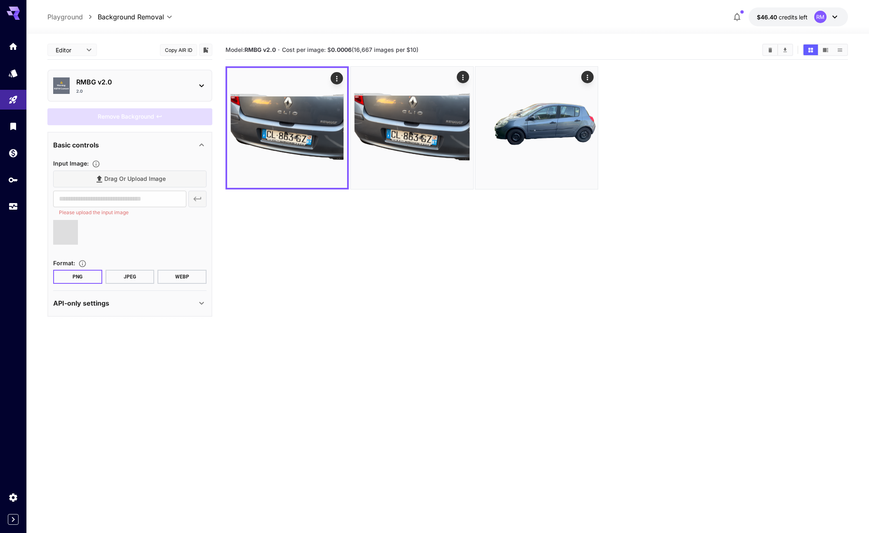
type input "**********"
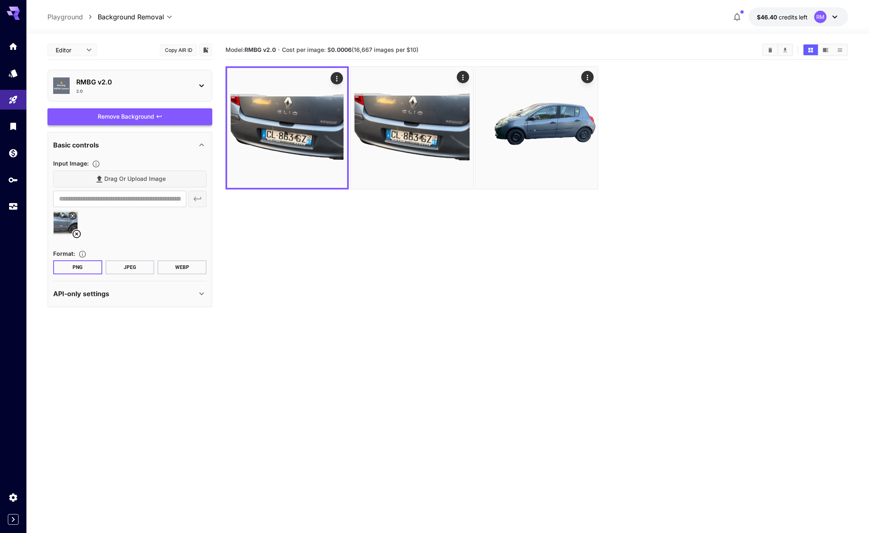
click at [134, 108] on div "Remove Background" at bounding box center [129, 116] width 165 height 17
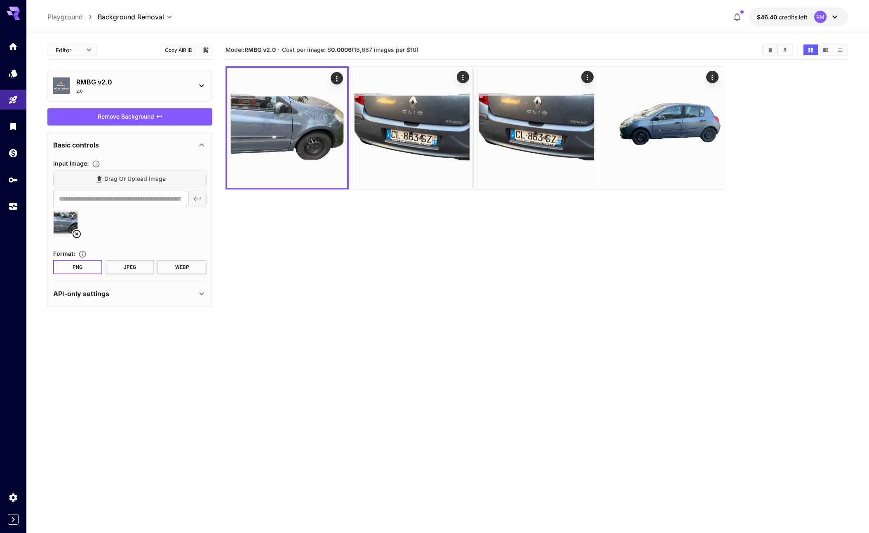
click at [78, 235] on icon at bounding box center [77, 234] width 10 height 10
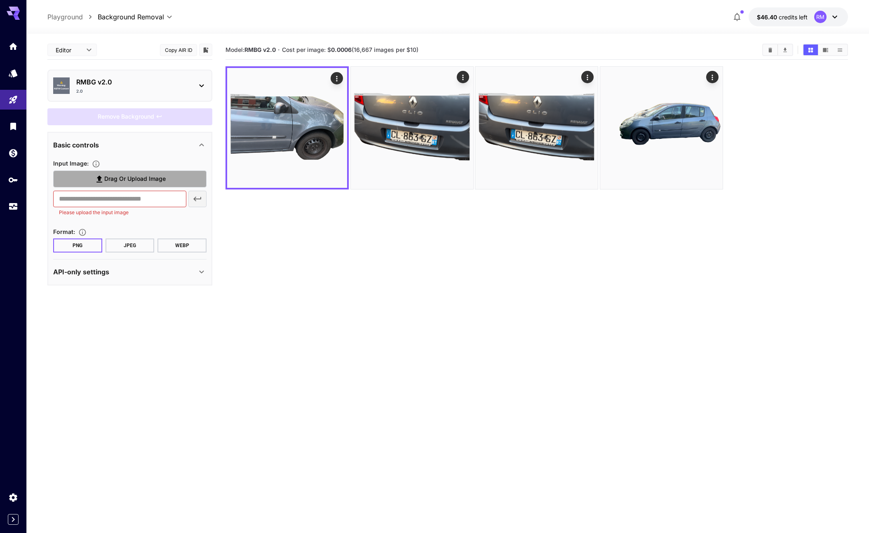
click at [138, 172] on label "Drag or upload image" at bounding box center [129, 179] width 153 height 17
click at [0, 0] on input "Drag or upload image" at bounding box center [0, 0] width 0 height 0
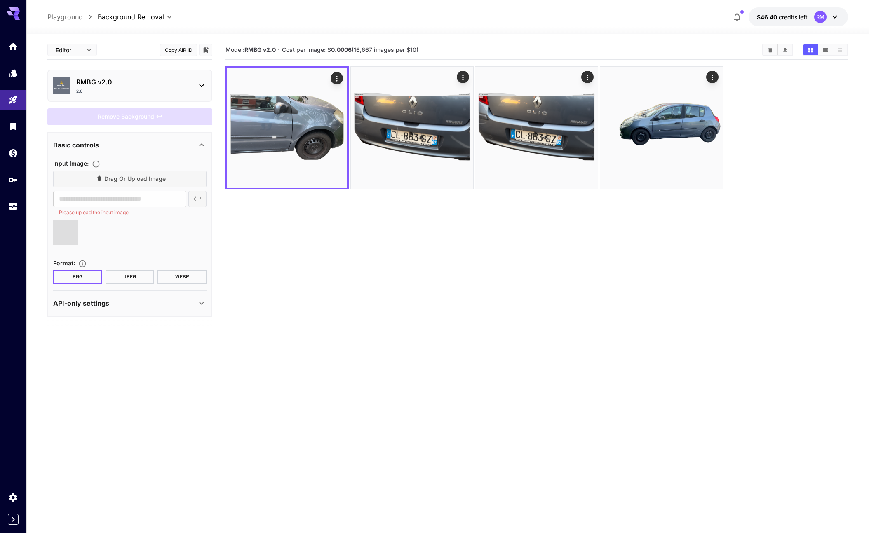
type input "**********"
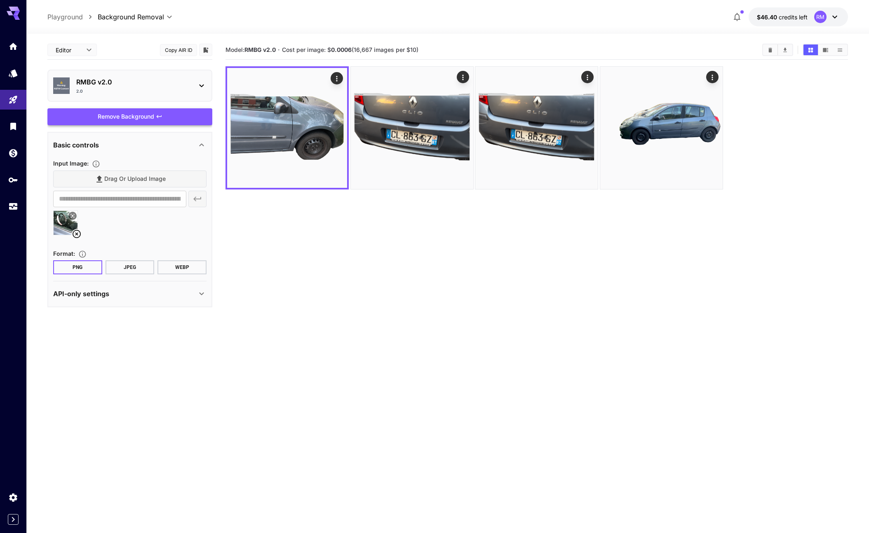
click at [147, 120] on div "Remove Background" at bounding box center [129, 116] width 165 height 17
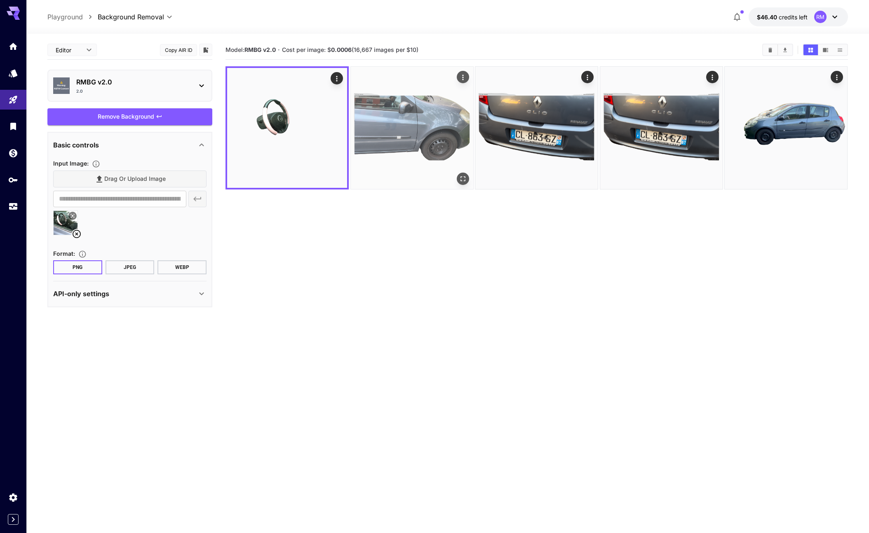
click at [392, 134] on img at bounding box center [412, 128] width 122 height 122
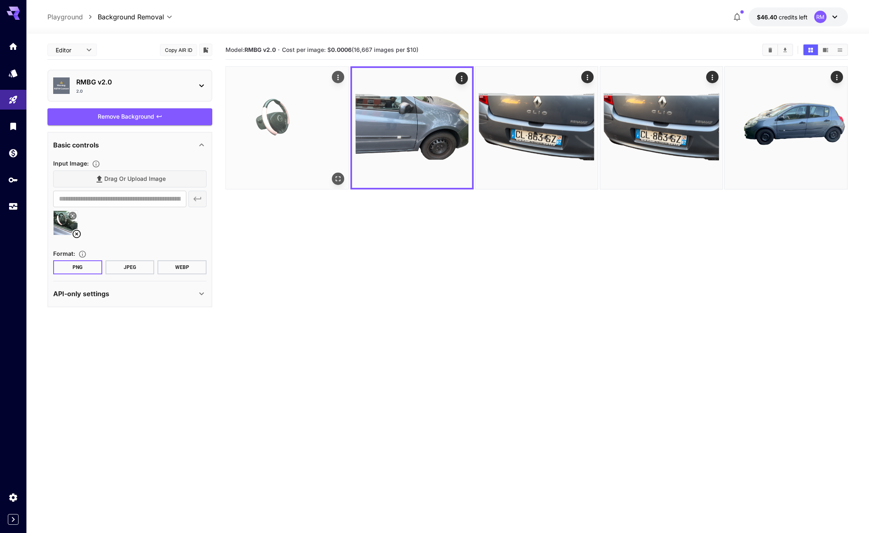
click at [272, 127] on img at bounding box center [287, 128] width 122 height 122
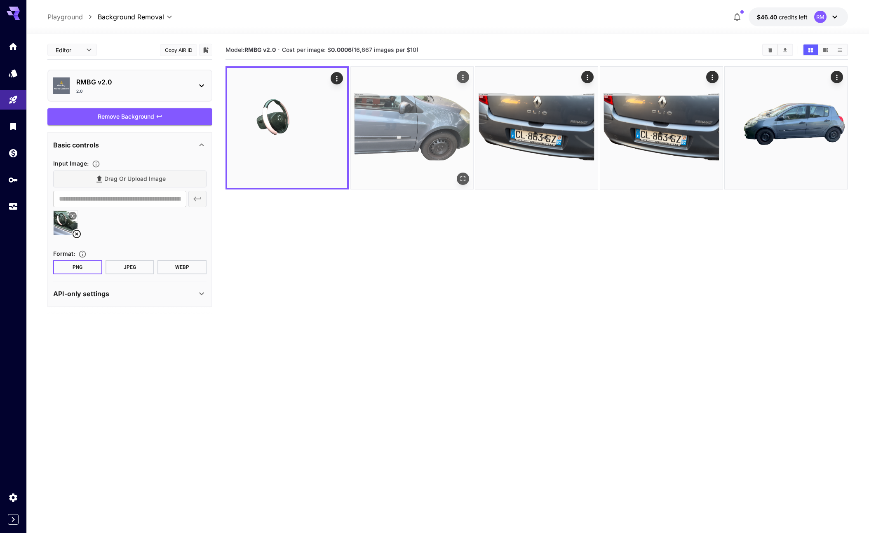
click at [406, 124] on img at bounding box center [412, 128] width 122 height 122
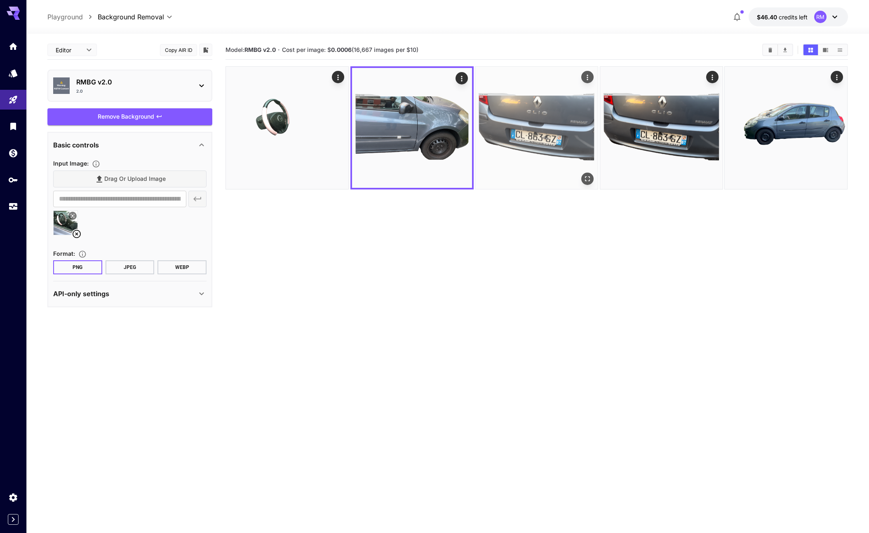
click at [512, 112] on img at bounding box center [536, 128] width 122 height 122
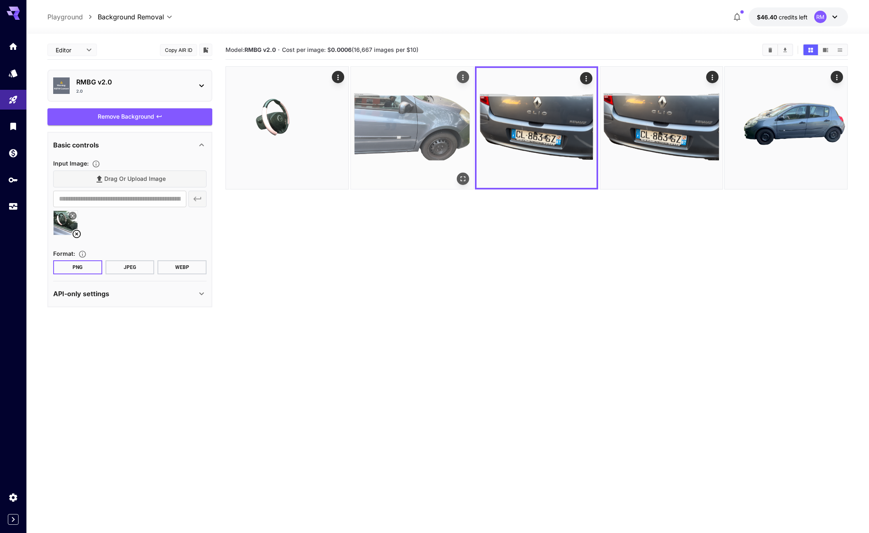
click at [424, 119] on img at bounding box center [412, 128] width 122 height 122
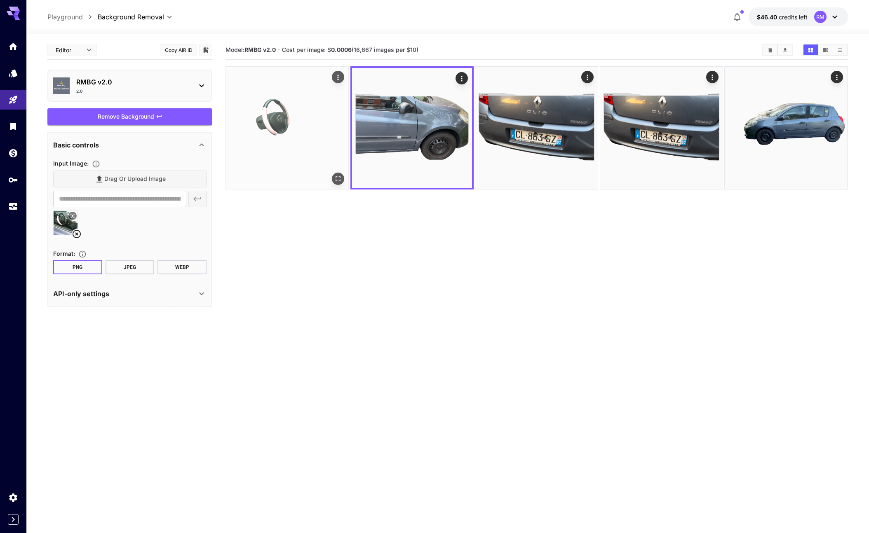
click at [321, 115] on img at bounding box center [287, 128] width 122 height 122
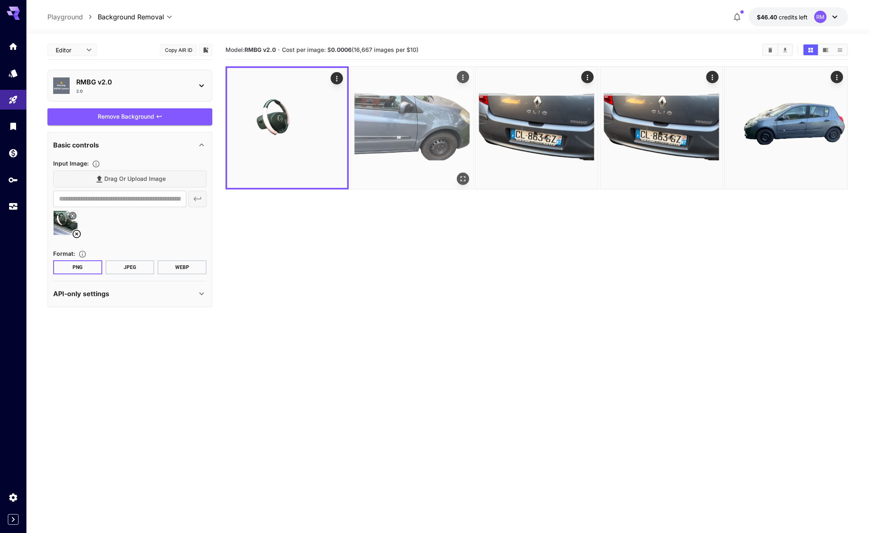
click at [438, 134] on img at bounding box center [412, 128] width 122 height 122
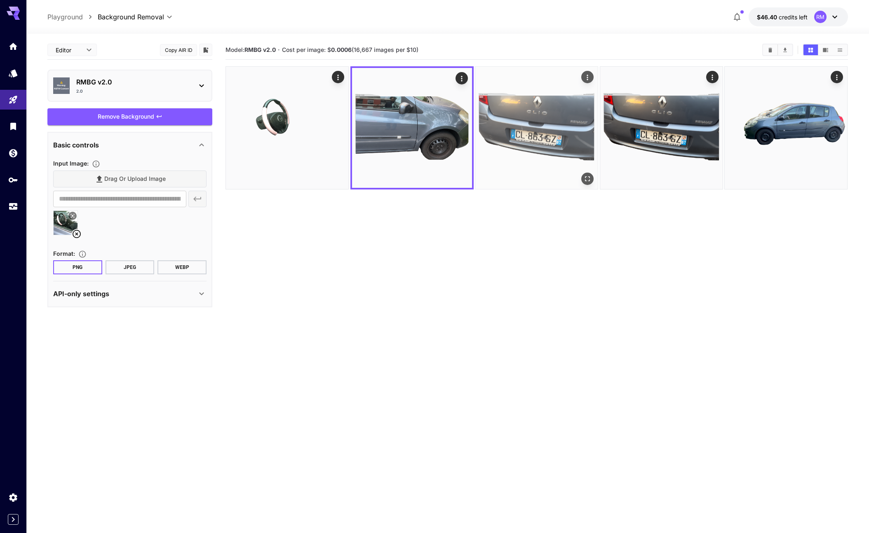
click at [534, 125] on img at bounding box center [536, 128] width 122 height 122
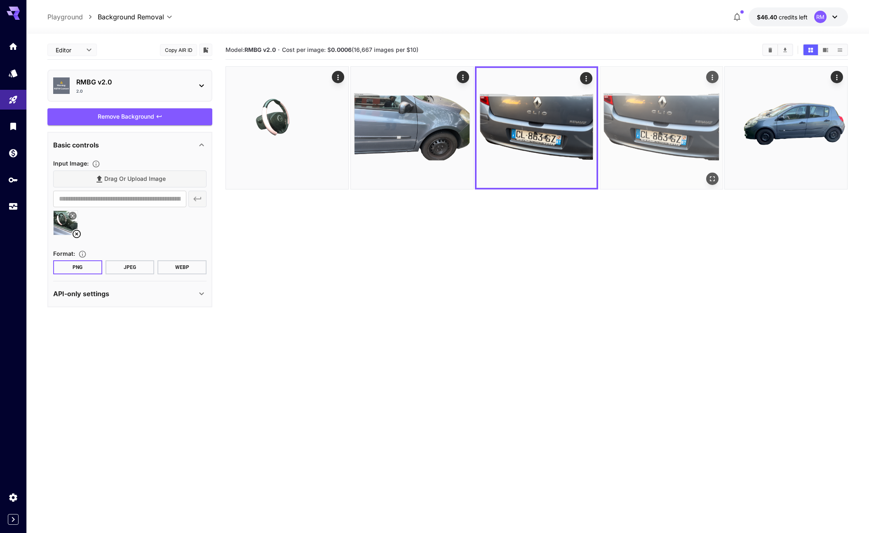
click at [645, 124] on img at bounding box center [661, 128] width 122 height 122
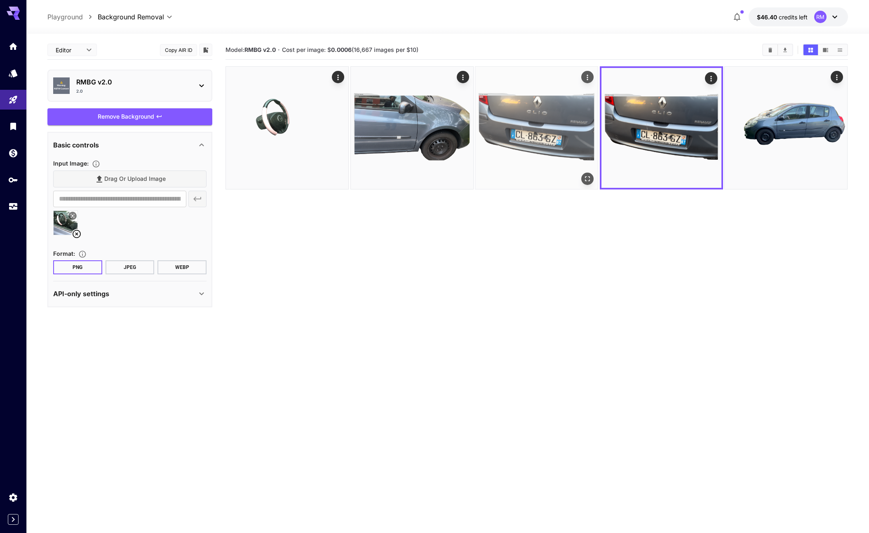
click at [538, 133] on img at bounding box center [536, 128] width 122 height 122
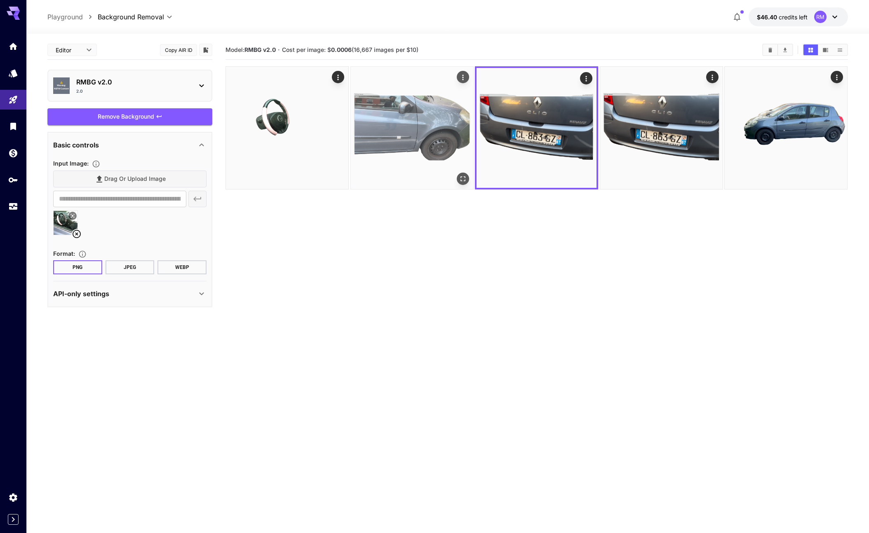
click at [445, 136] on img at bounding box center [412, 128] width 122 height 122
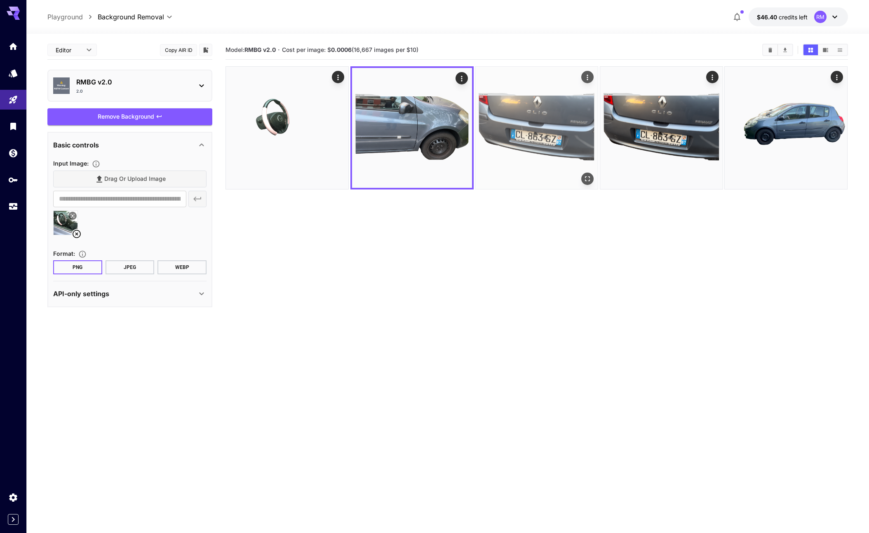
click at [517, 127] on img at bounding box center [536, 128] width 122 height 122
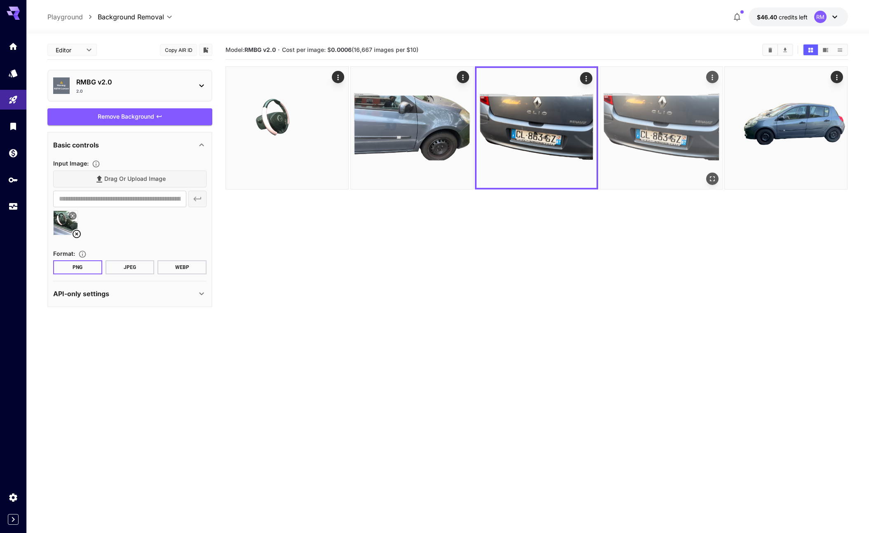
click at [655, 125] on img at bounding box center [661, 128] width 122 height 122
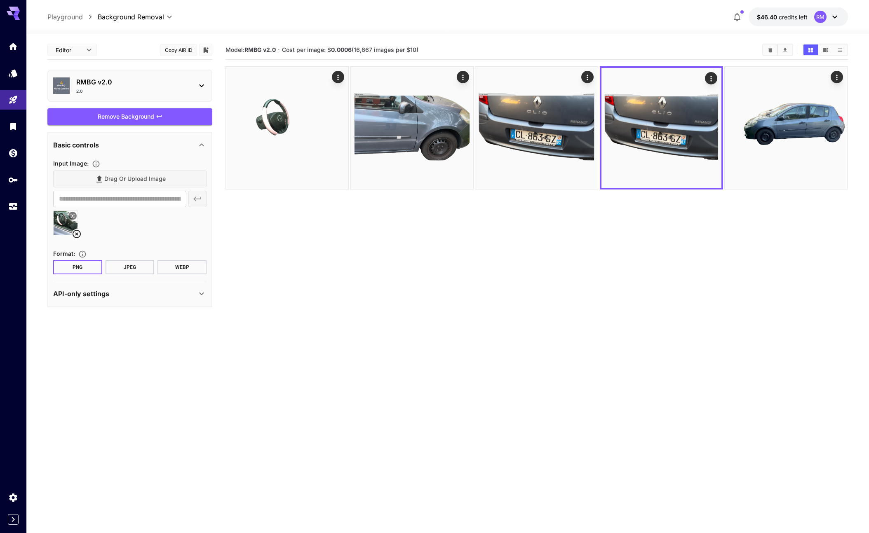
click at [723, 121] on div at bounding box center [536, 127] width 622 height 123
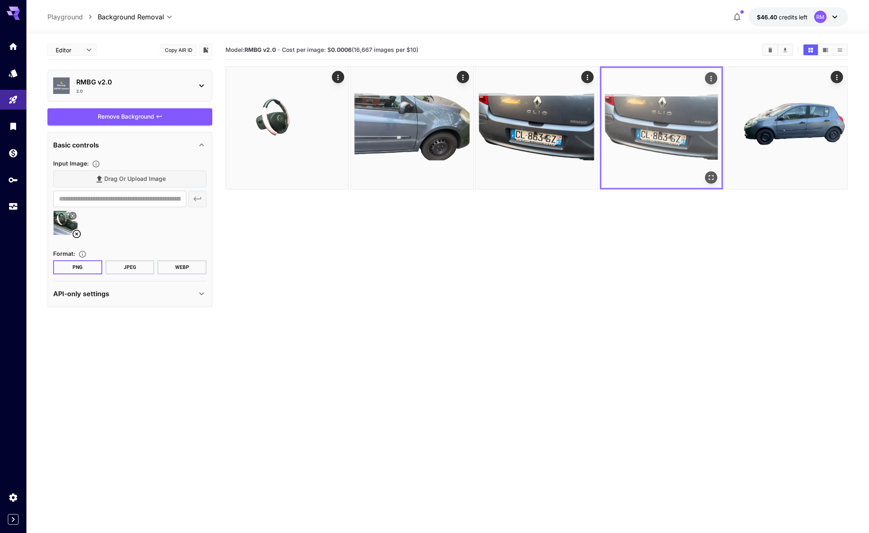
drag, startPoint x: 730, startPoint y: 120, endPoint x: 710, endPoint y: 124, distance: 19.9
click at [730, 120] on img at bounding box center [785, 128] width 122 height 122
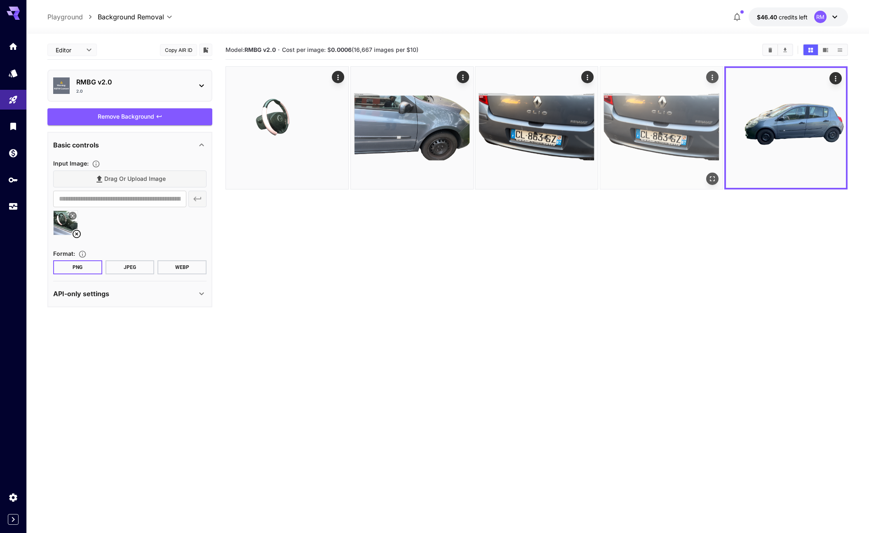
click at [688, 124] on img at bounding box center [661, 128] width 122 height 122
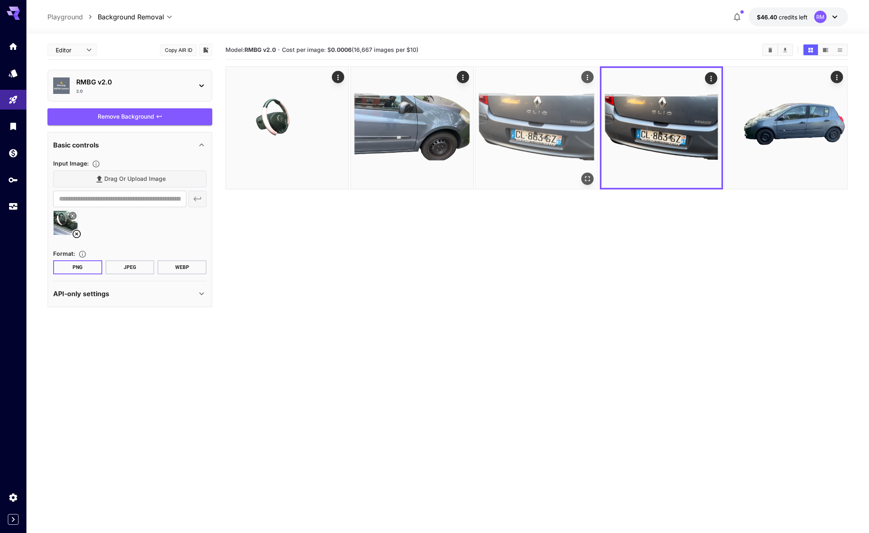
click at [588, 125] on img at bounding box center [536, 128] width 122 height 122
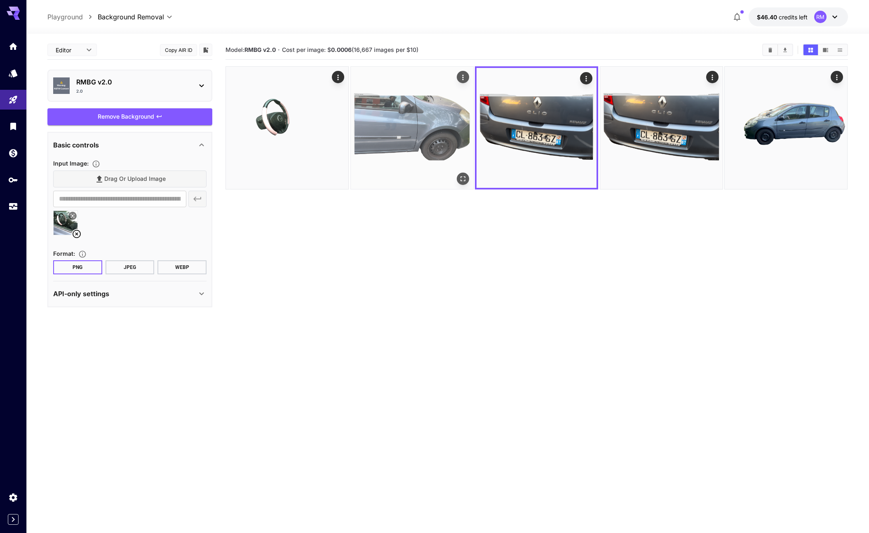
click at [468, 123] on img at bounding box center [412, 128] width 122 height 122
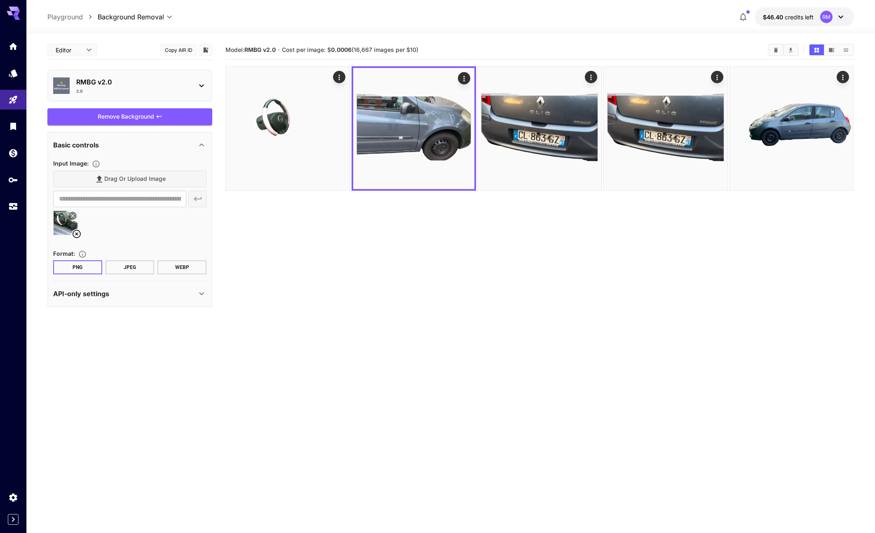
click at [91, 54] on body "**********" at bounding box center [437, 299] width 875 height 598
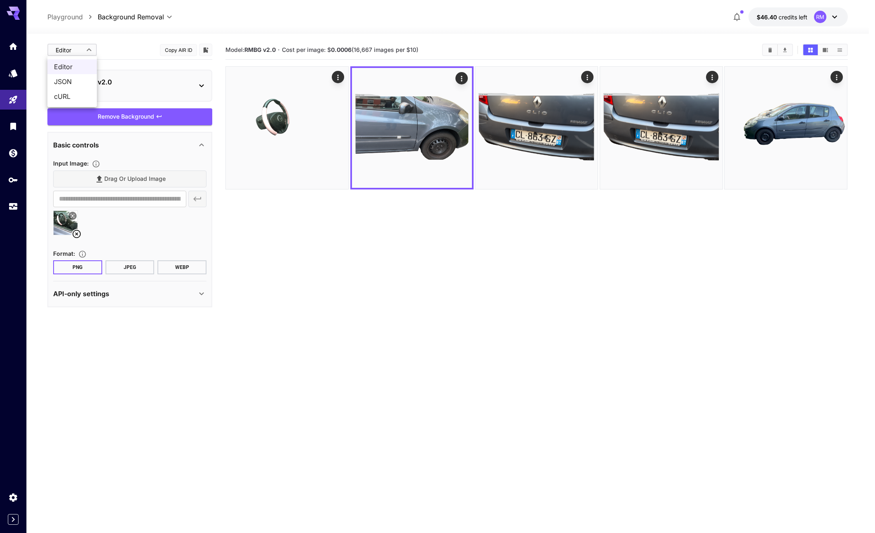
drag, startPoint x: 134, startPoint y: 41, endPoint x: 129, endPoint y: 54, distance: 13.7
click at [134, 41] on div at bounding box center [437, 266] width 875 height 533
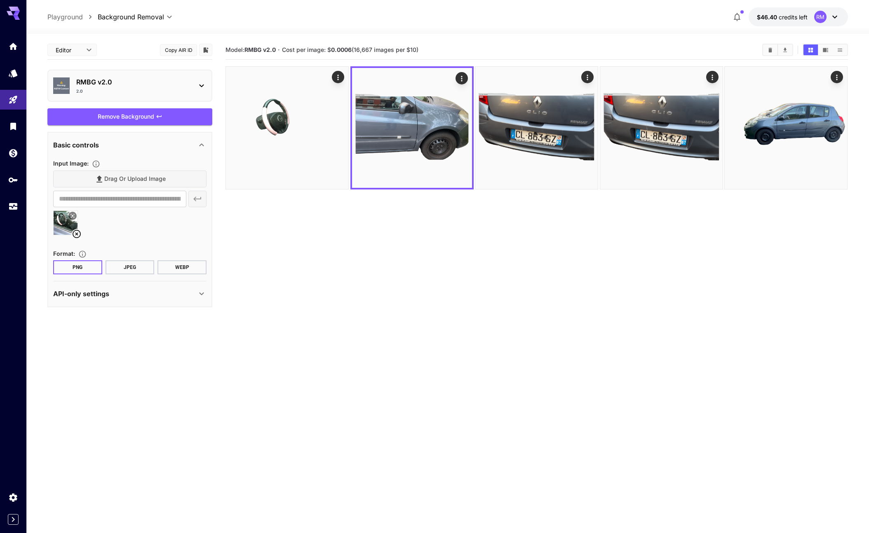
click at [131, 84] on p "RMBG v2.0" at bounding box center [133, 82] width 114 height 10
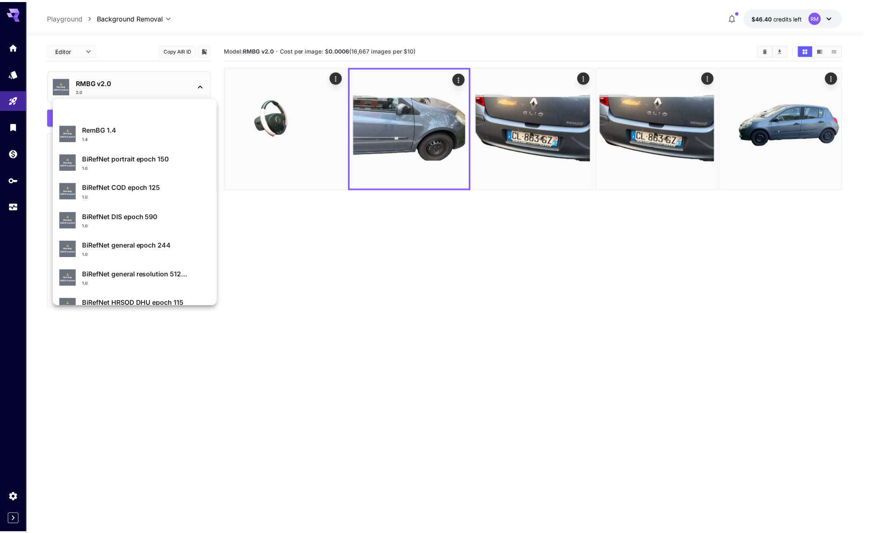
scroll to position [88, 0]
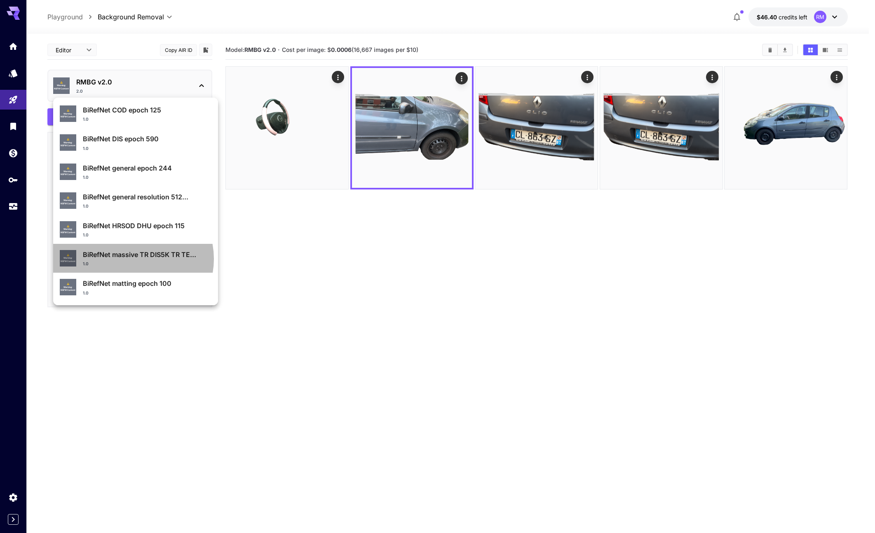
click at [132, 259] on p "BiRefNet massive TR DIS5K TR TE..." at bounding box center [147, 255] width 129 height 10
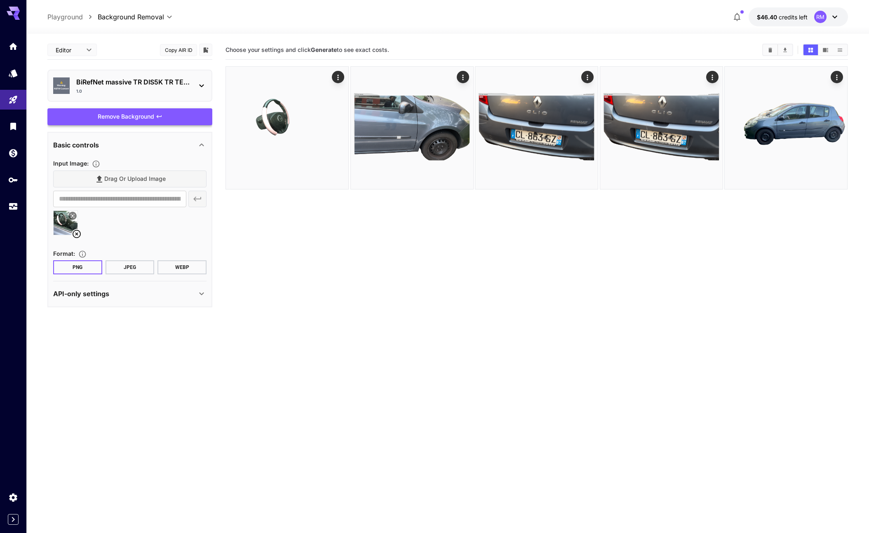
click at [117, 125] on div "Remove Background" at bounding box center [129, 116] width 165 height 17
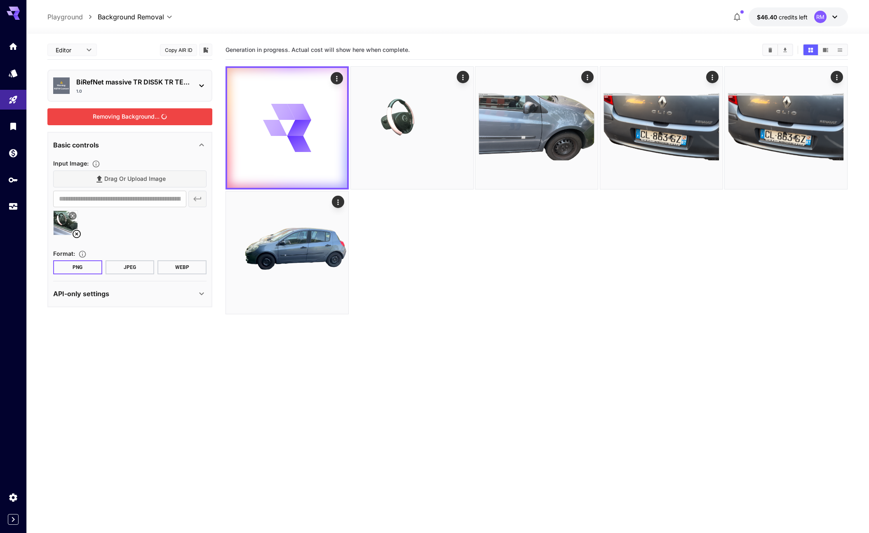
click at [127, 299] on div "API-only settings" at bounding box center [124, 294] width 143 height 10
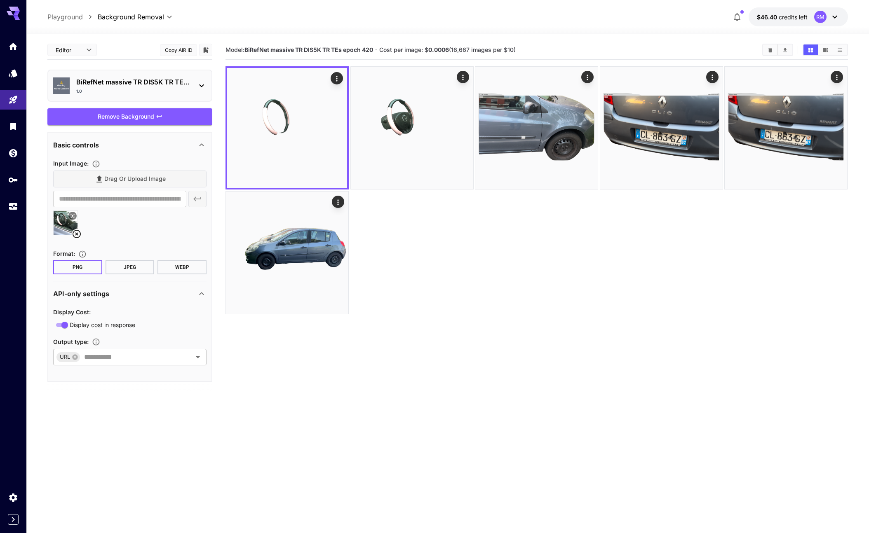
click at [127, 299] on div "API-only settings" at bounding box center [124, 294] width 143 height 10
click at [123, 94] on div "1.0" at bounding box center [133, 91] width 114 height 6
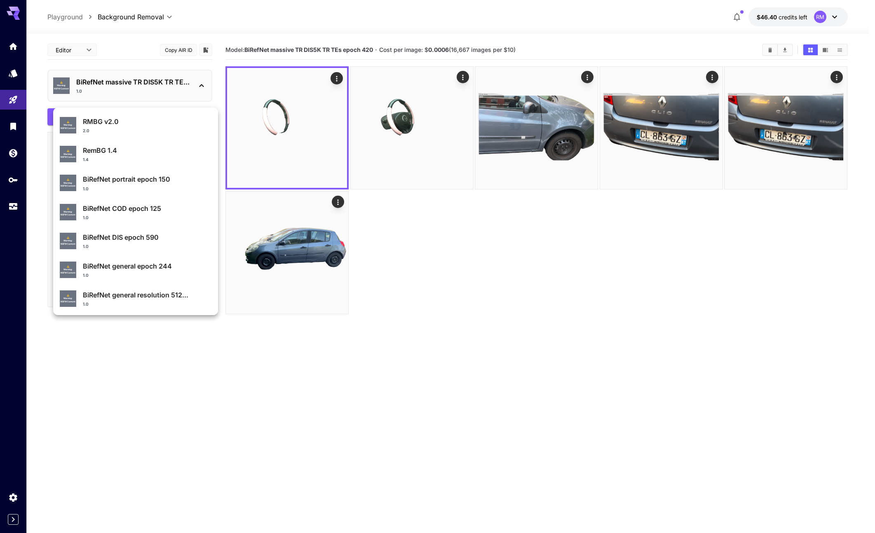
click at [123, 149] on p "RemBG 1.4" at bounding box center [147, 150] width 129 height 10
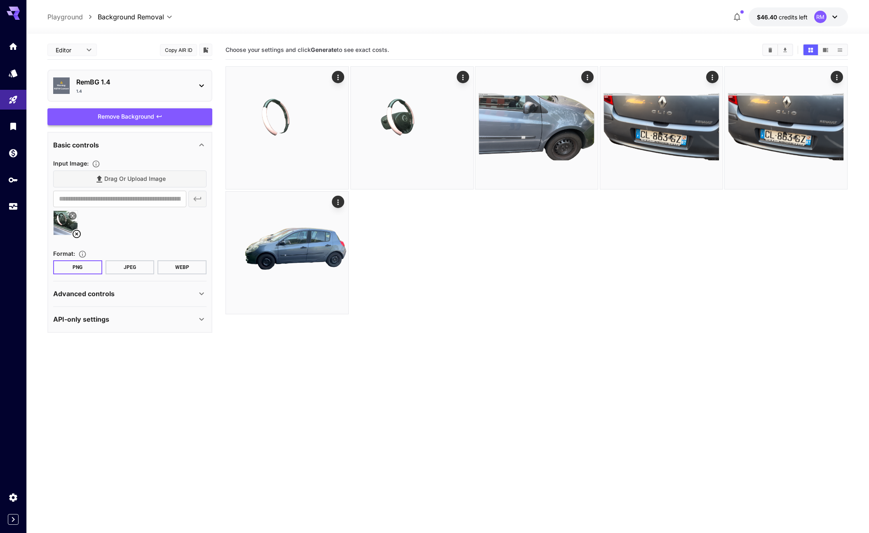
click at [129, 115] on div "Remove Background" at bounding box center [129, 116] width 165 height 17
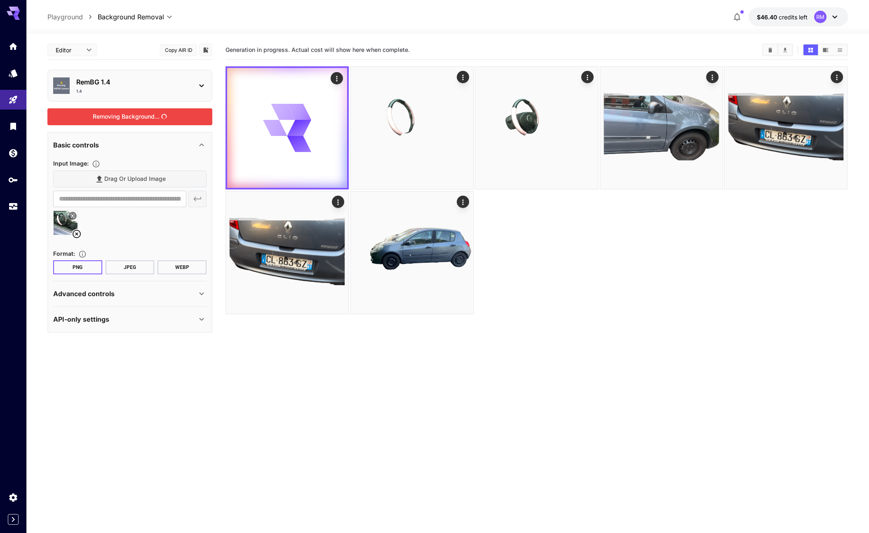
click at [142, 92] on div "1.4" at bounding box center [133, 91] width 114 height 6
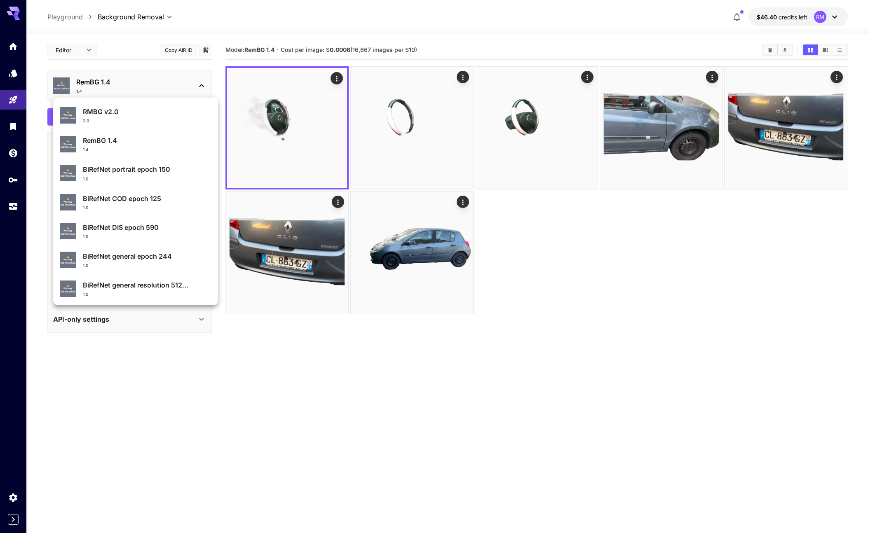
click at [127, 130] on li "⚠️ Warning: NSFW Content RemBG 1.4 1.4" at bounding box center [135, 144] width 165 height 29
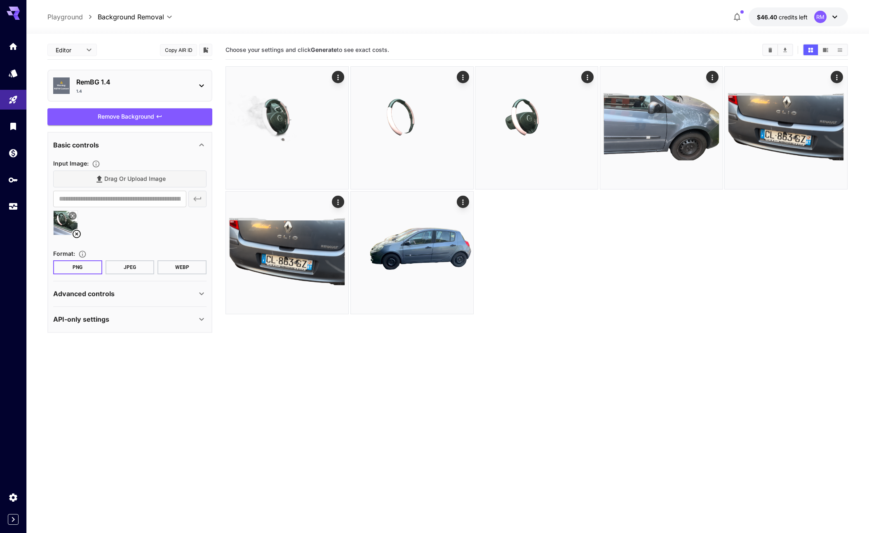
click at [132, 85] on p "RemBG 1.4" at bounding box center [133, 82] width 114 height 10
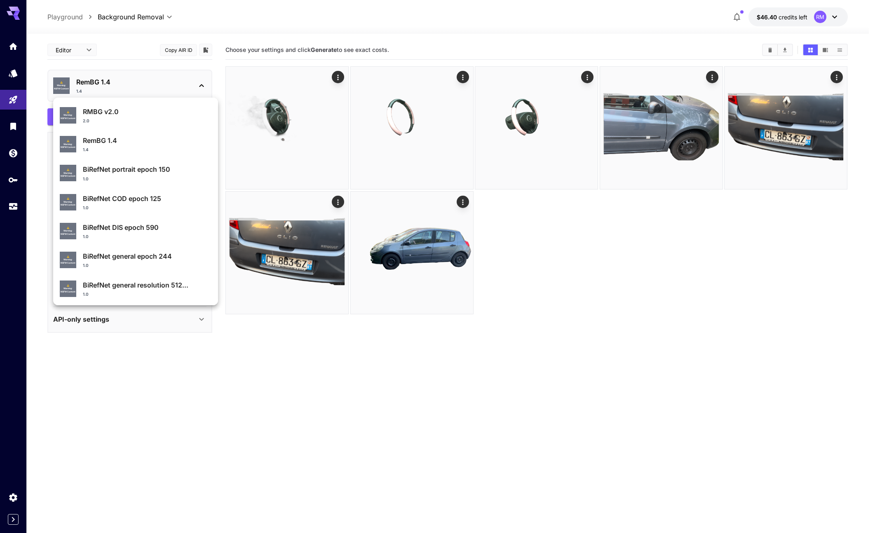
click at [117, 124] on div "⚠️ Warning: NSFW Content RMBG v2.0 2.0" at bounding box center [136, 115] width 152 height 24
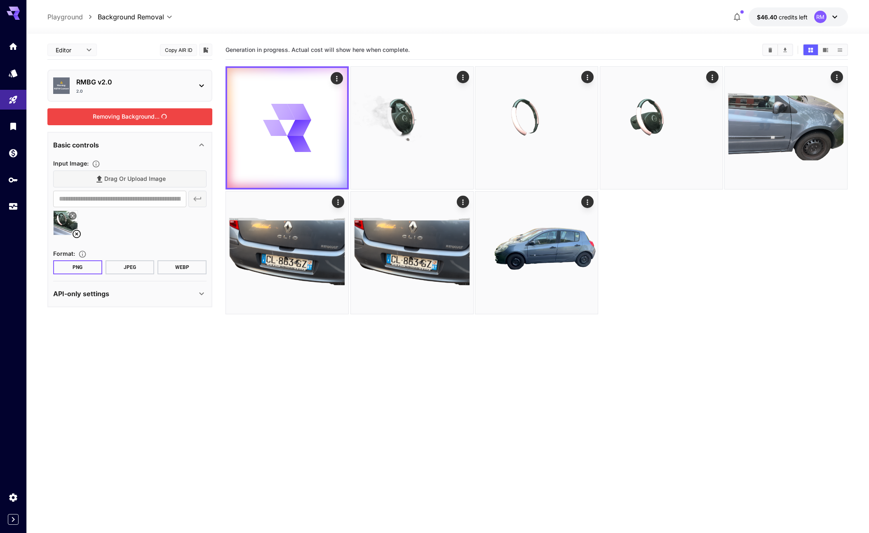
click at [123, 118] on div "Removing Background..." at bounding box center [129, 116] width 165 height 17
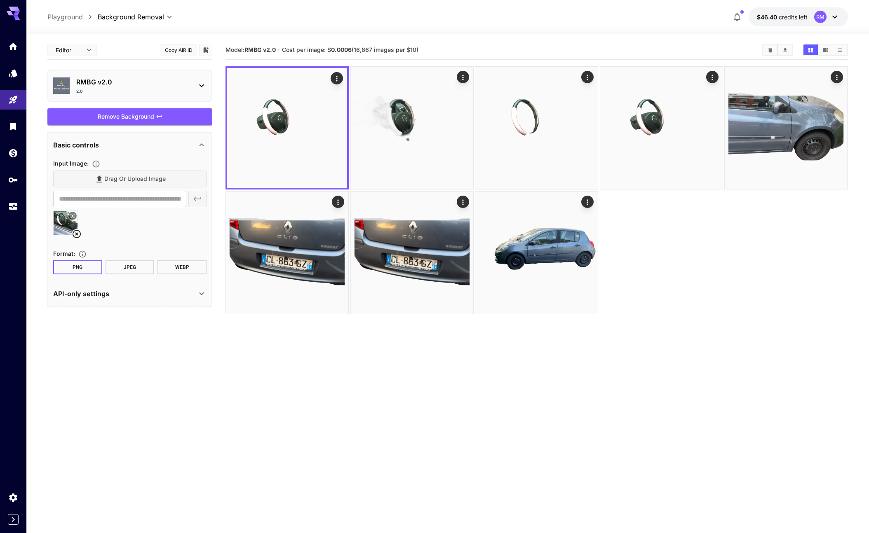
click at [761, 269] on div at bounding box center [536, 190] width 622 height 248
click at [335, 176] on icon "Open in fullscreen" at bounding box center [337, 177] width 8 height 8
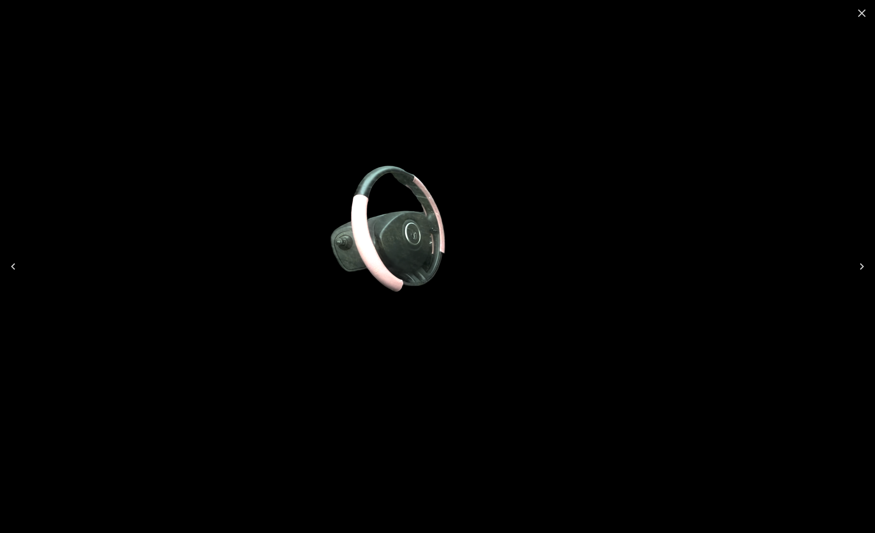
click at [863, 13] on icon "Close" at bounding box center [861, 13] width 13 height 13
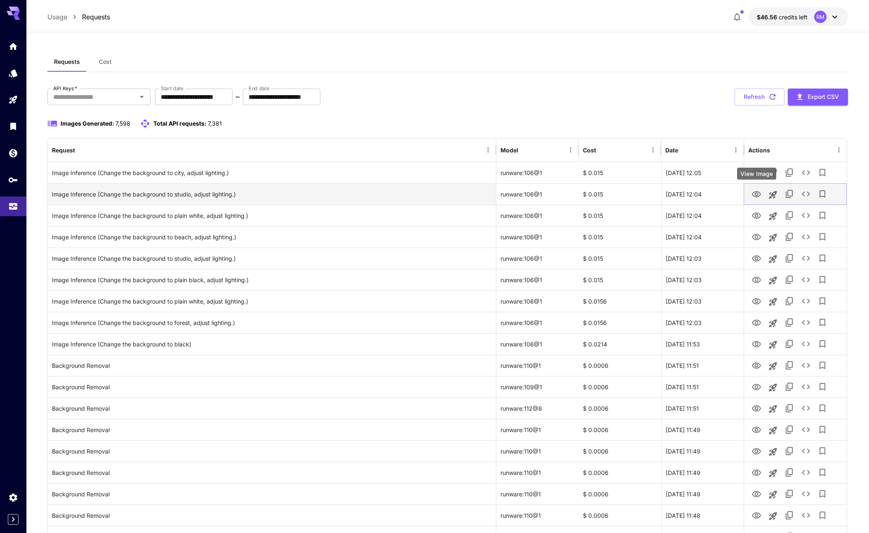
click at [754, 191] on icon "View Image" at bounding box center [756, 195] width 10 height 10
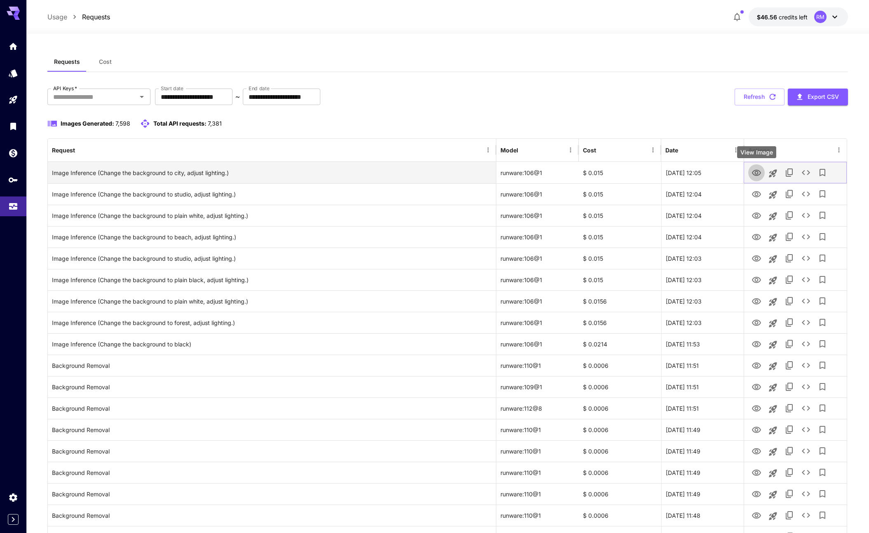
click at [759, 171] on icon "View Image" at bounding box center [756, 173] width 9 height 6
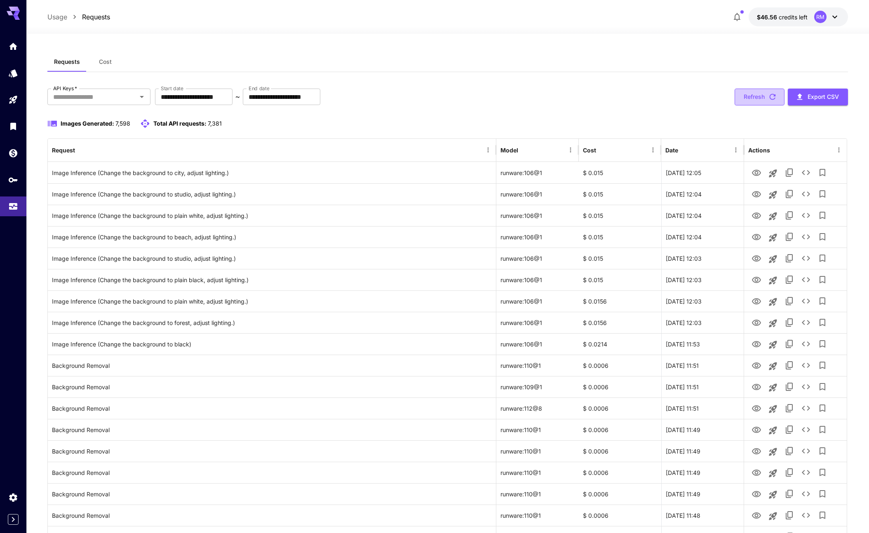
click at [758, 101] on button "Refresh" at bounding box center [759, 97] width 50 height 17
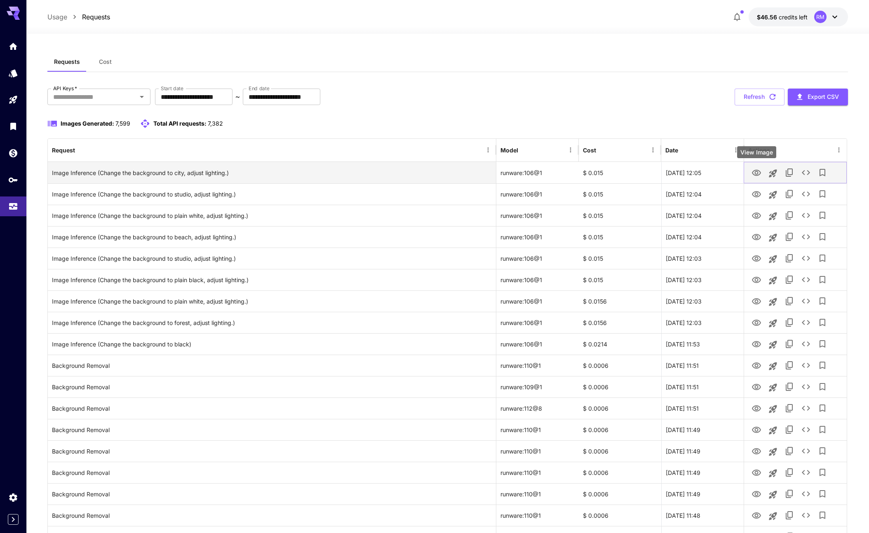
click at [761, 169] on icon "View Image" at bounding box center [756, 173] width 10 height 10
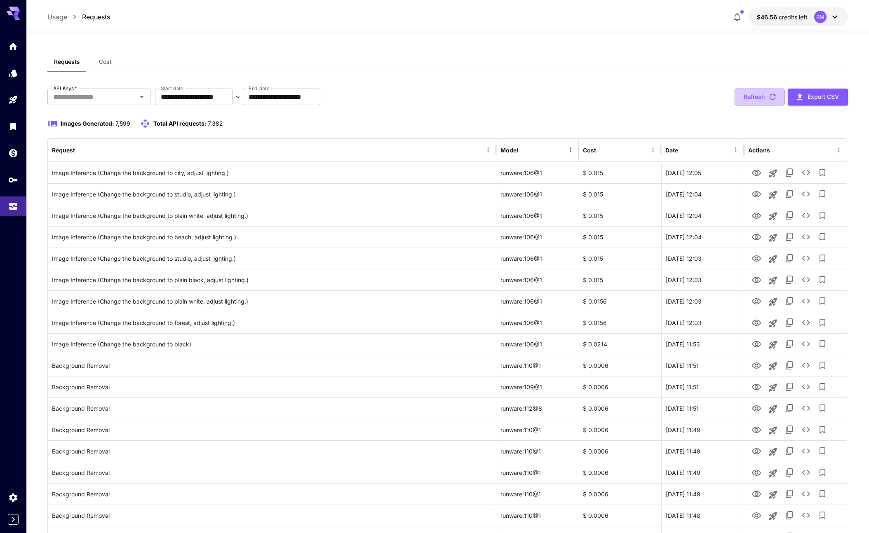
click at [756, 98] on button "Refresh" at bounding box center [759, 97] width 50 height 17
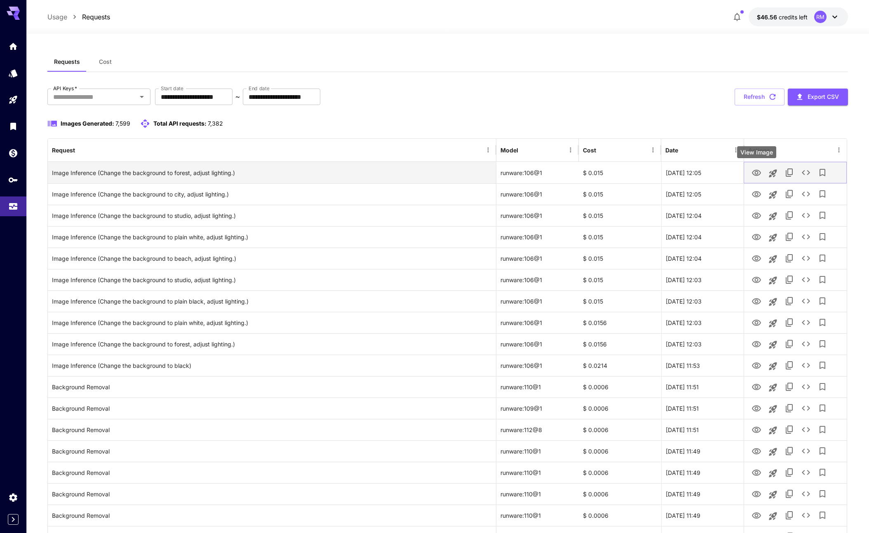
click at [756, 173] on icon "View Image" at bounding box center [756, 173] width 10 height 10
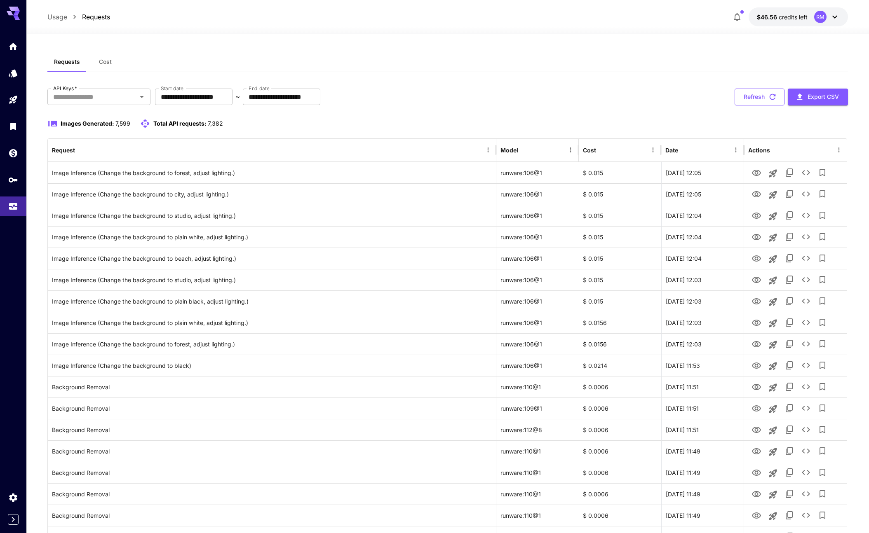
click at [762, 91] on button "Refresh" at bounding box center [759, 97] width 50 height 17
click at [761, 93] on button "Refresh" at bounding box center [759, 97] width 50 height 17
click at [730, 99] on div "**********" at bounding box center [447, 97] width 800 height 17
click at [748, 94] on button "Refresh" at bounding box center [759, 97] width 50 height 17
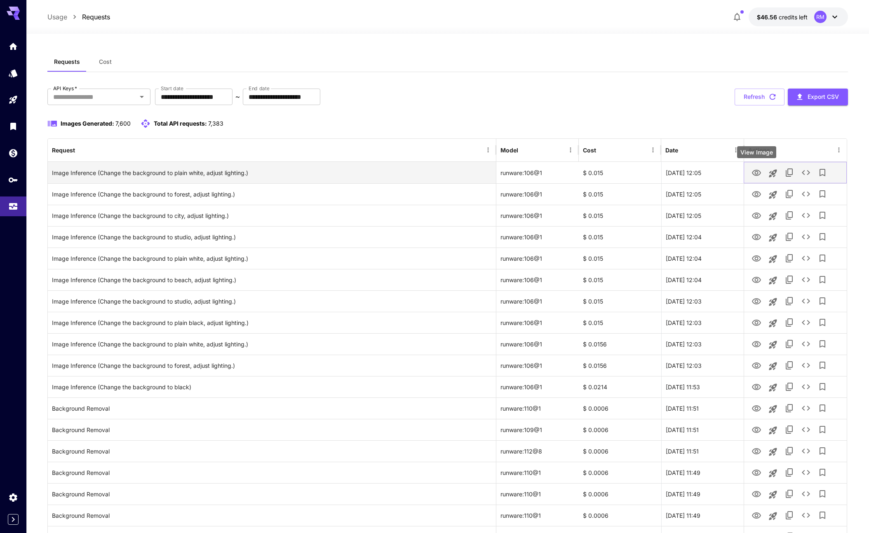
click at [752, 170] on icon "View Image" at bounding box center [756, 173] width 10 height 10
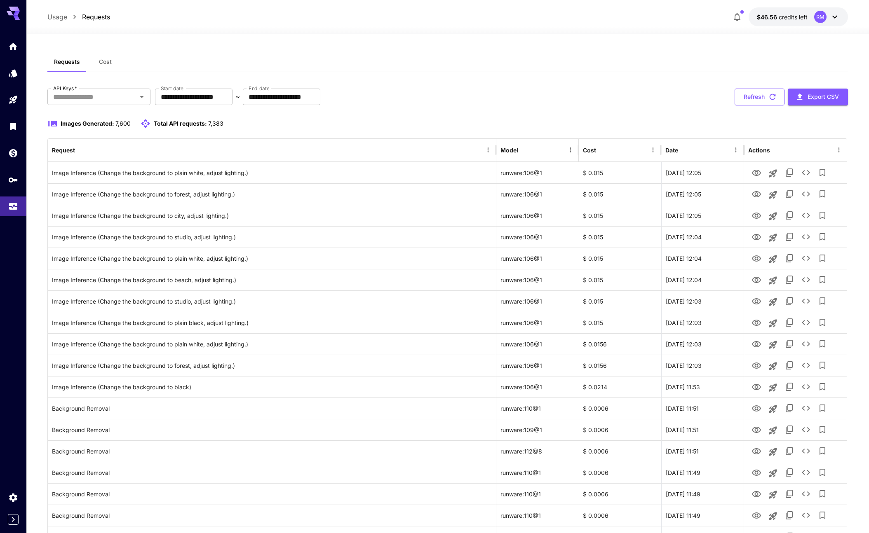
click at [749, 100] on button "Refresh" at bounding box center [759, 97] width 50 height 17
click at [750, 100] on button "Refresh" at bounding box center [759, 97] width 50 height 17
click at [750, 98] on button "Refresh" at bounding box center [759, 97] width 50 height 17
click at [743, 97] on button "Refresh" at bounding box center [759, 97] width 50 height 17
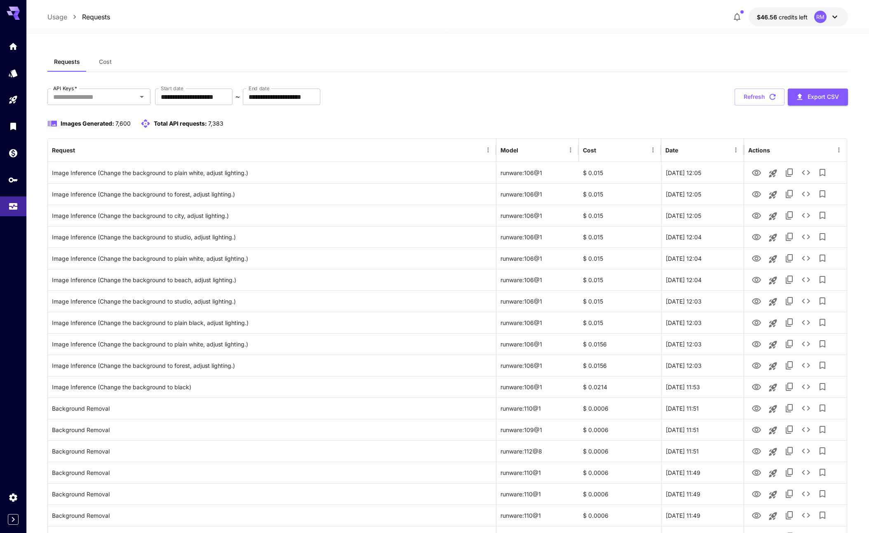
click at [743, 97] on button "Refresh" at bounding box center [759, 97] width 50 height 17
click at [742, 103] on button "Refresh" at bounding box center [759, 97] width 50 height 17
click at [739, 101] on button "Refresh" at bounding box center [759, 97] width 50 height 17
click at [760, 95] on button "Refresh" at bounding box center [759, 97] width 50 height 17
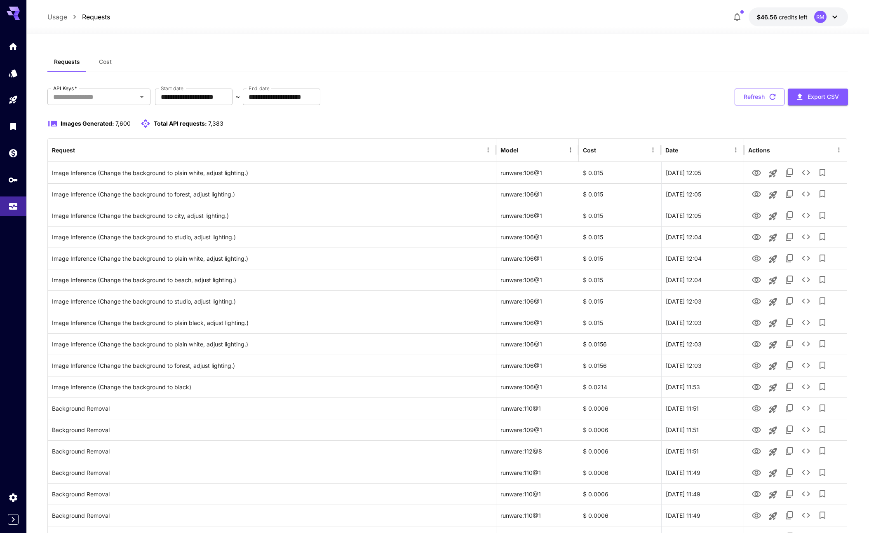
click at [736, 91] on button "Refresh" at bounding box center [759, 97] width 50 height 17
click at [739, 95] on button "Refresh" at bounding box center [759, 97] width 50 height 17
